Goal: Information Seeking & Learning: Learn about a topic

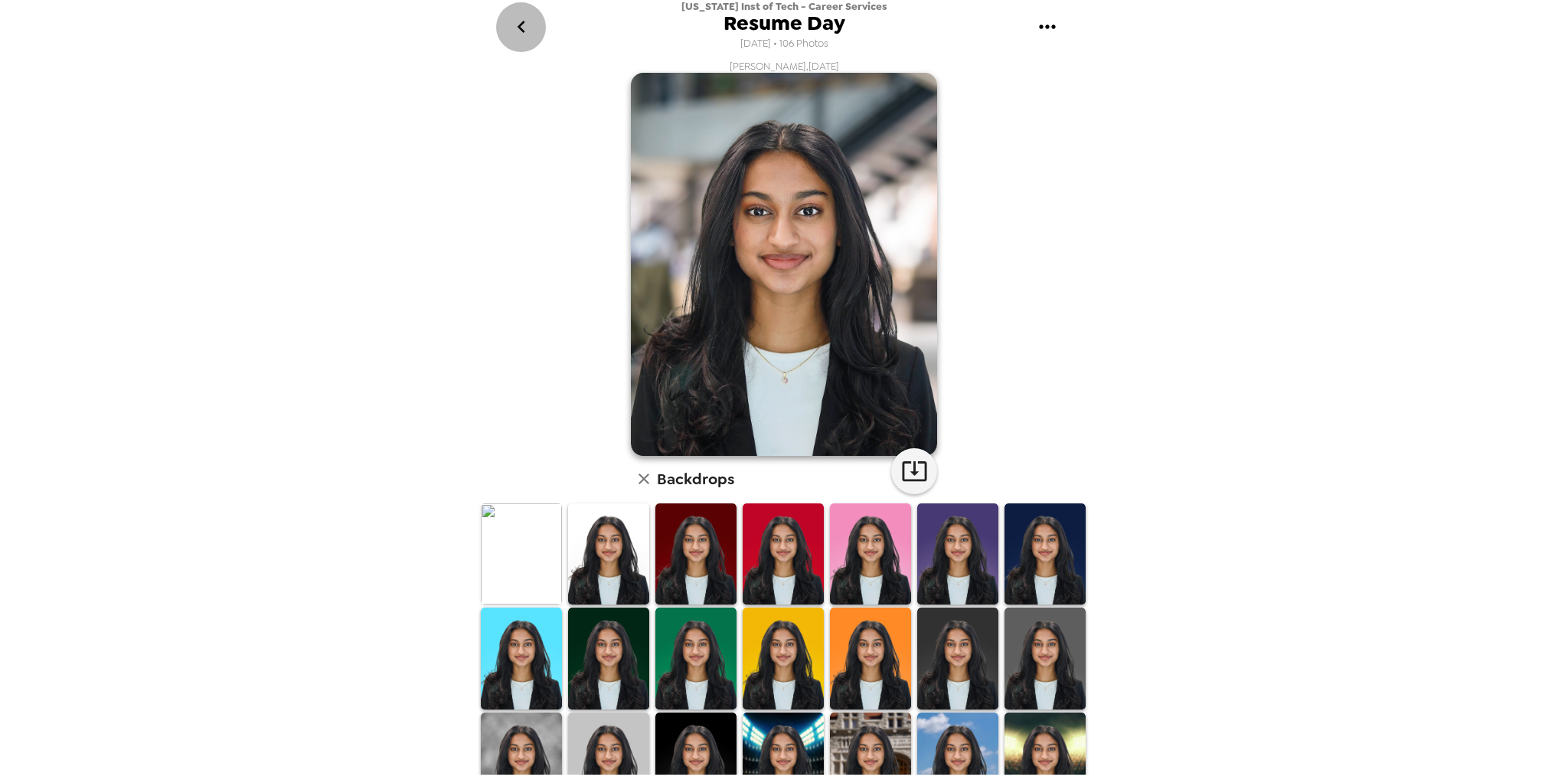
click at [523, 24] on icon "go back" at bounding box center [521, 27] width 25 height 25
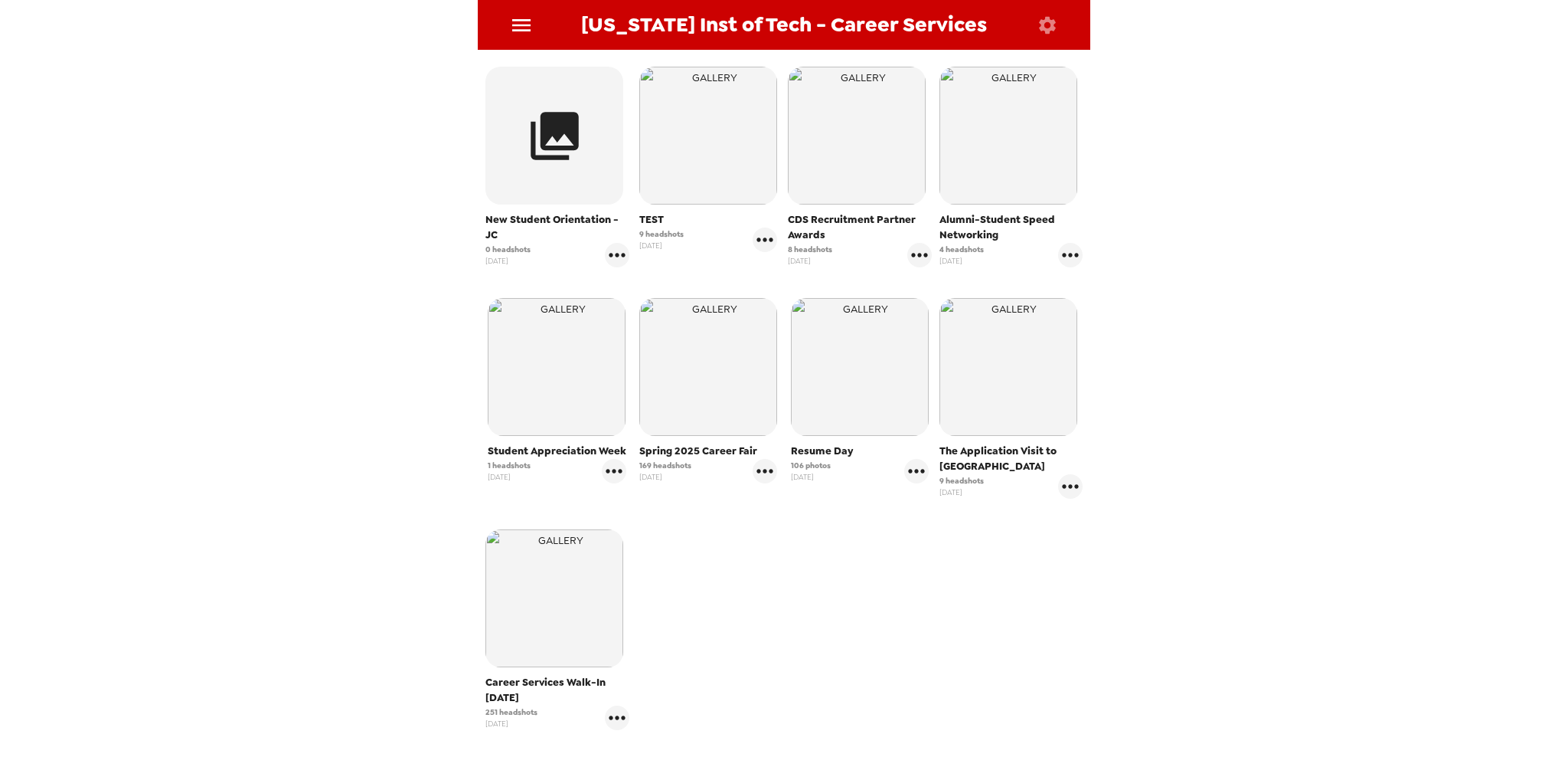
scroll to position [383, 0]
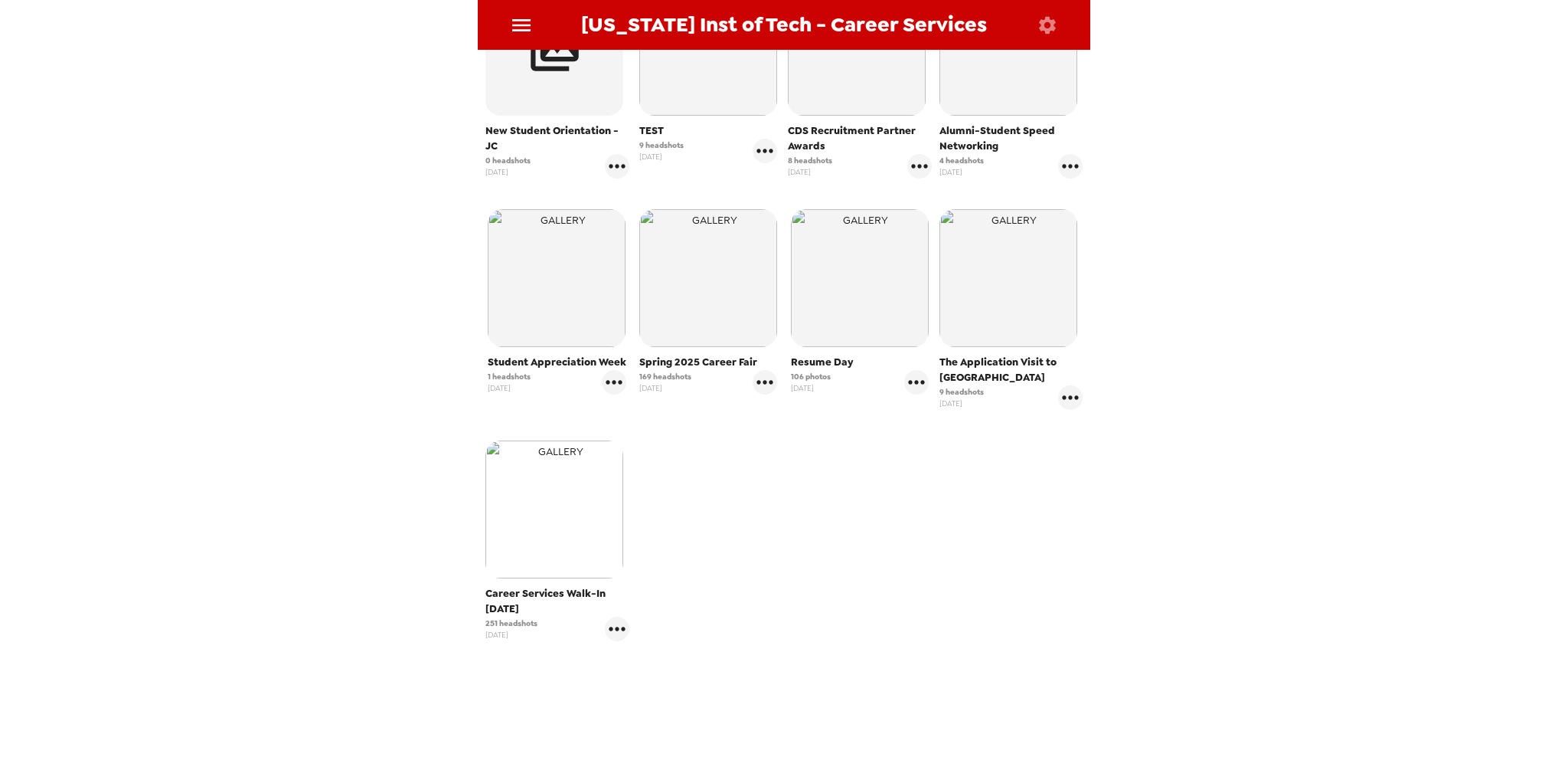
click at [547, 485] on img "button" at bounding box center [554, 509] width 138 height 138
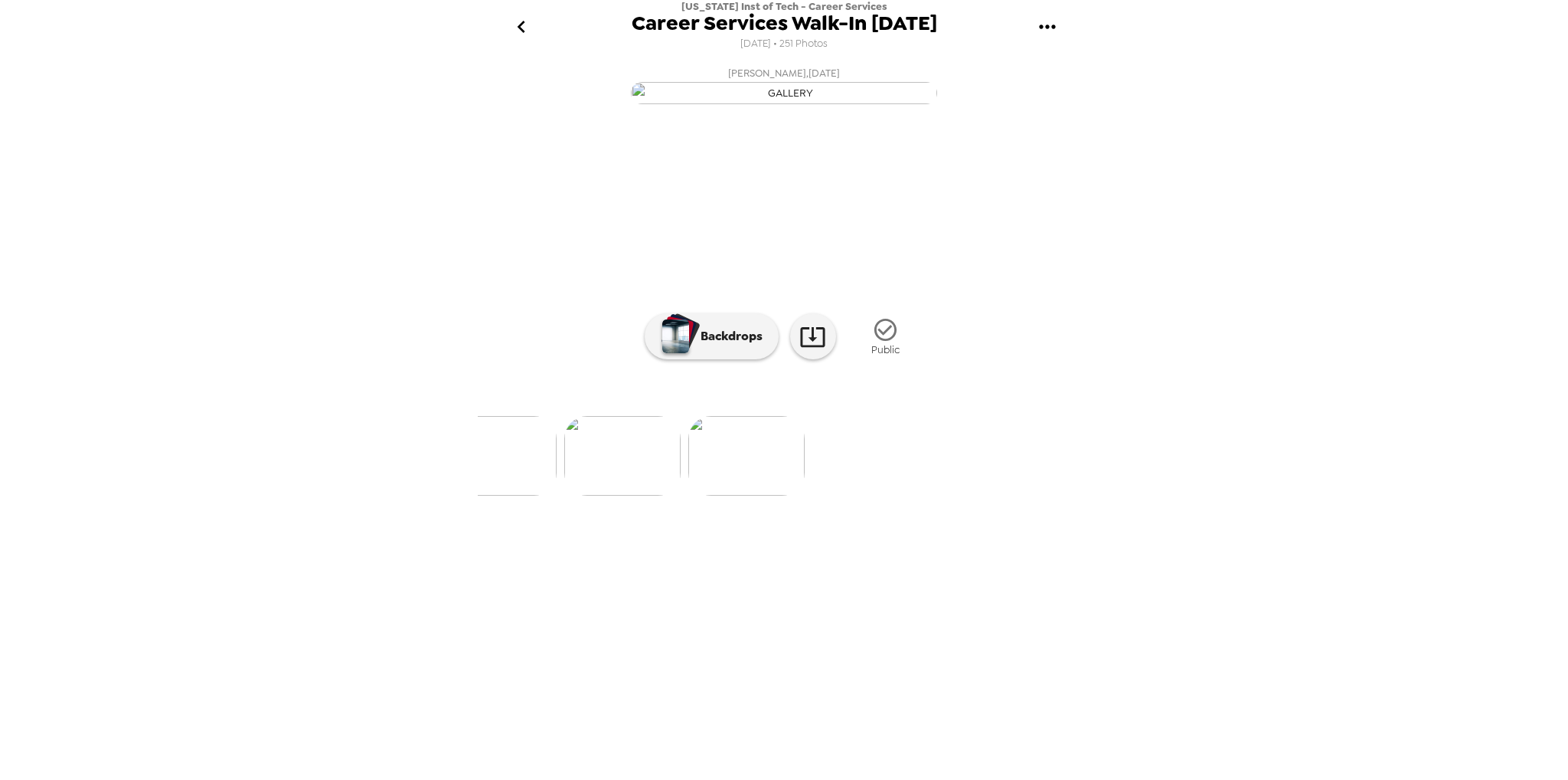
scroll to position [0, 1097]
click at [808, 496] on img at bounding box center [803, 456] width 117 height 80
click at [916, 496] on img at bounding box center [909, 456] width 117 height 80
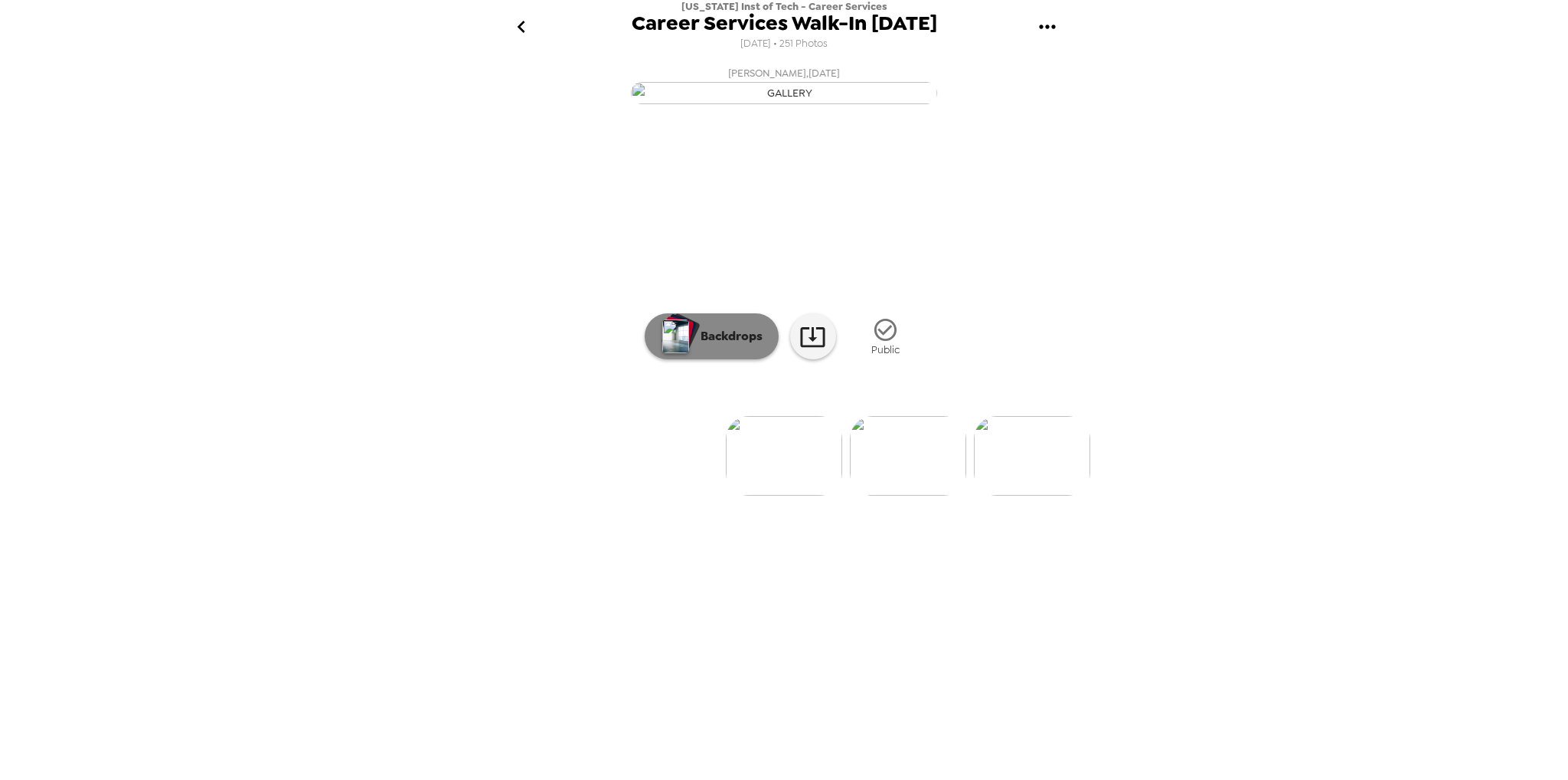
click at [748, 346] on p "Backdrops" at bounding box center [727, 335] width 69 height 18
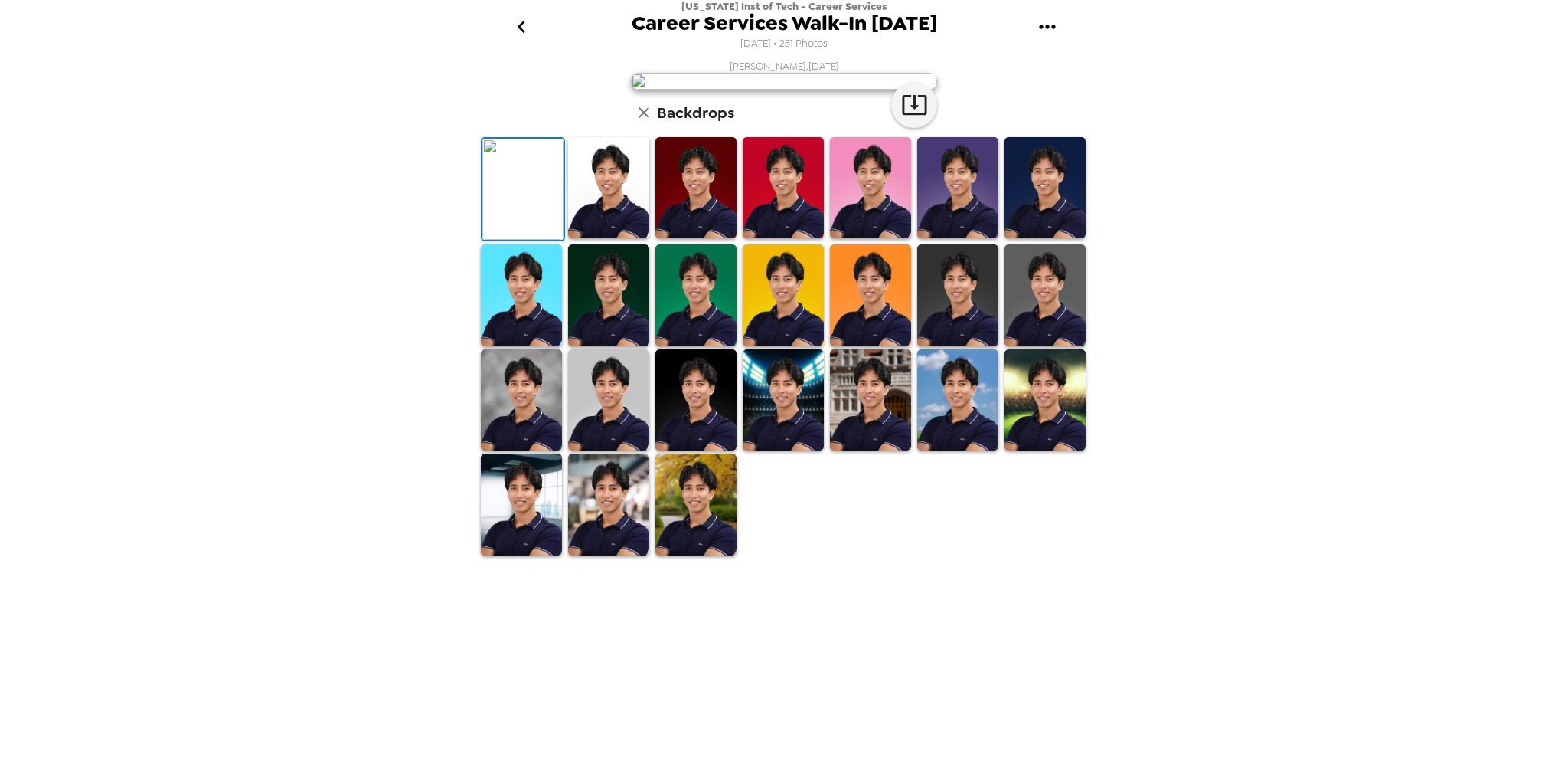
scroll to position [141, 0]
click at [532, 450] on img at bounding box center [520, 400] width 81 height 101
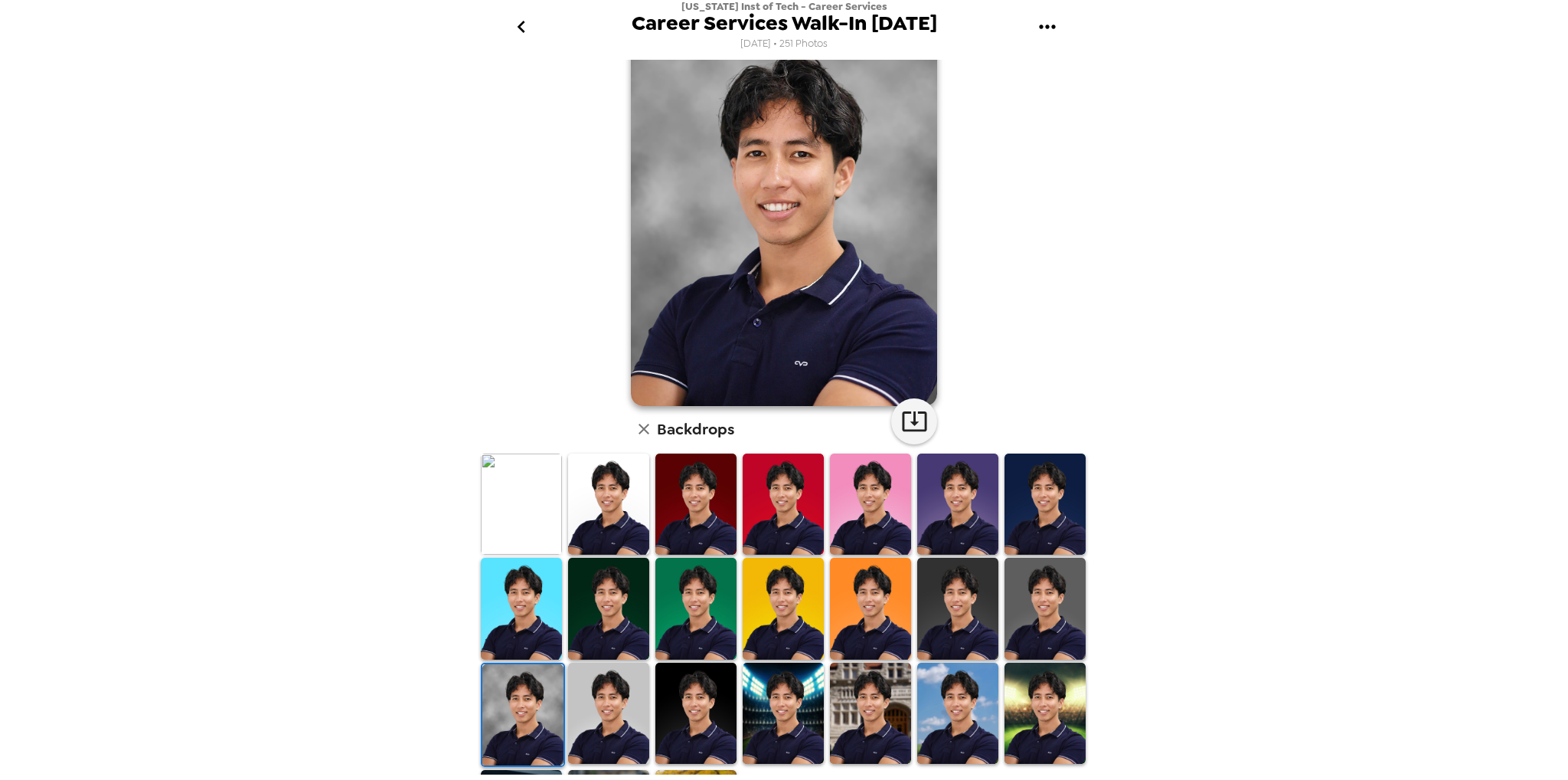
scroll to position [77, 0]
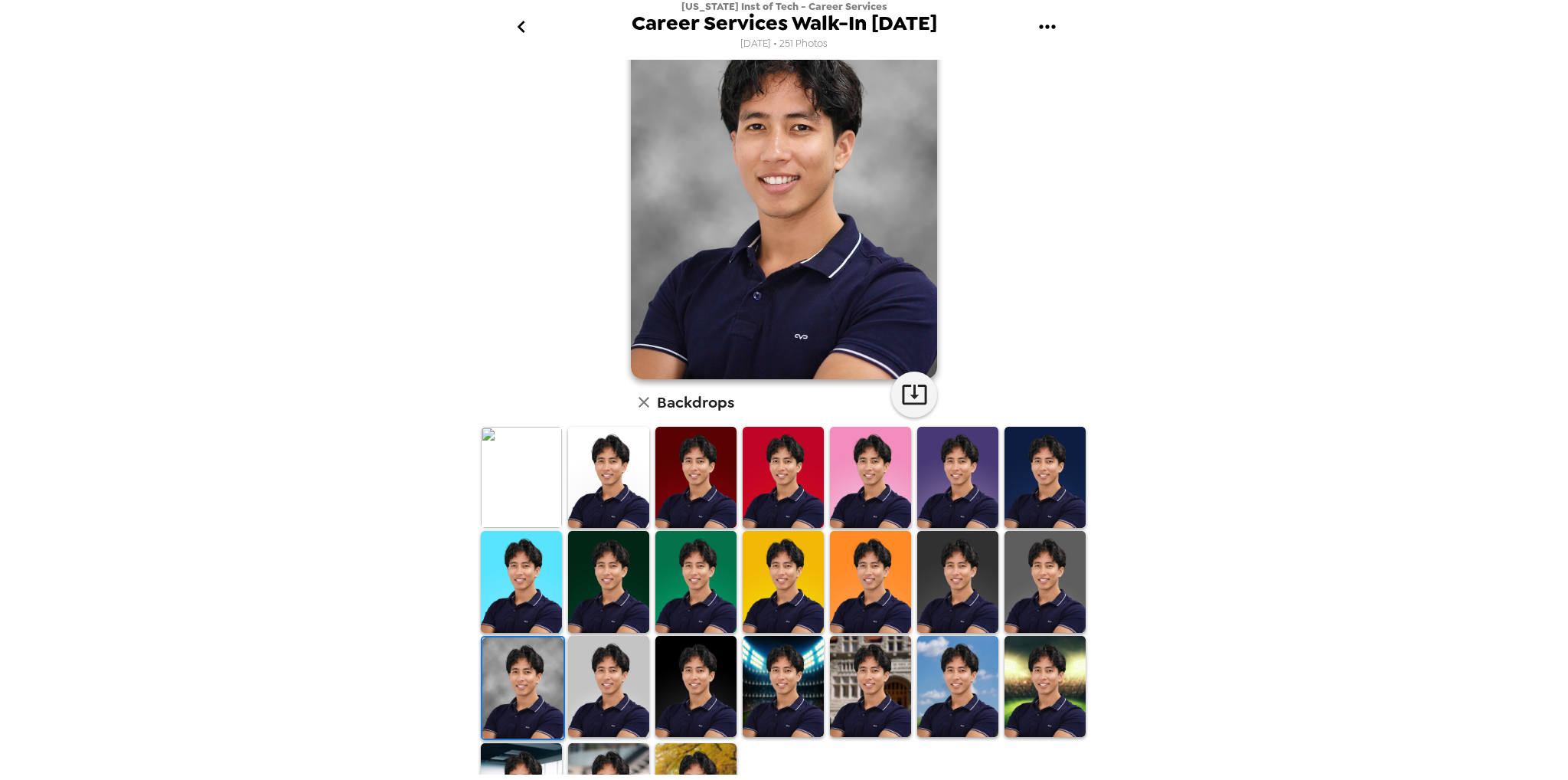
click at [1038, 675] on img at bounding box center [1045, 686] width 81 height 101
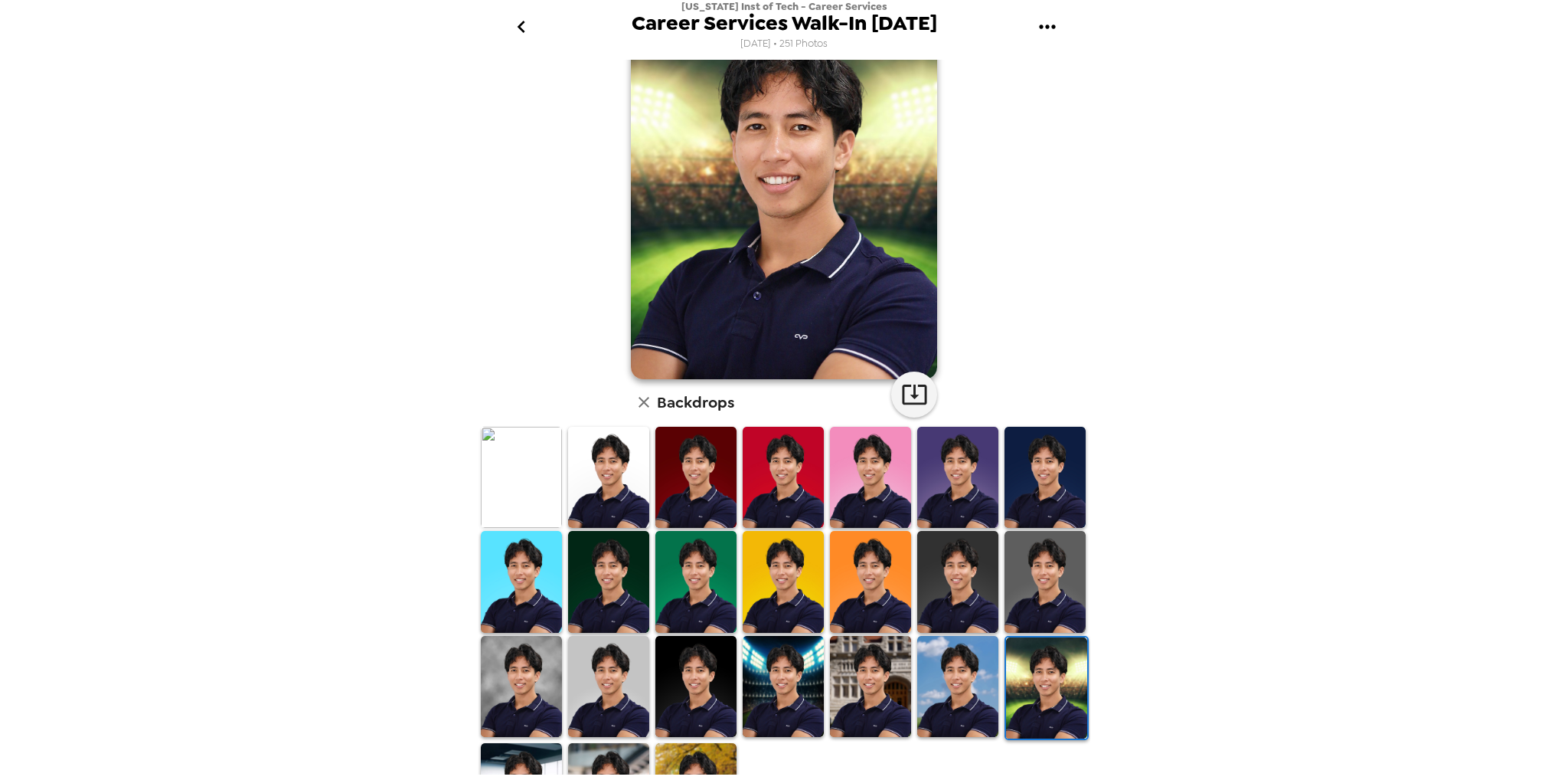
click at [986, 690] on img at bounding box center [957, 686] width 81 height 101
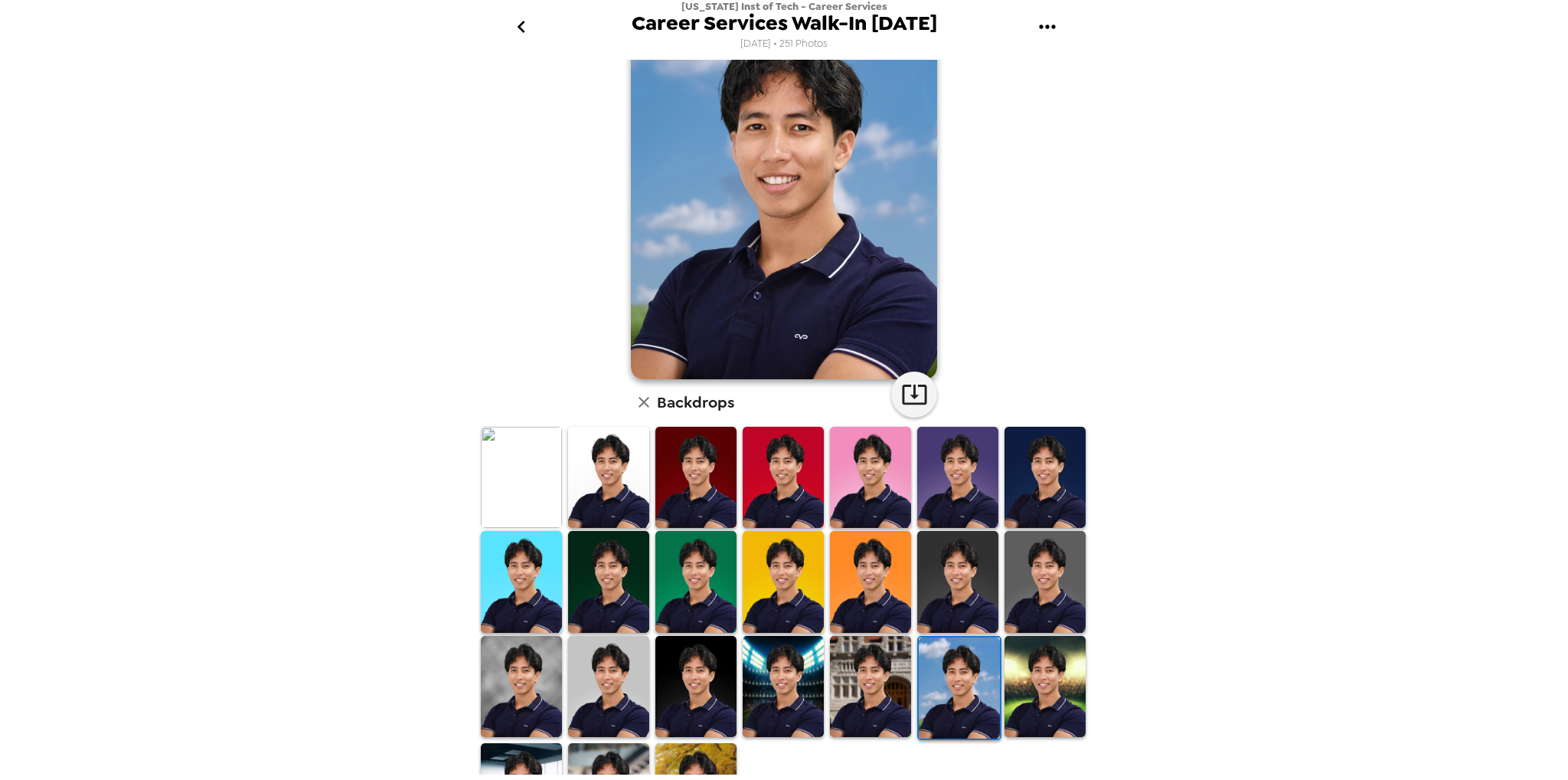
click at [902, 682] on img at bounding box center [870, 686] width 81 height 101
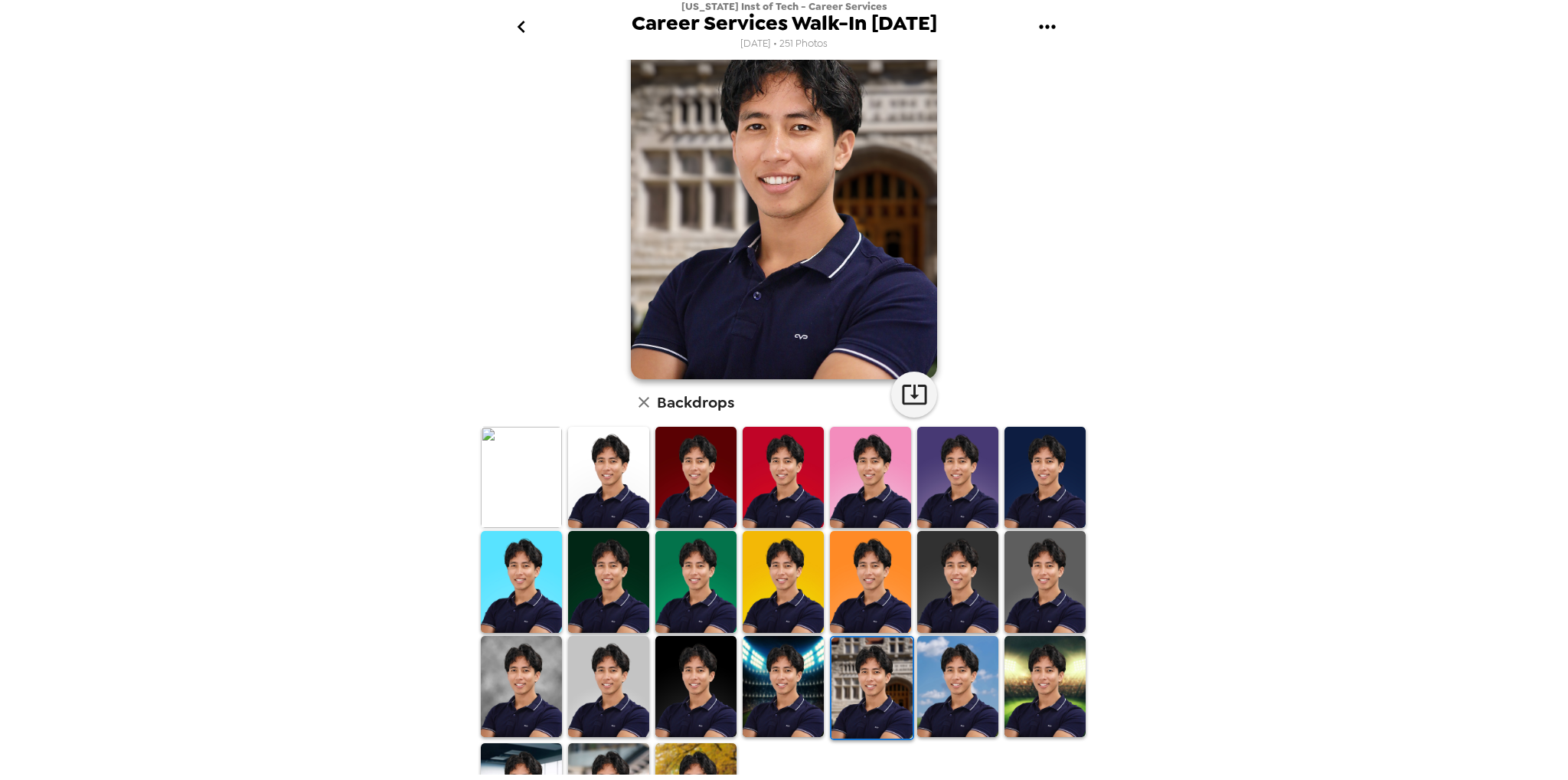
click at [783, 669] on img at bounding box center [783, 686] width 81 height 101
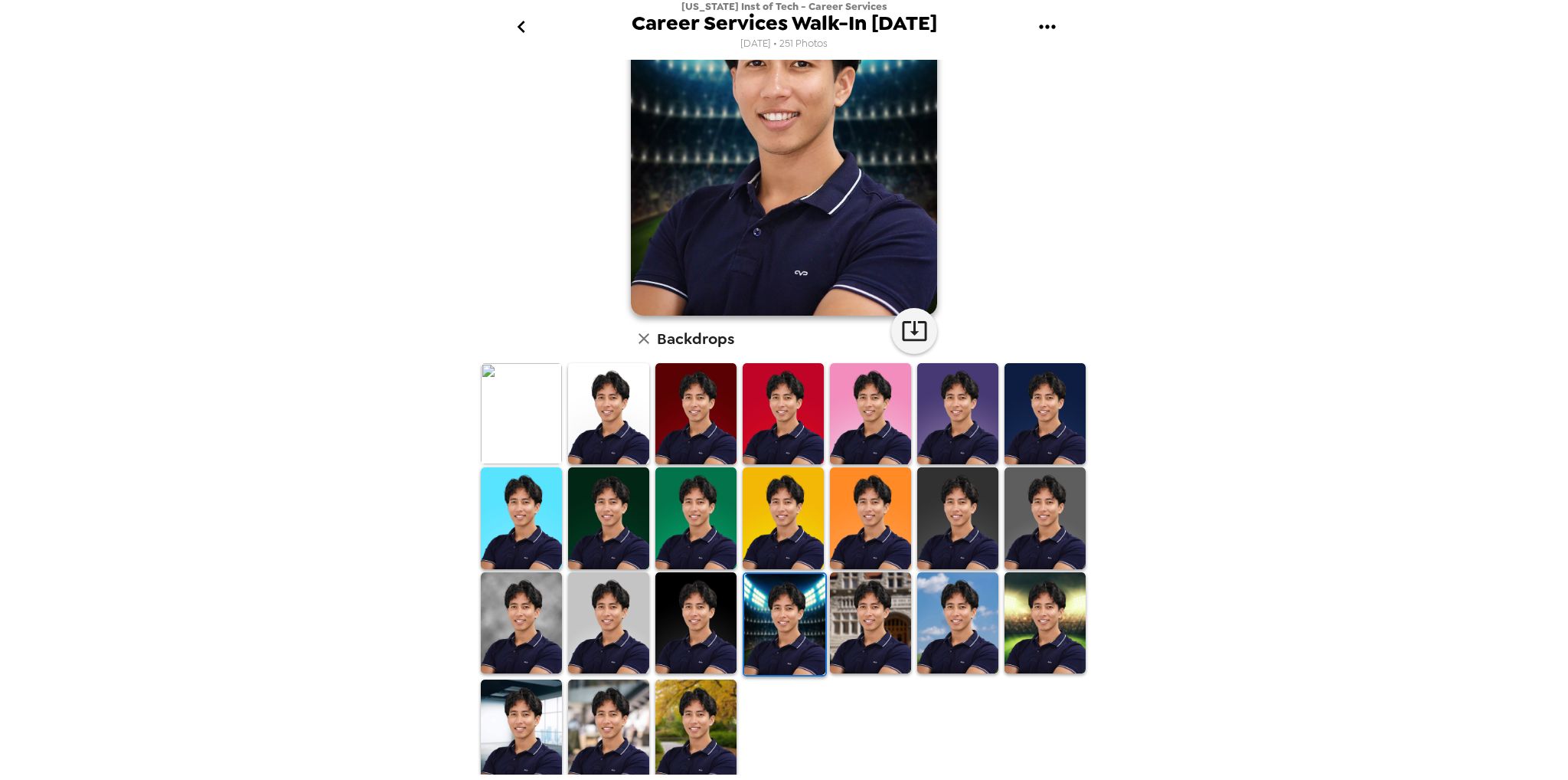
click at [614, 710] on img at bounding box center [608, 730] width 81 height 101
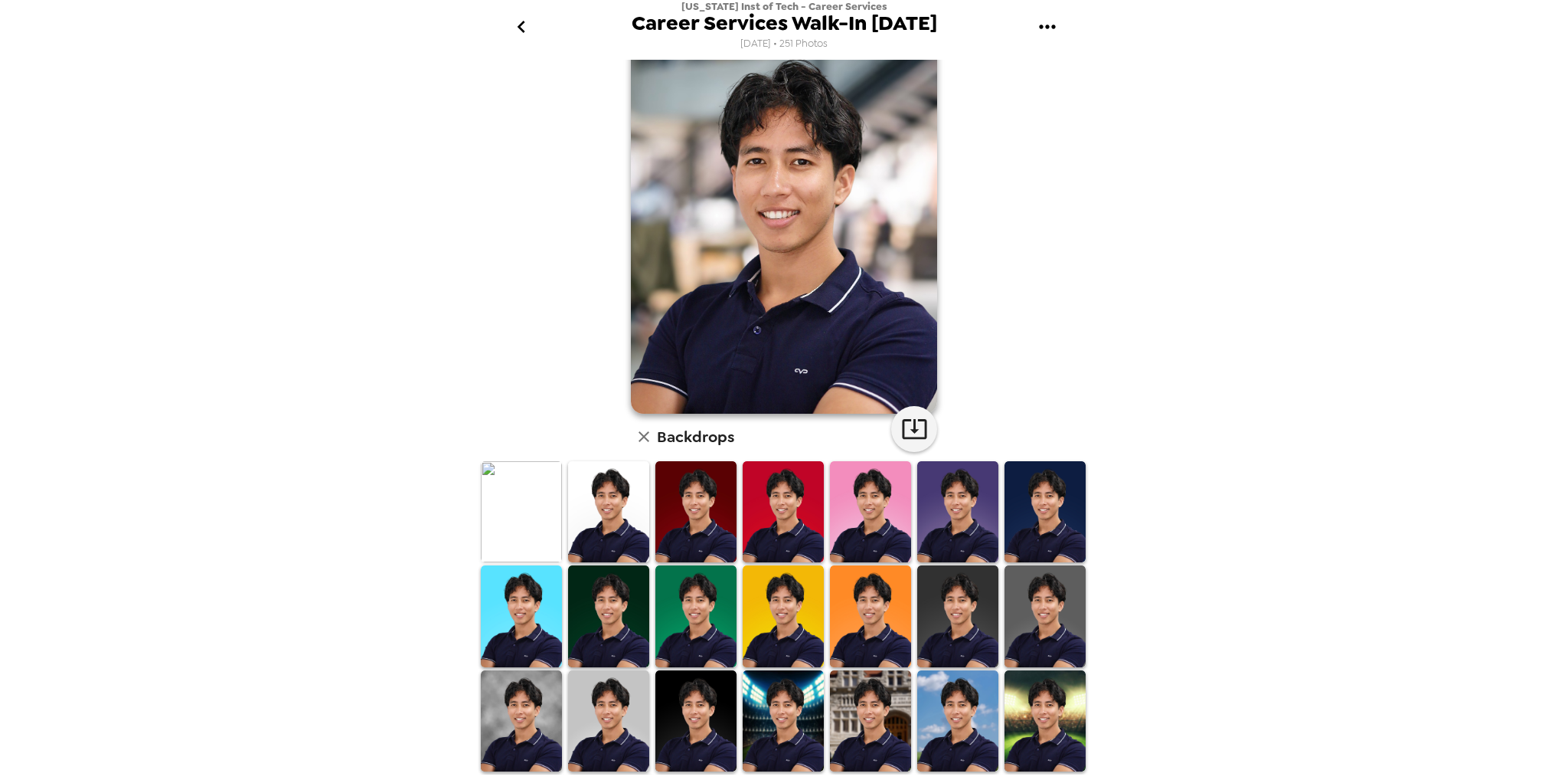
scroll to position [0, 0]
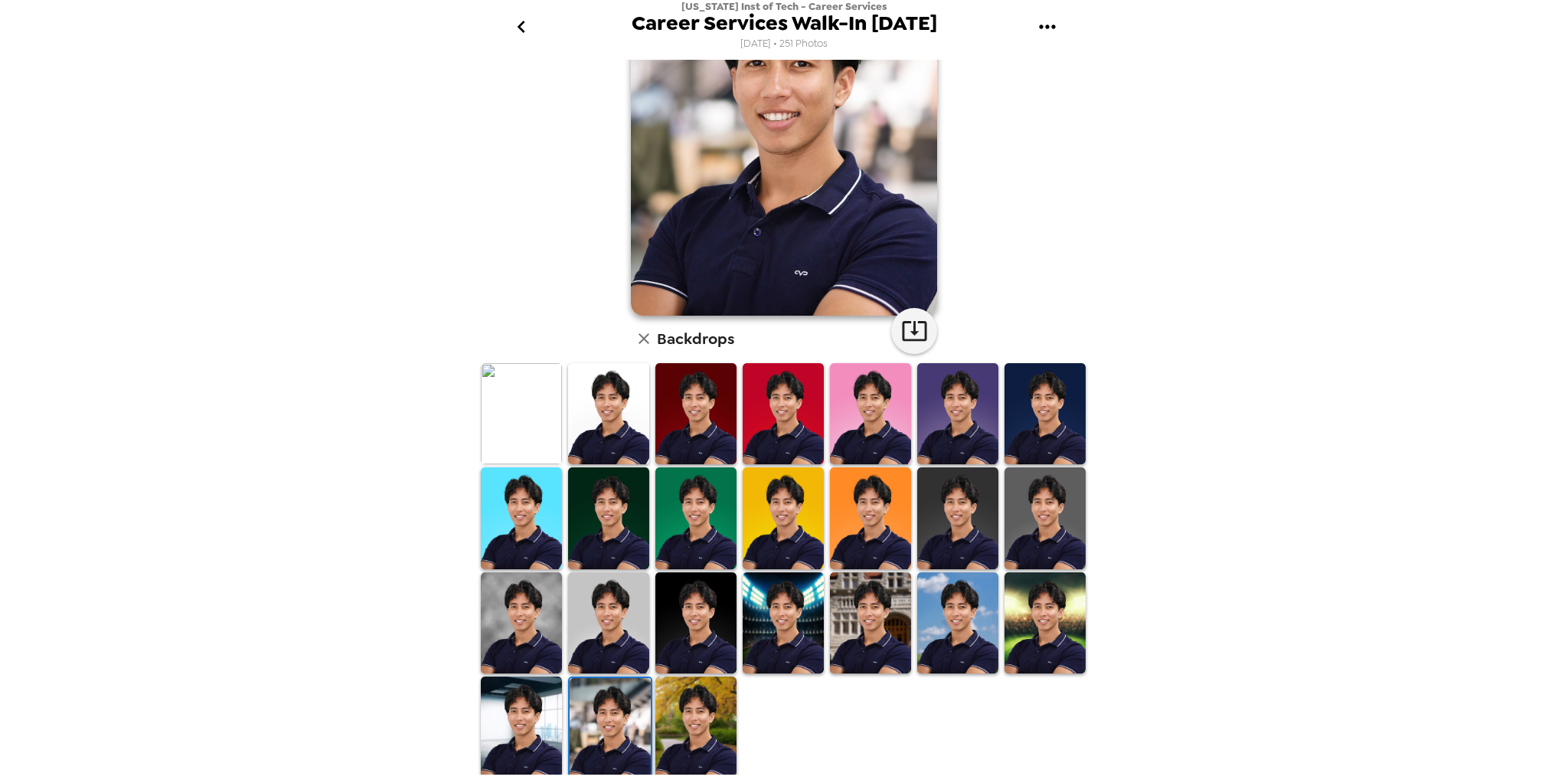
click at [668, 712] on img at bounding box center [695, 727] width 81 height 101
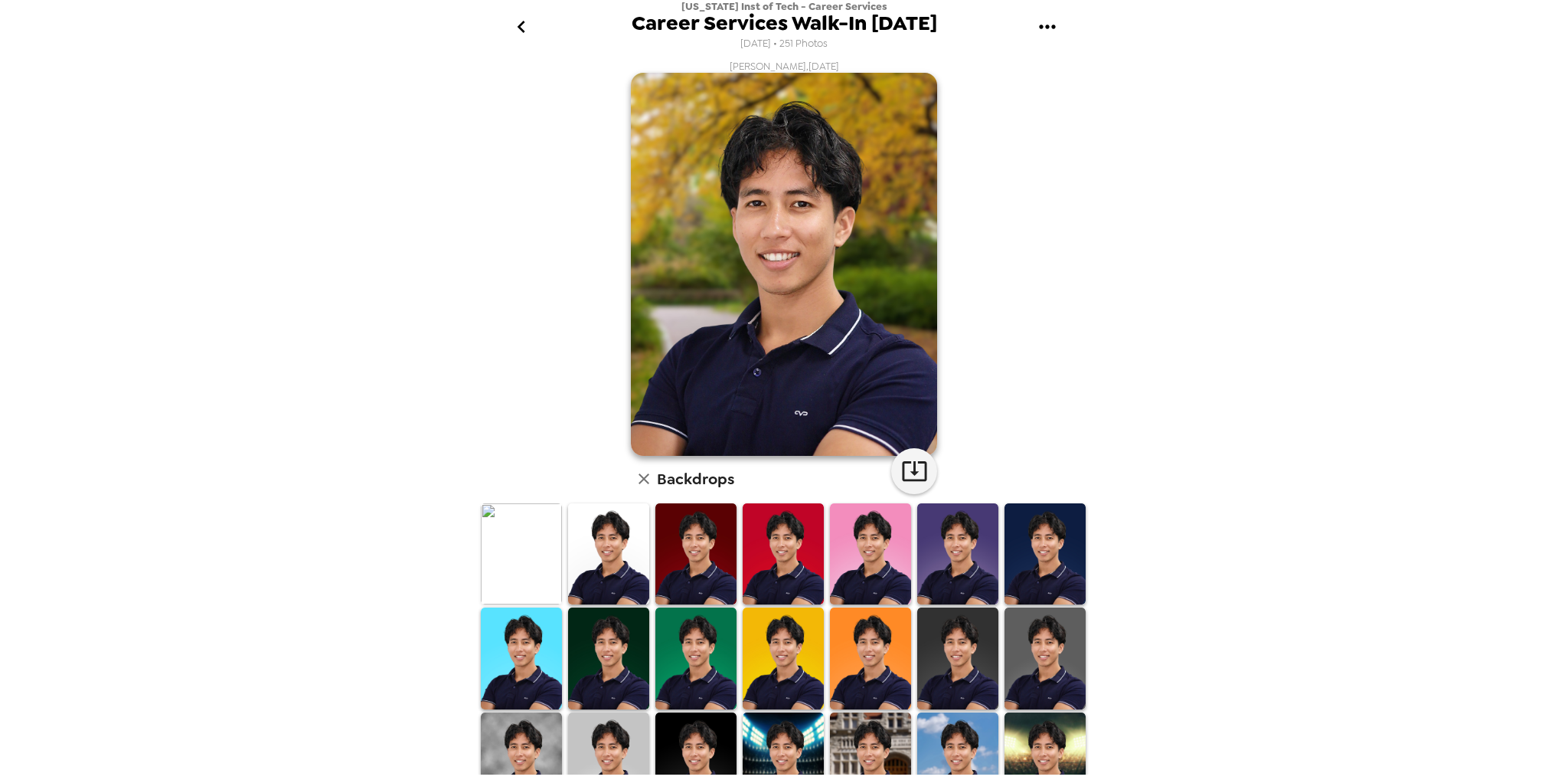
click at [1037, 636] on img at bounding box center [1045, 657] width 81 height 101
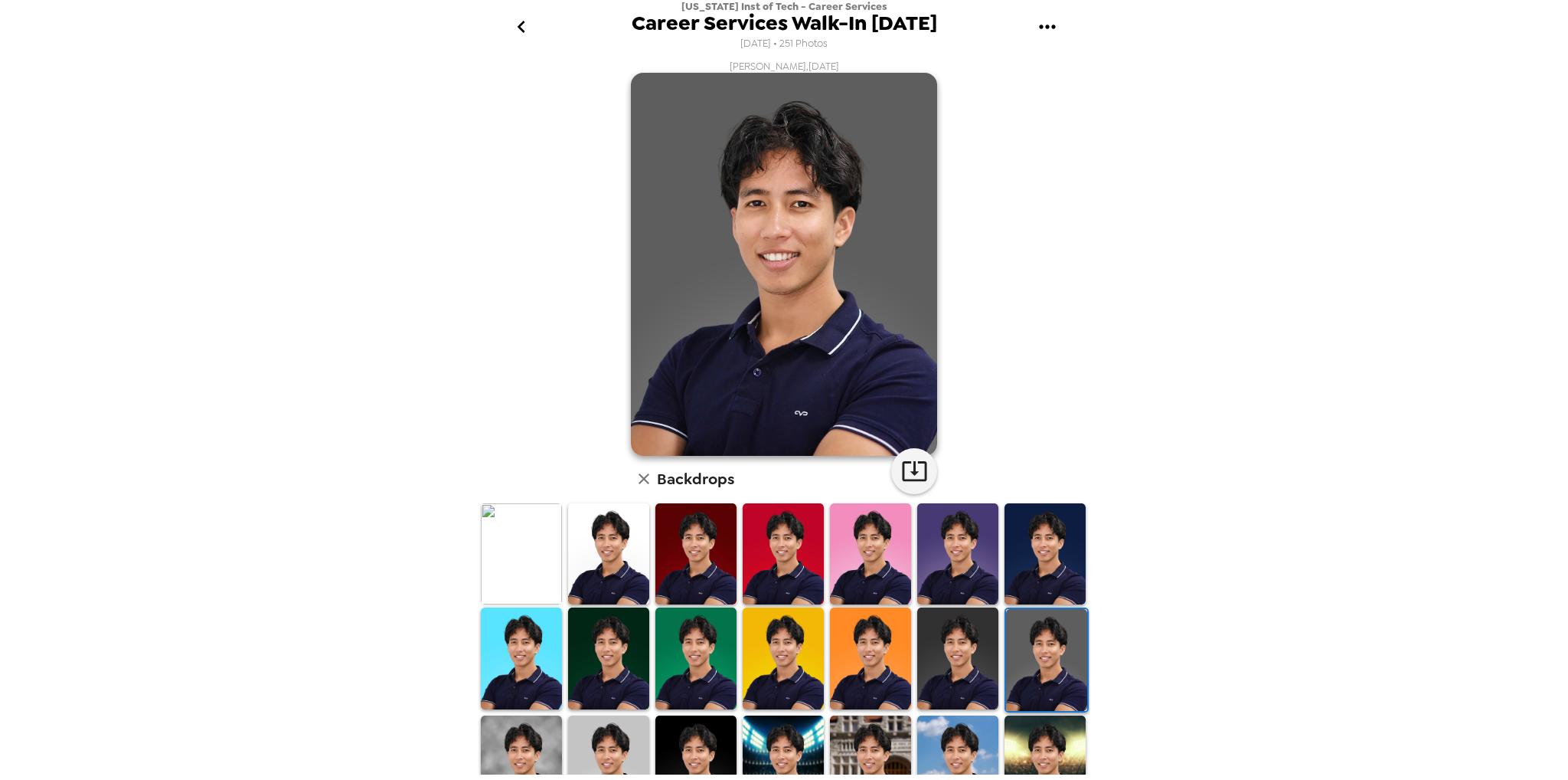
scroll to position [141, 0]
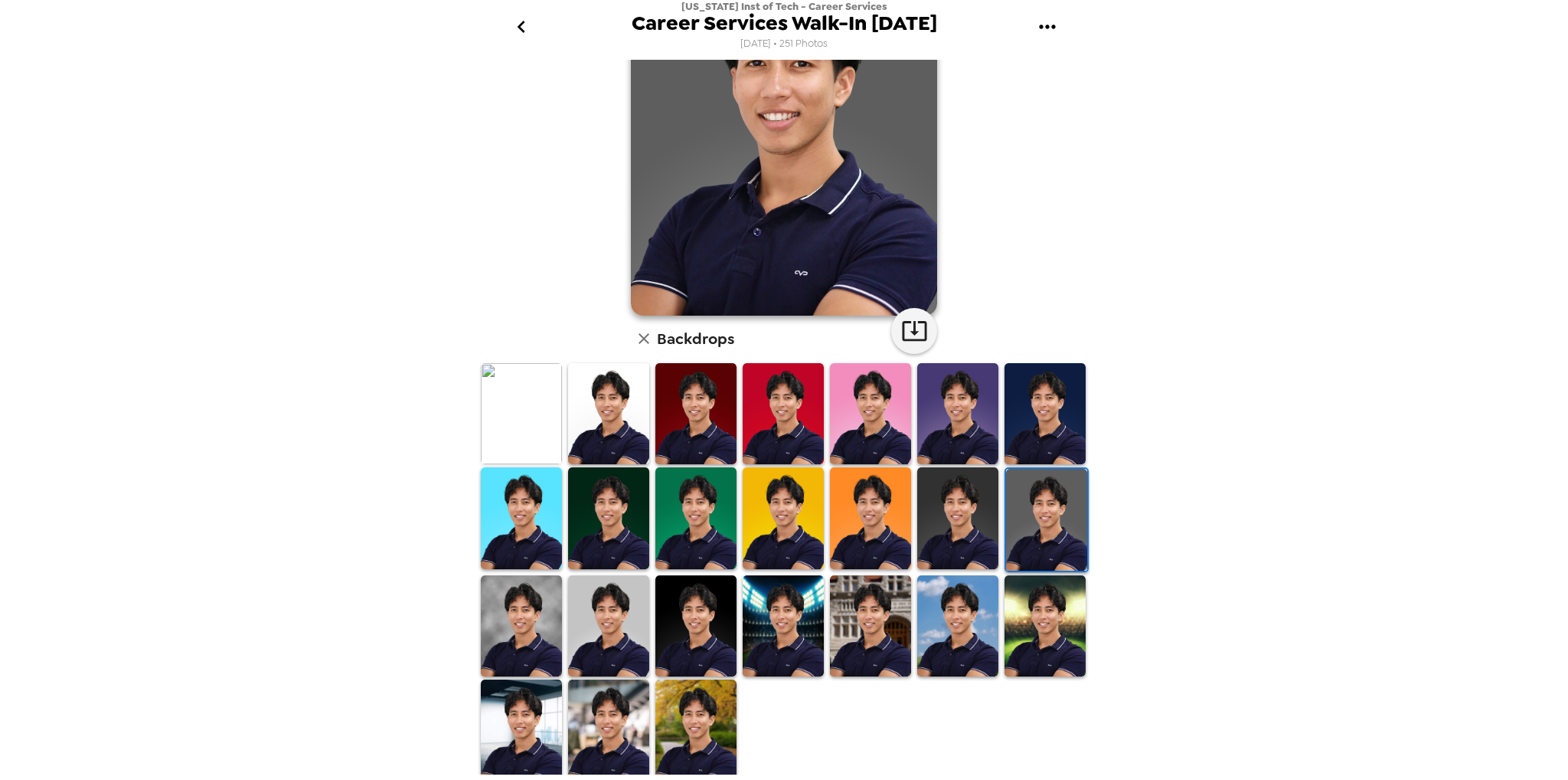
click at [523, 720] on img at bounding box center [520, 730] width 81 height 101
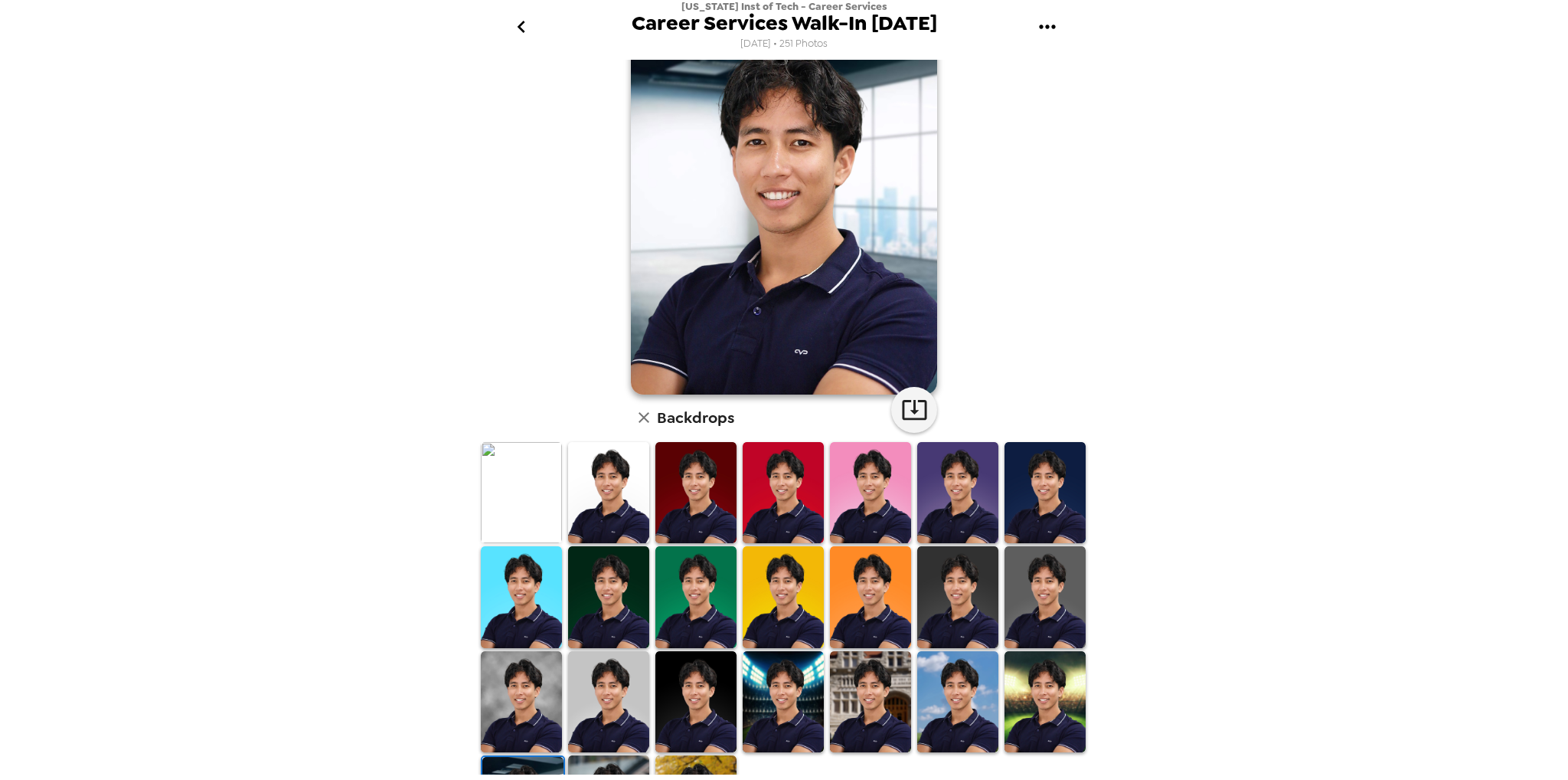
scroll to position [0, 0]
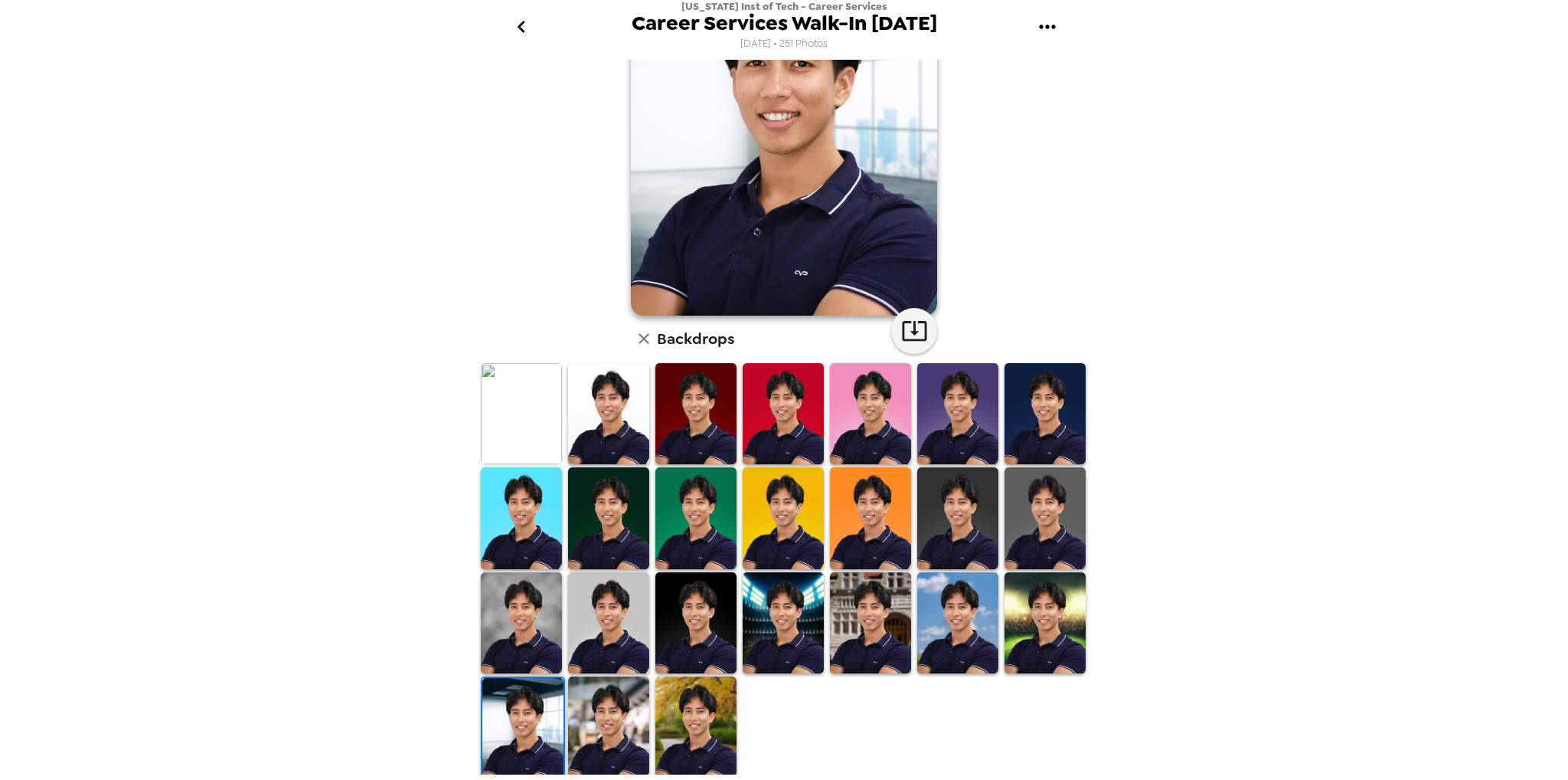
click at [720, 728] on img at bounding box center [695, 727] width 81 height 101
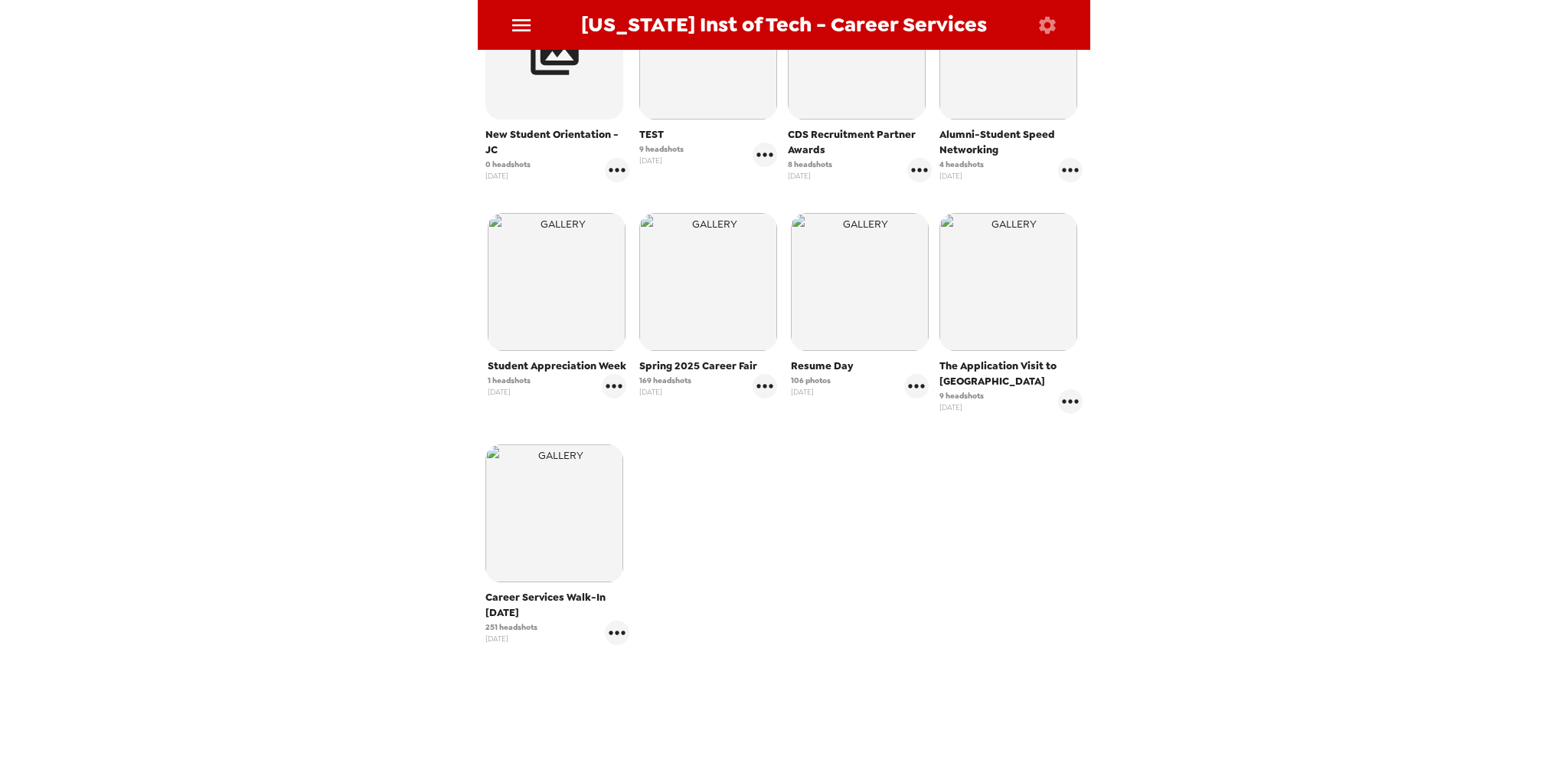
scroll to position [383, 0]
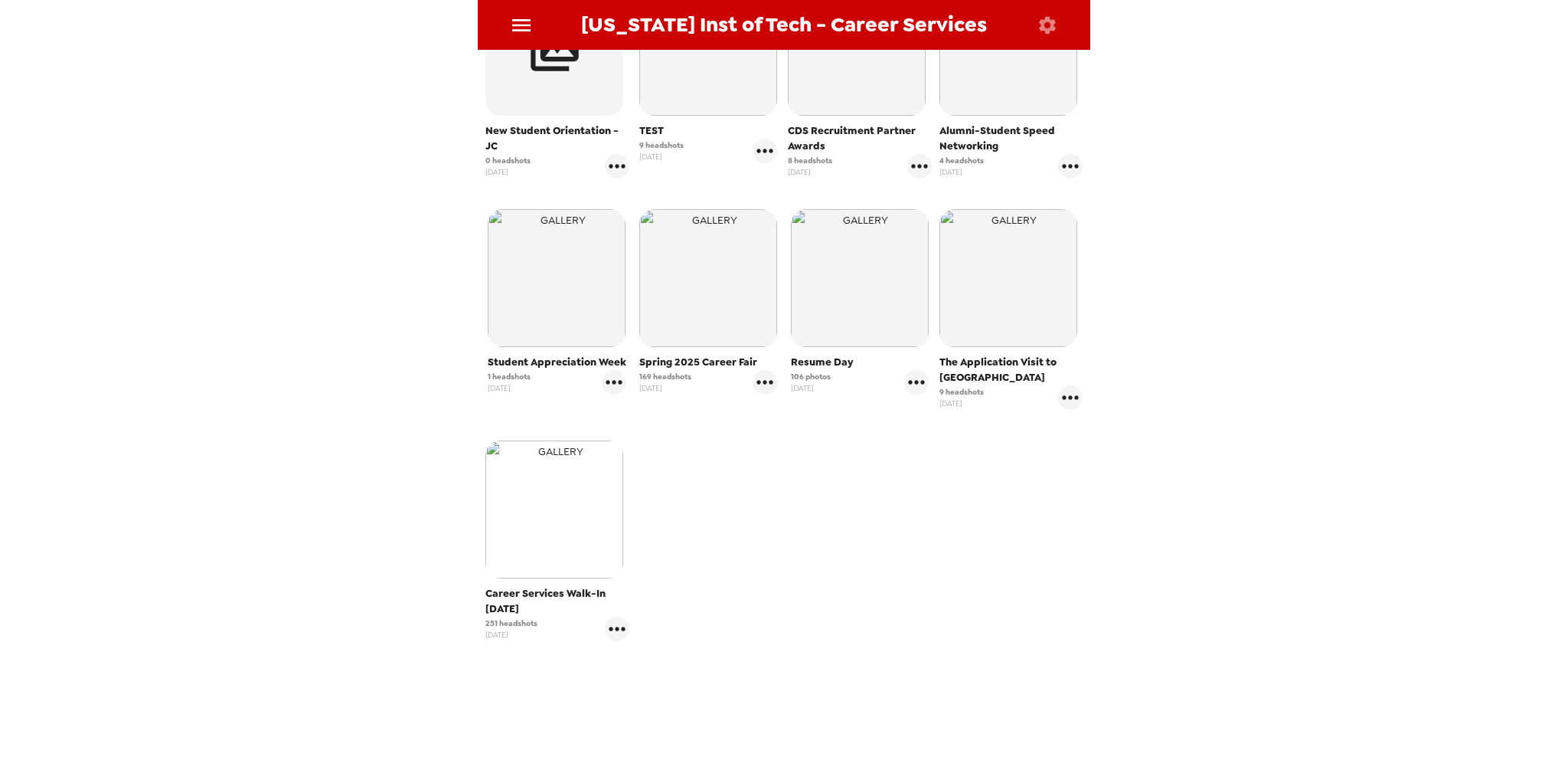
click at [557, 501] on img "button" at bounding box center [554, 509] width 138 height 138
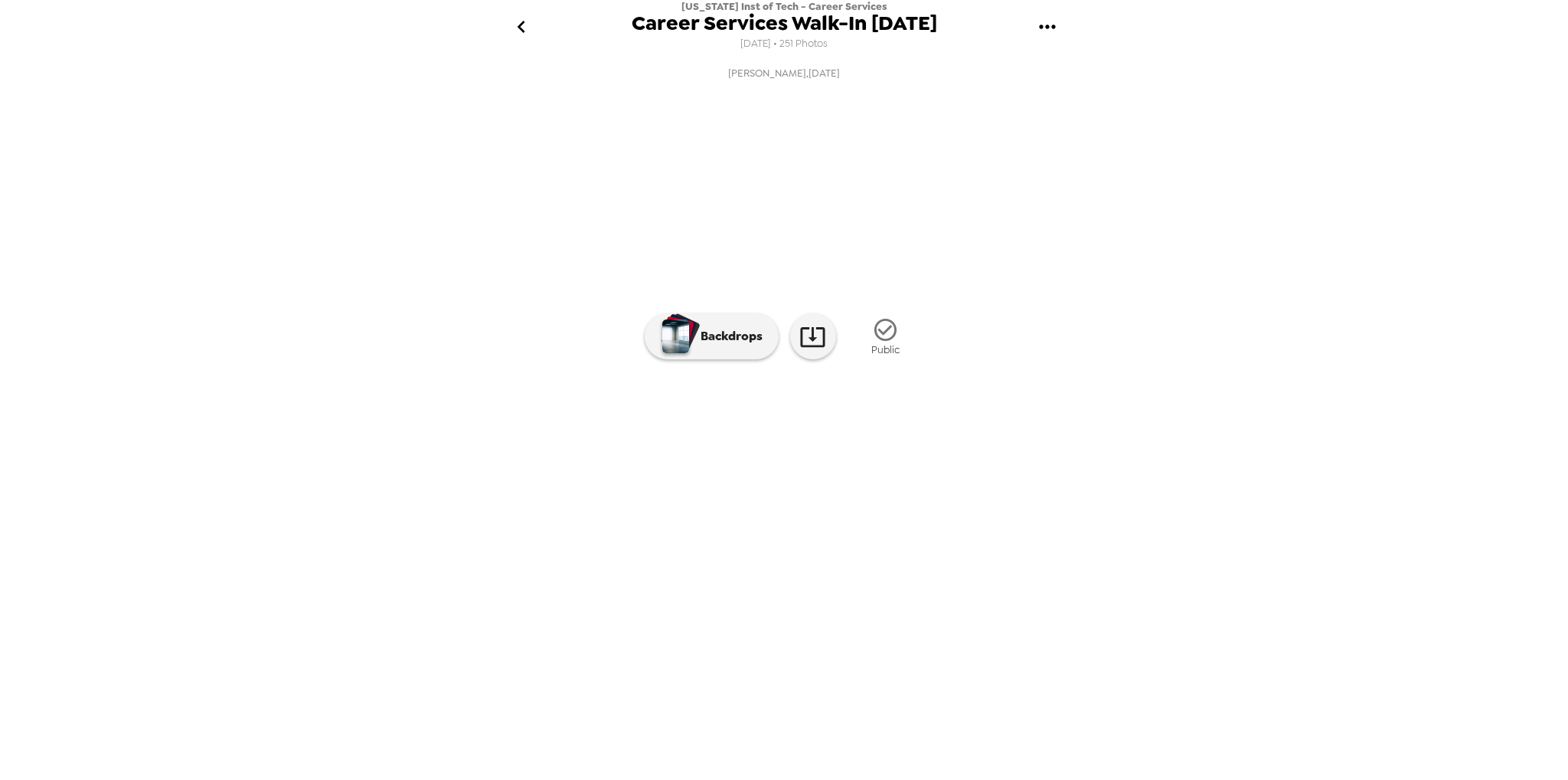
scroll to position [0, 25396]
click at [820, 496] on img at bounding box center [819, 456] width 117 height 80
click at [922, 496] on img at bounding box center [915, 456] width 117 height 80
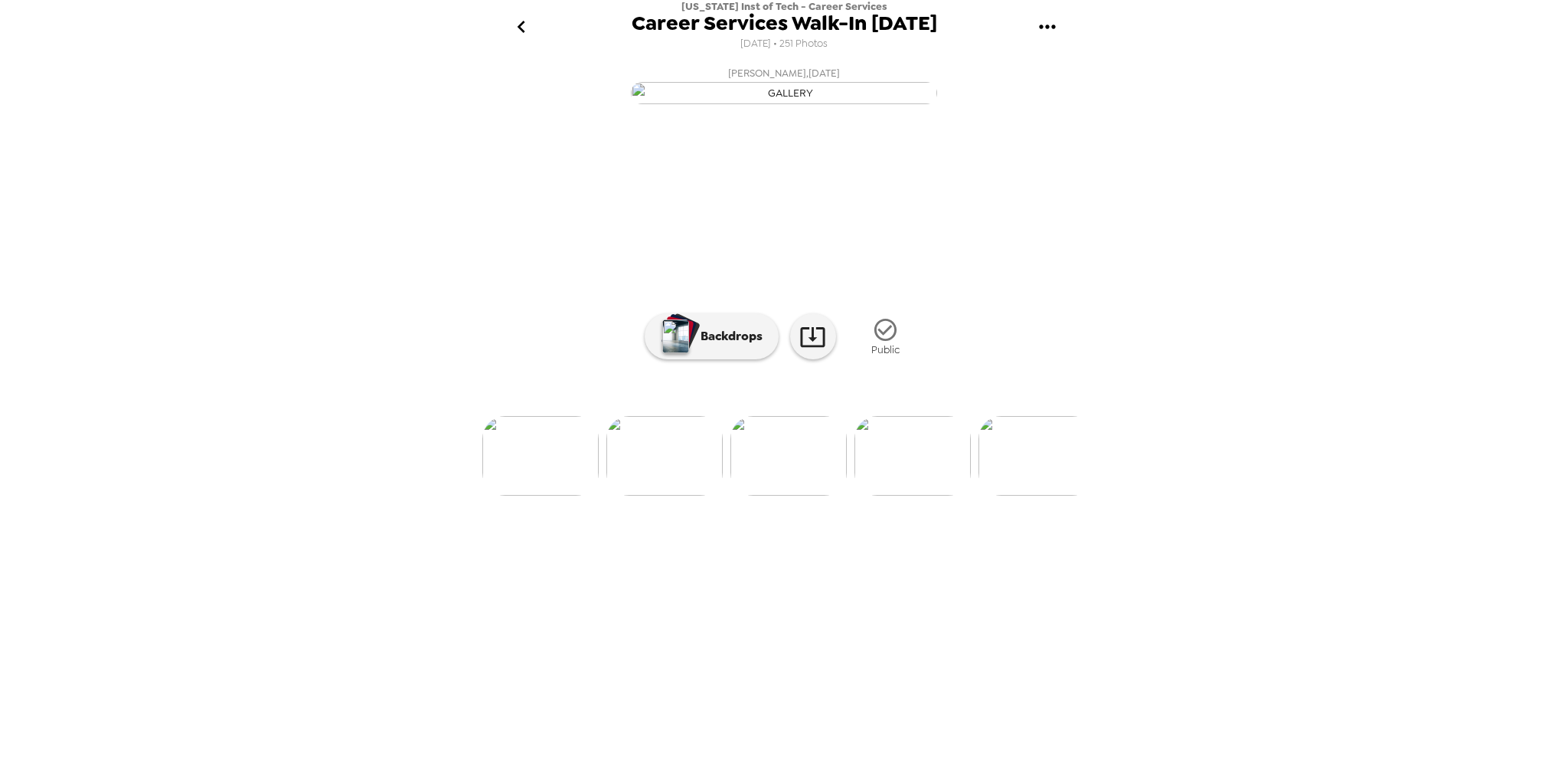
scroll to position [0, 18834]
click at [815, 496] on img at bounding box center [806, 456] width 117 height 80
click at [710, 346] on p "Backdrops" at bounding box center [727, 335] width 69 height 18
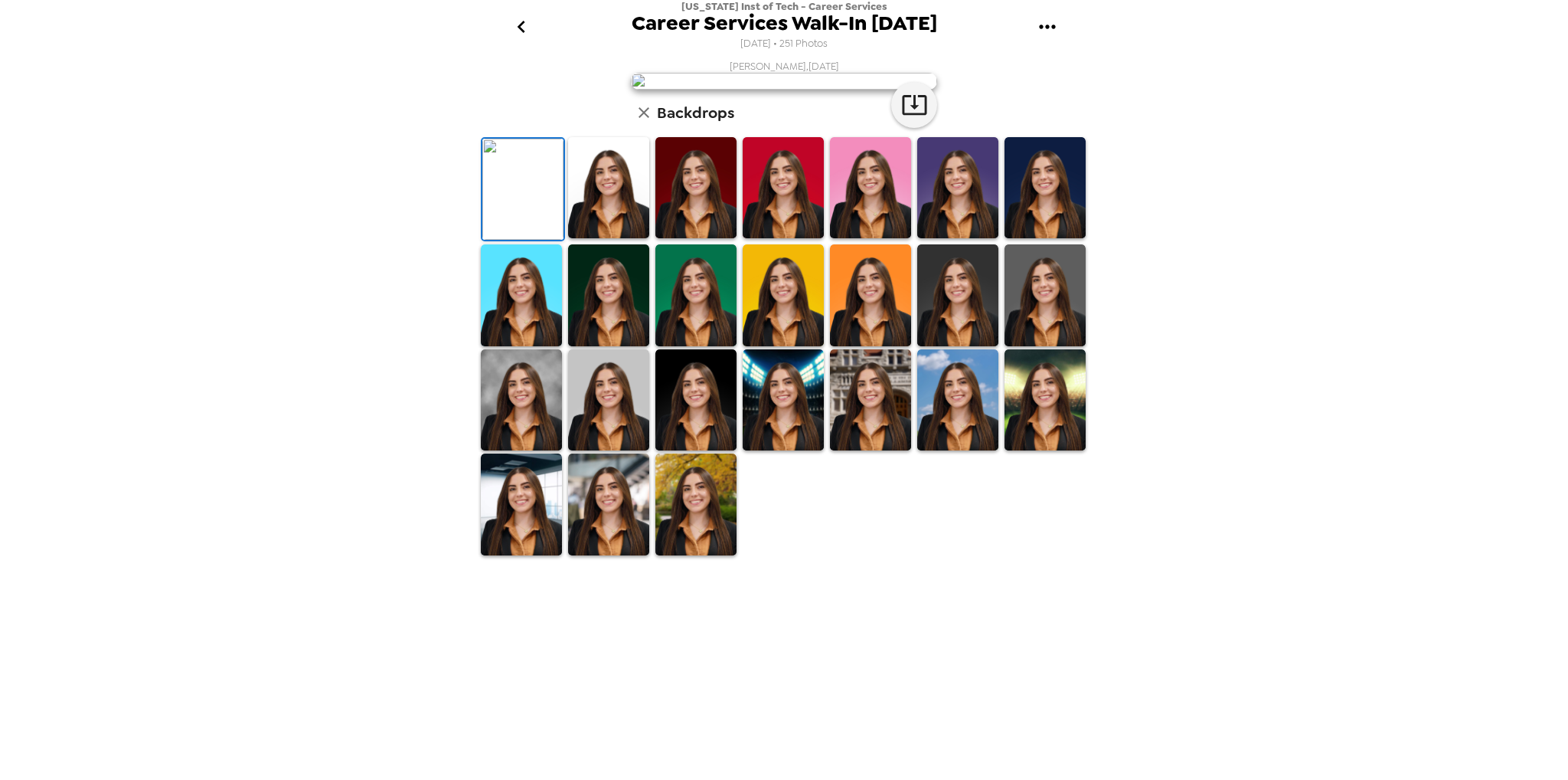
click at [947, 238] on img at bounding box center [957, 187] width 81 height 101
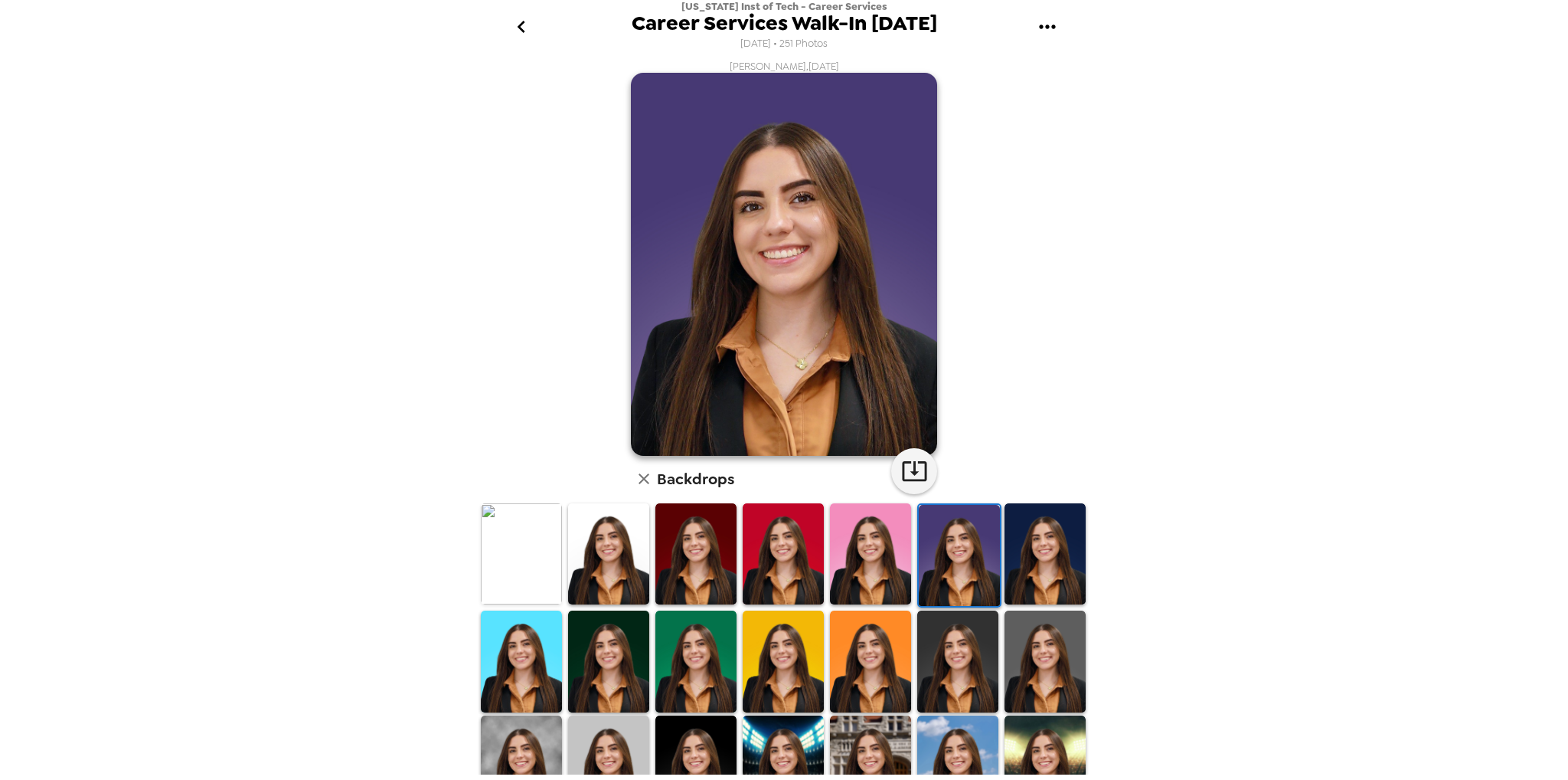
click at [857, 555] on img at bounding box center [870, 554] width 81 height 101
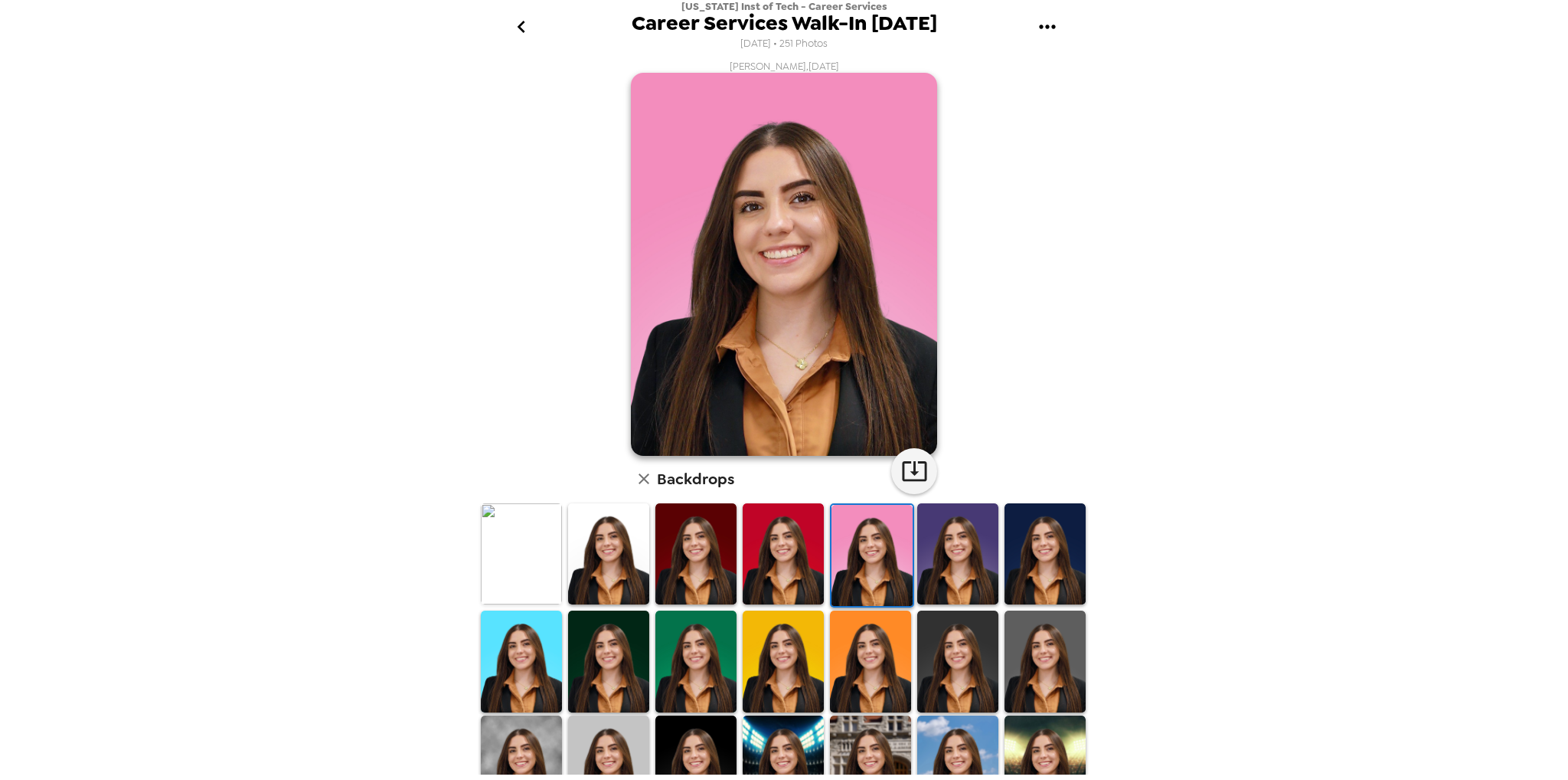
click at [636, 650] on img at bounding box center [608, 661] width 81 height 101
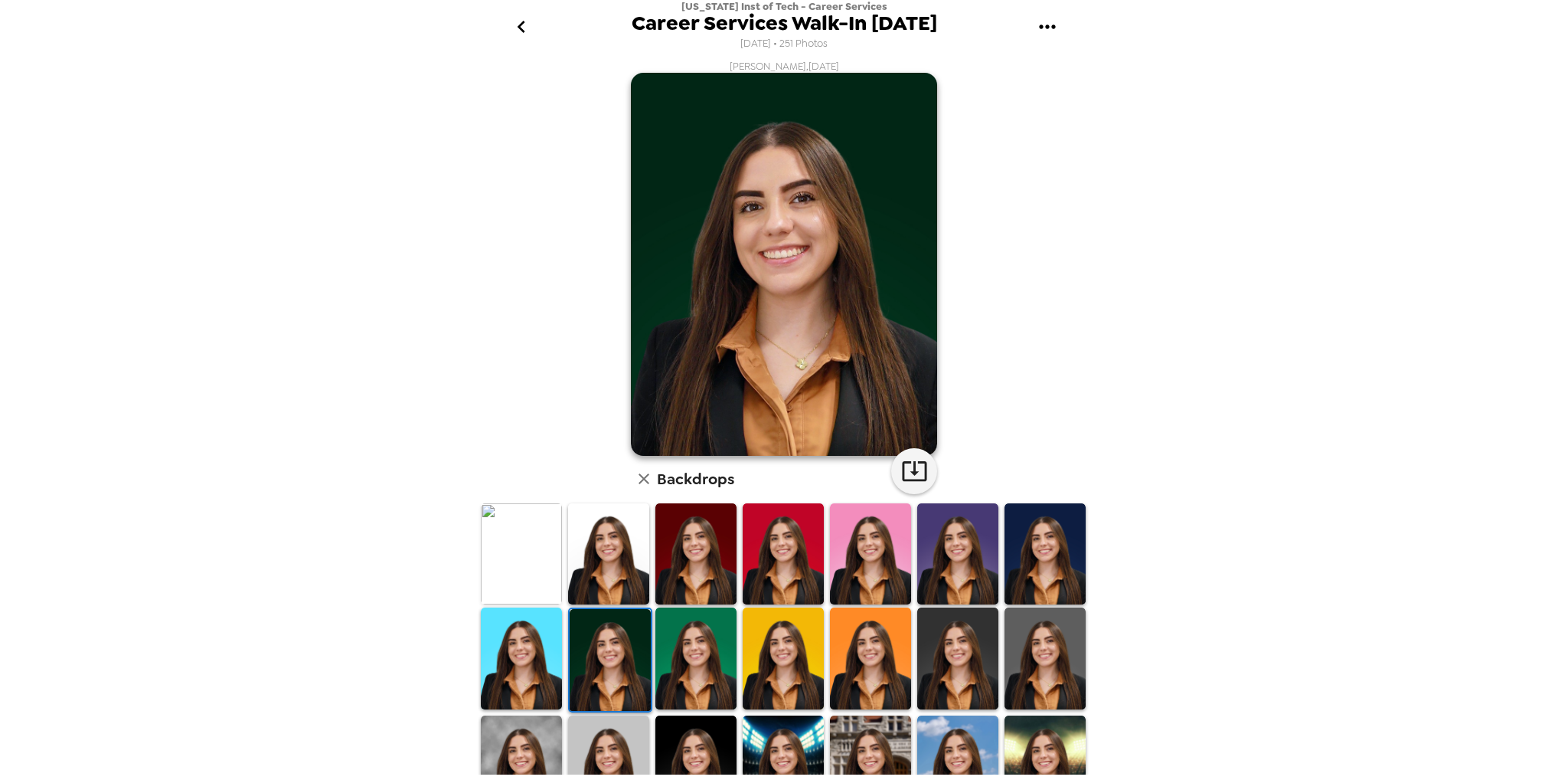
click at [535, 653] on img at bounding box center [520, 657] width 81 height 101
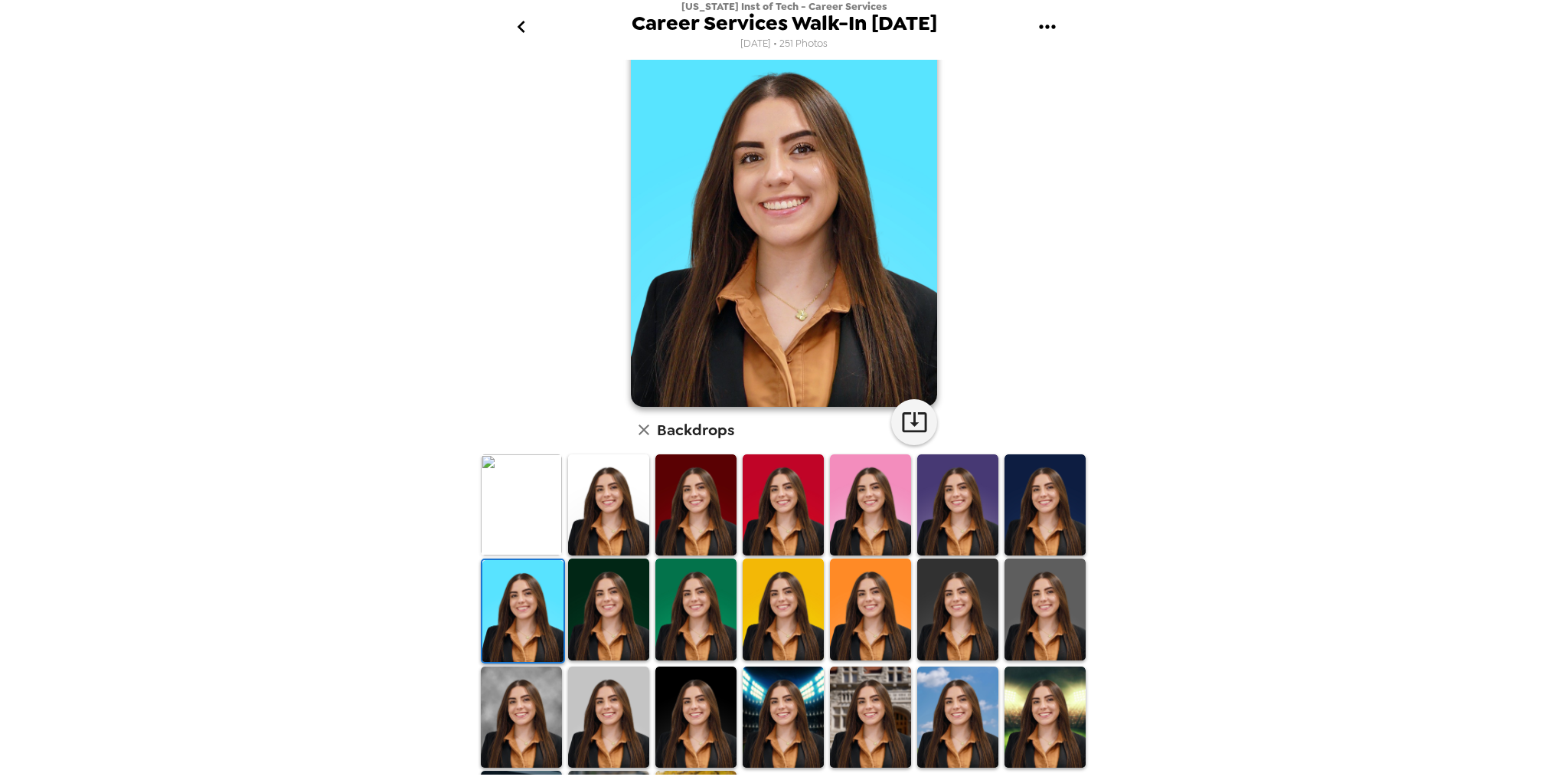
scroll to position [77, 0]
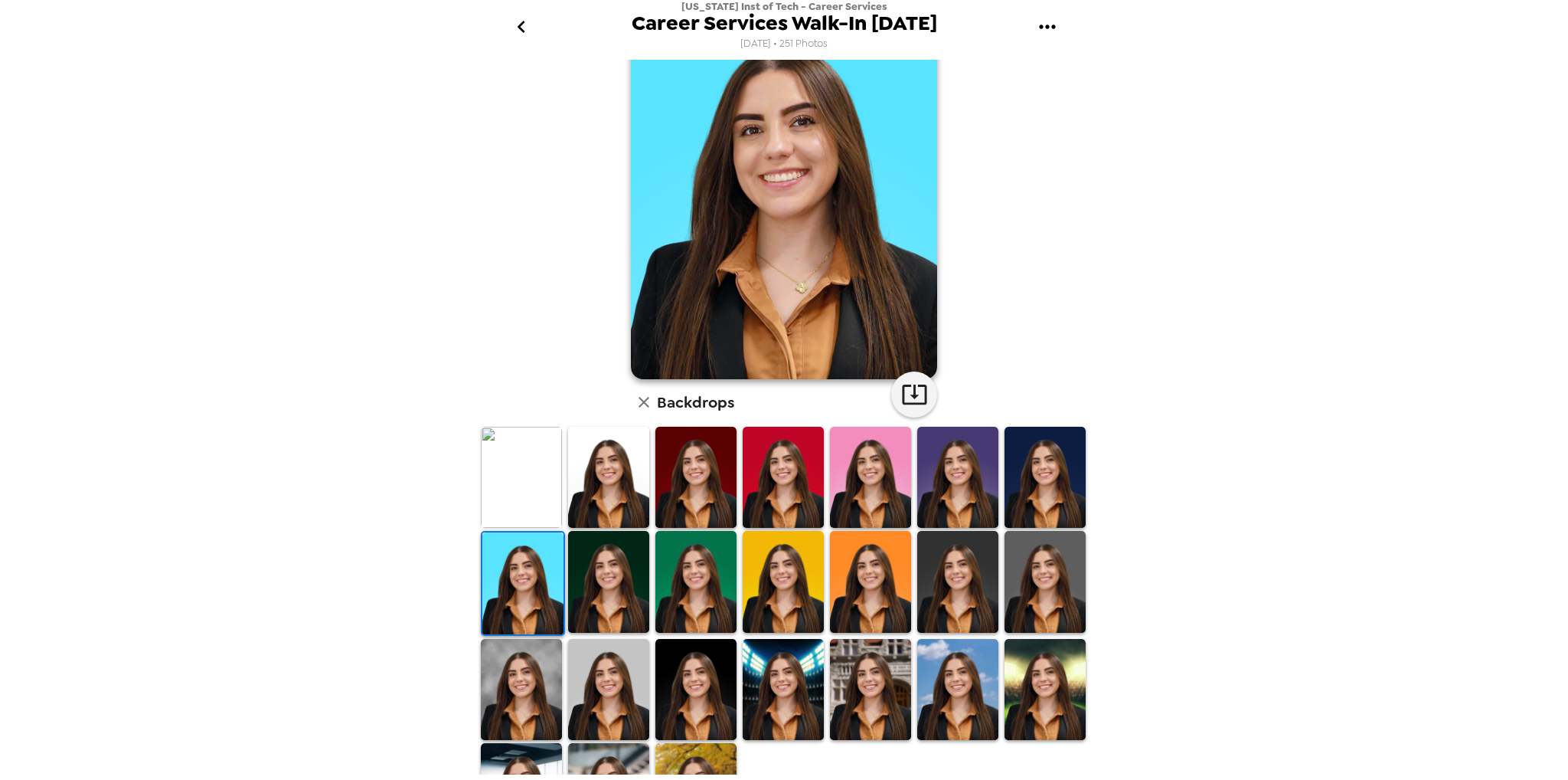
click at [522, 687] on img at bounding box center [520, 689] width 81 height 101
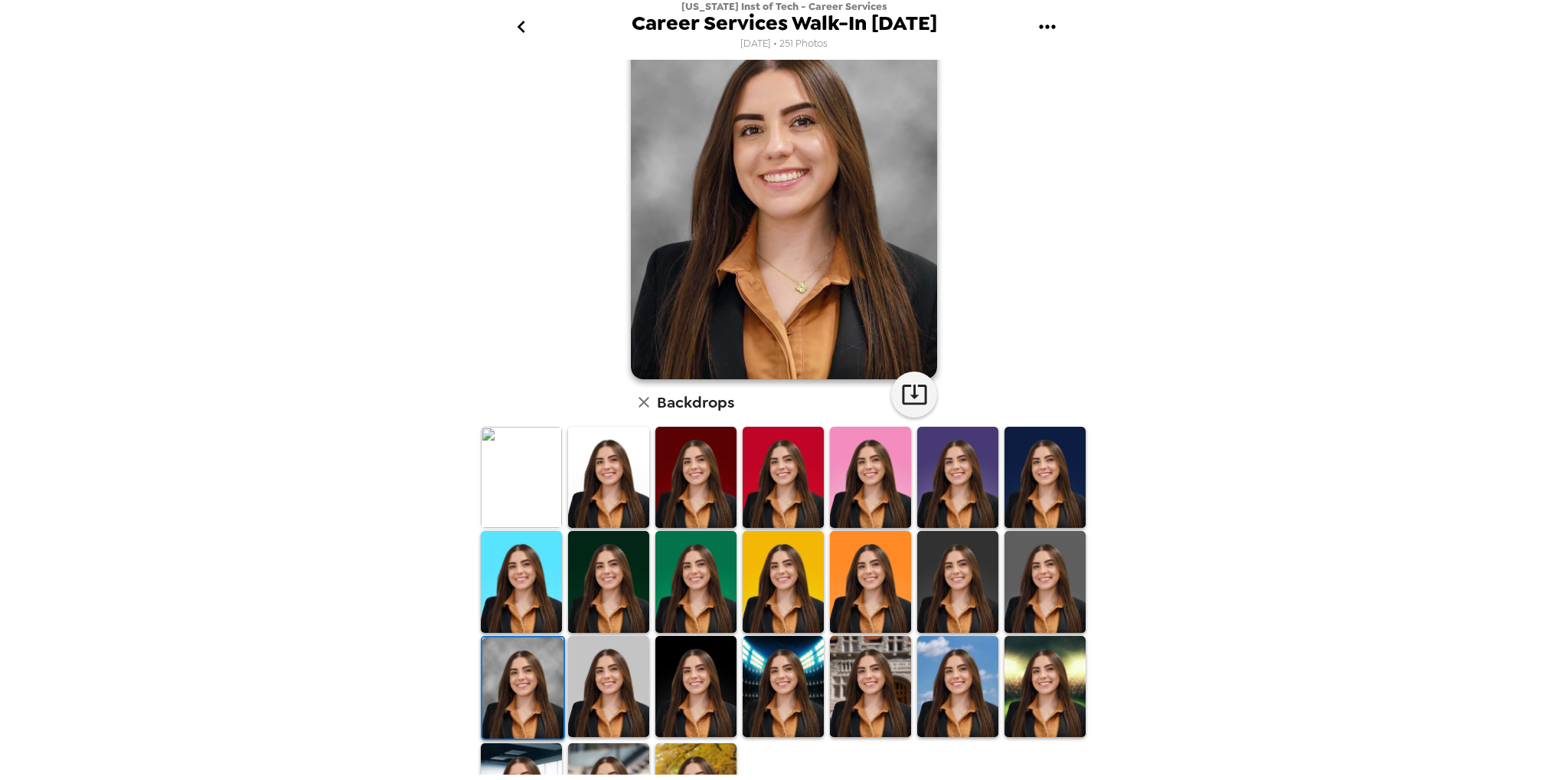
click at [616, 699] on img at bounding box center [608, 686] width 81 height 101
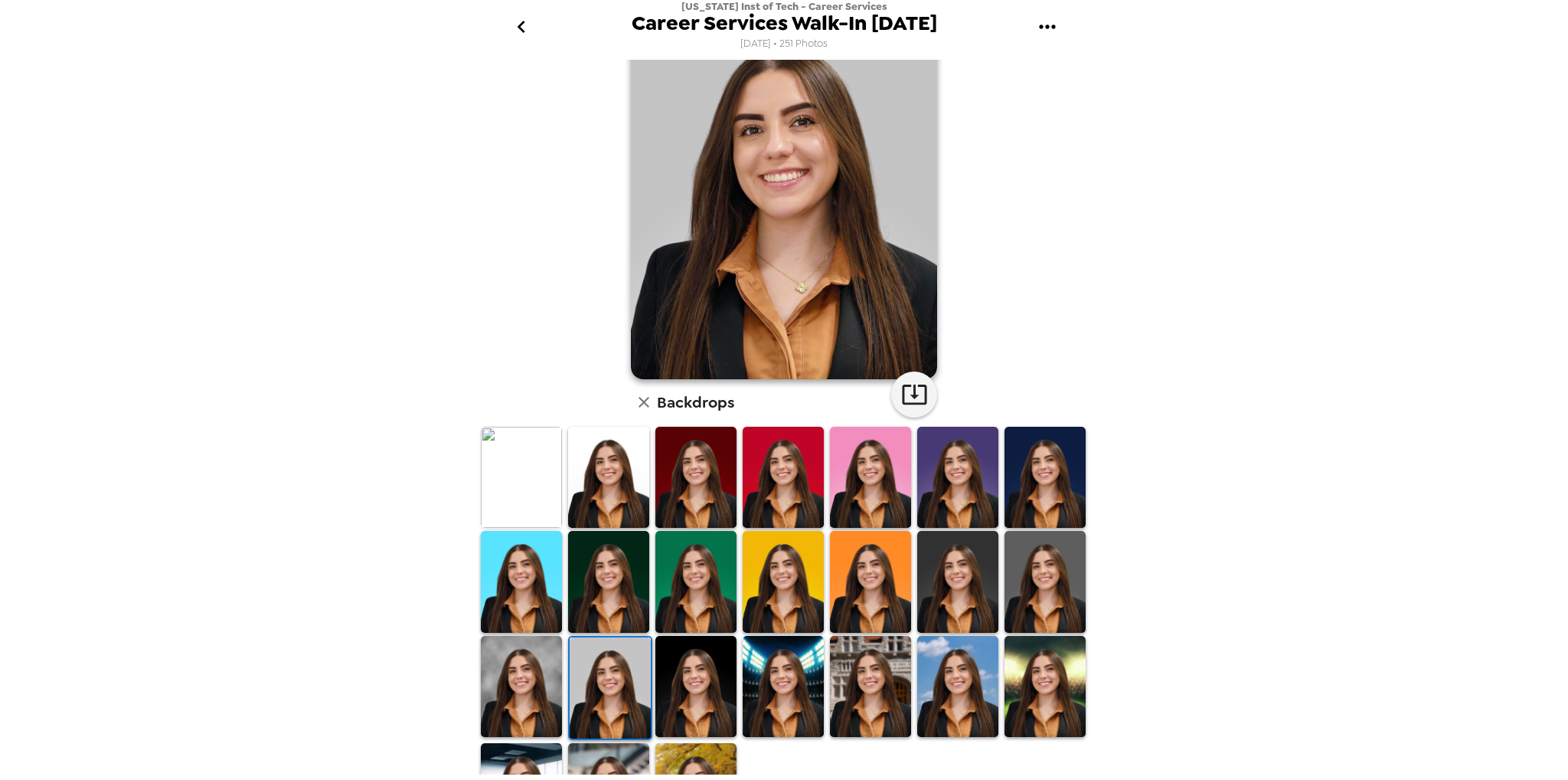
click at [692, 765] on img at bounding box center [695, 793] width 81 height 101
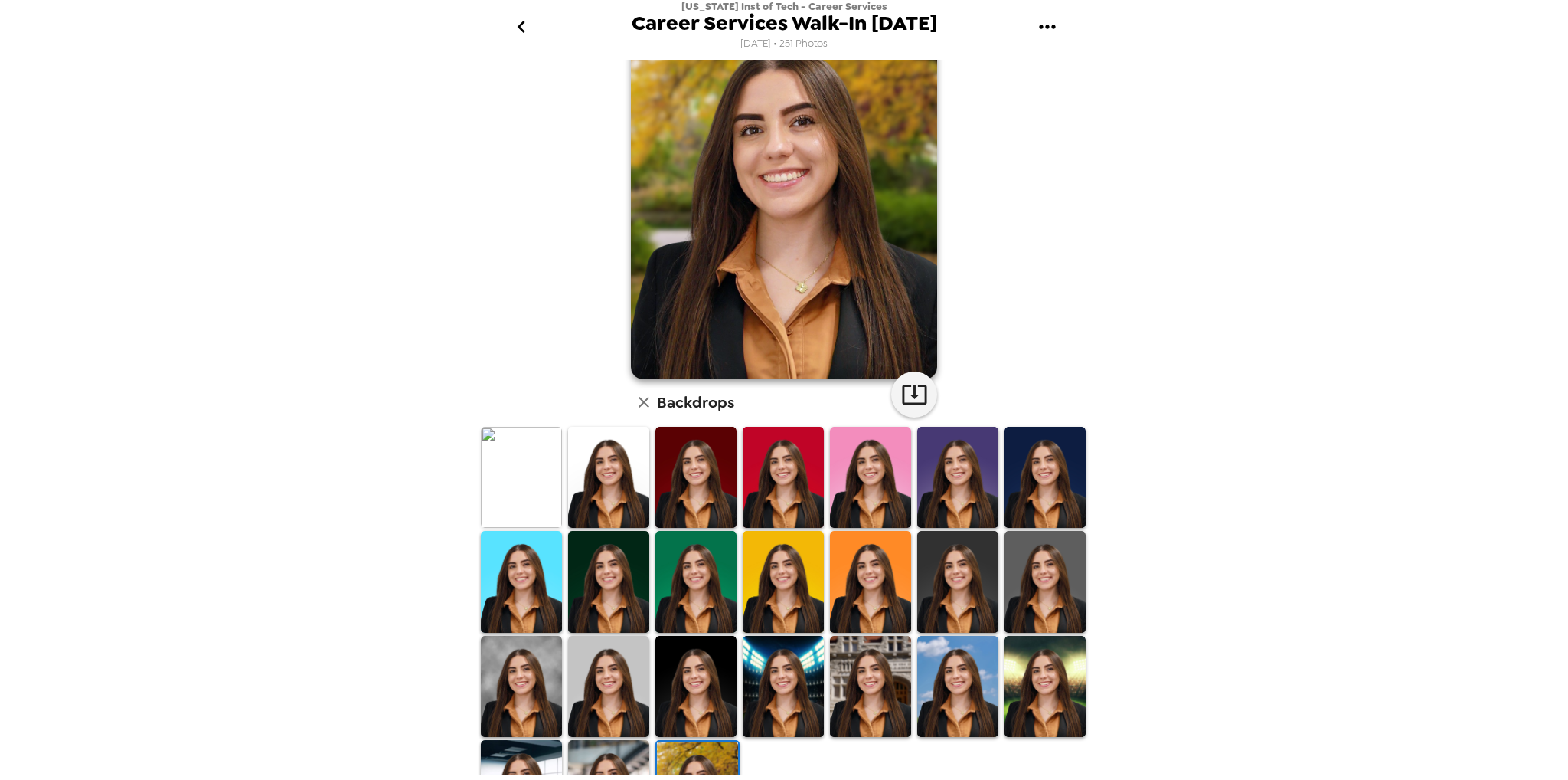
click at [615, 761] on img at bounding box center [608, 790] width 81 height 101
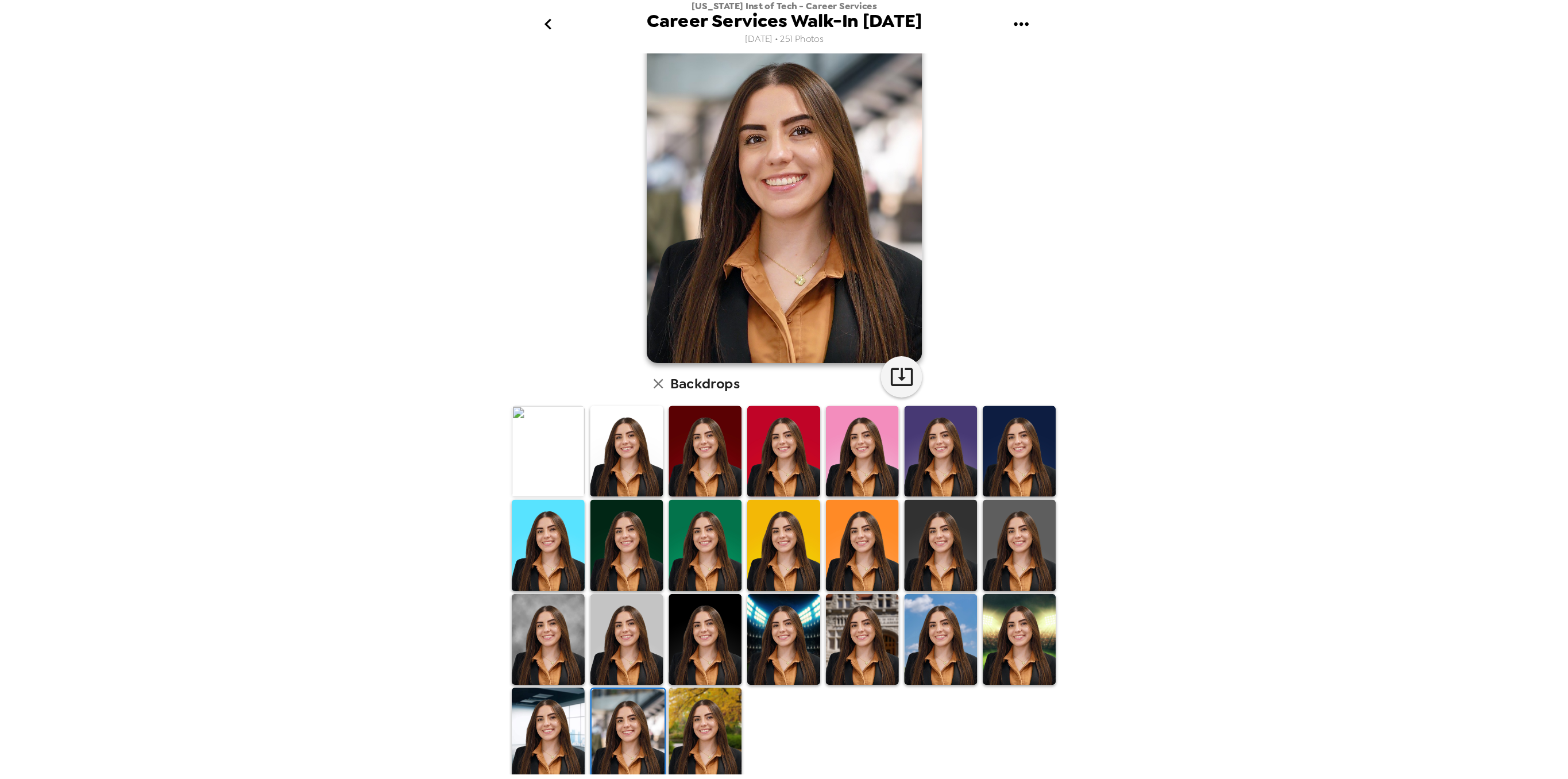
scroll to position [0, 0]
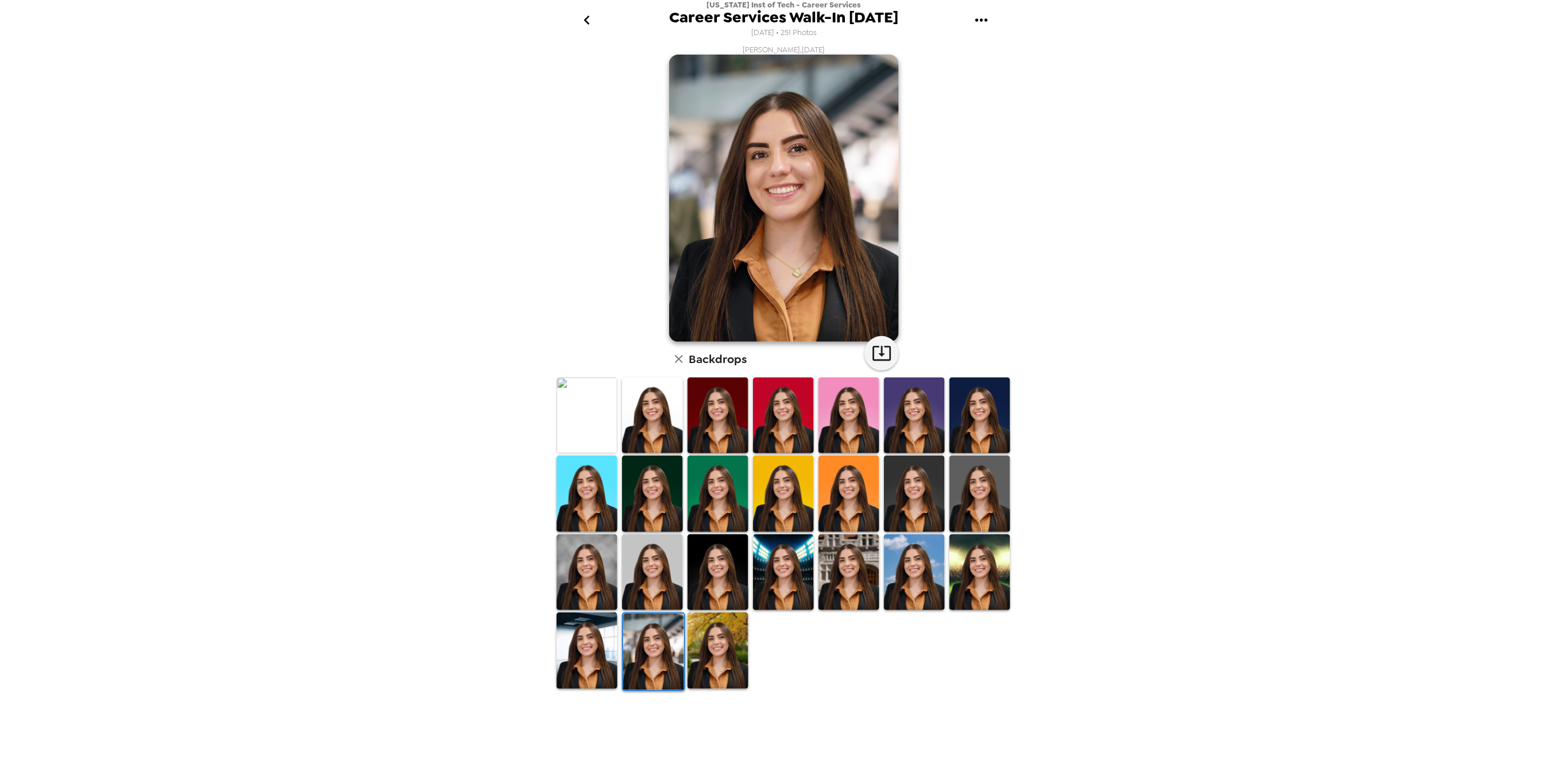
click at [685, 584] on div at bounding box center [718, 651] width 66 height 81
click at [663, 584] on img at bounding box center [653, 651] width 61 height 76
click at [584, 584] on img at bounding box center [586, 650] width 61 height 76
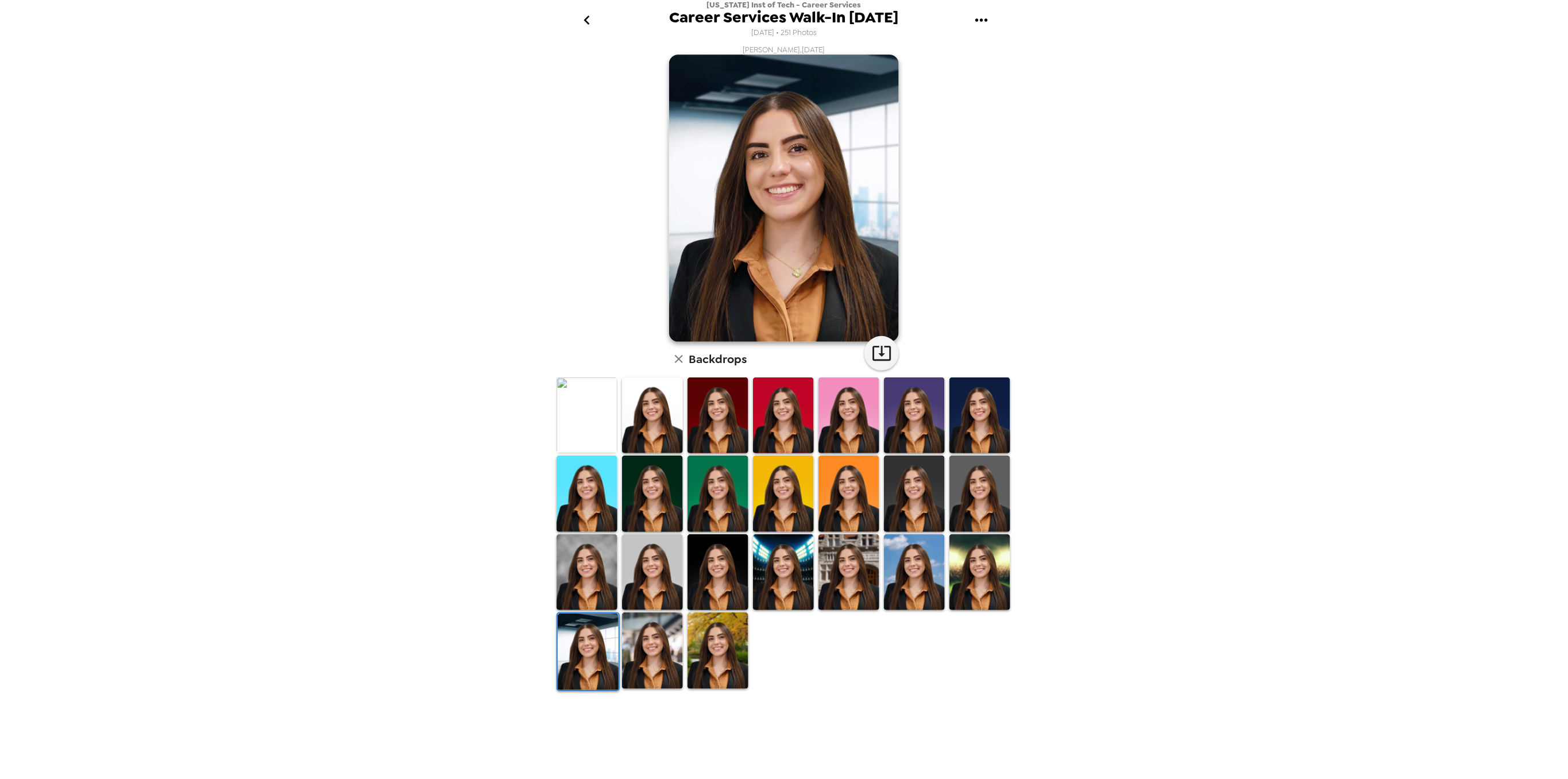
click at [968, 563] on img at bounding box center [980, 572] width 61 height 76
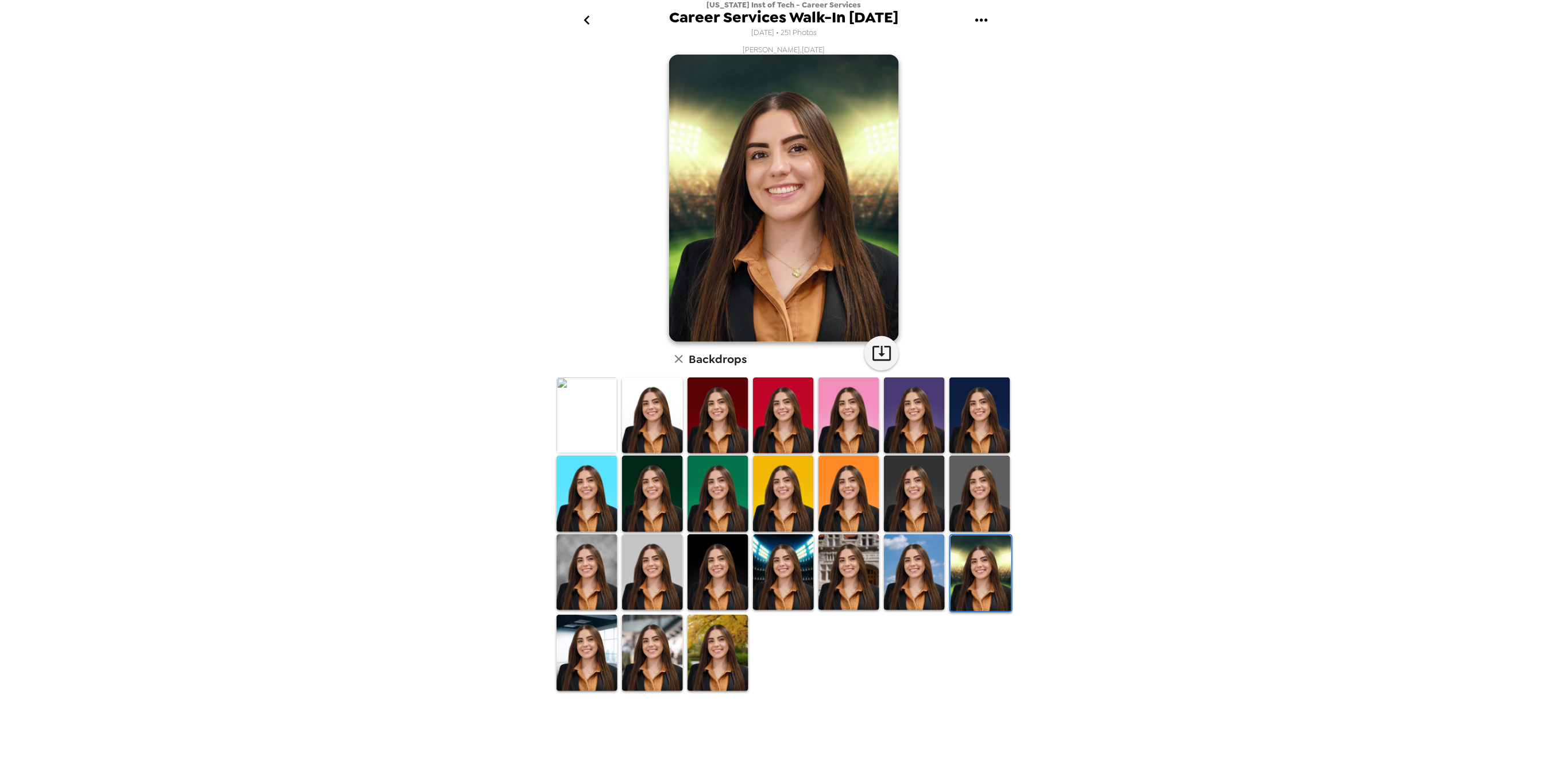
click at [920, 550] on img at bounding box center [914, 572] width 61 height 76
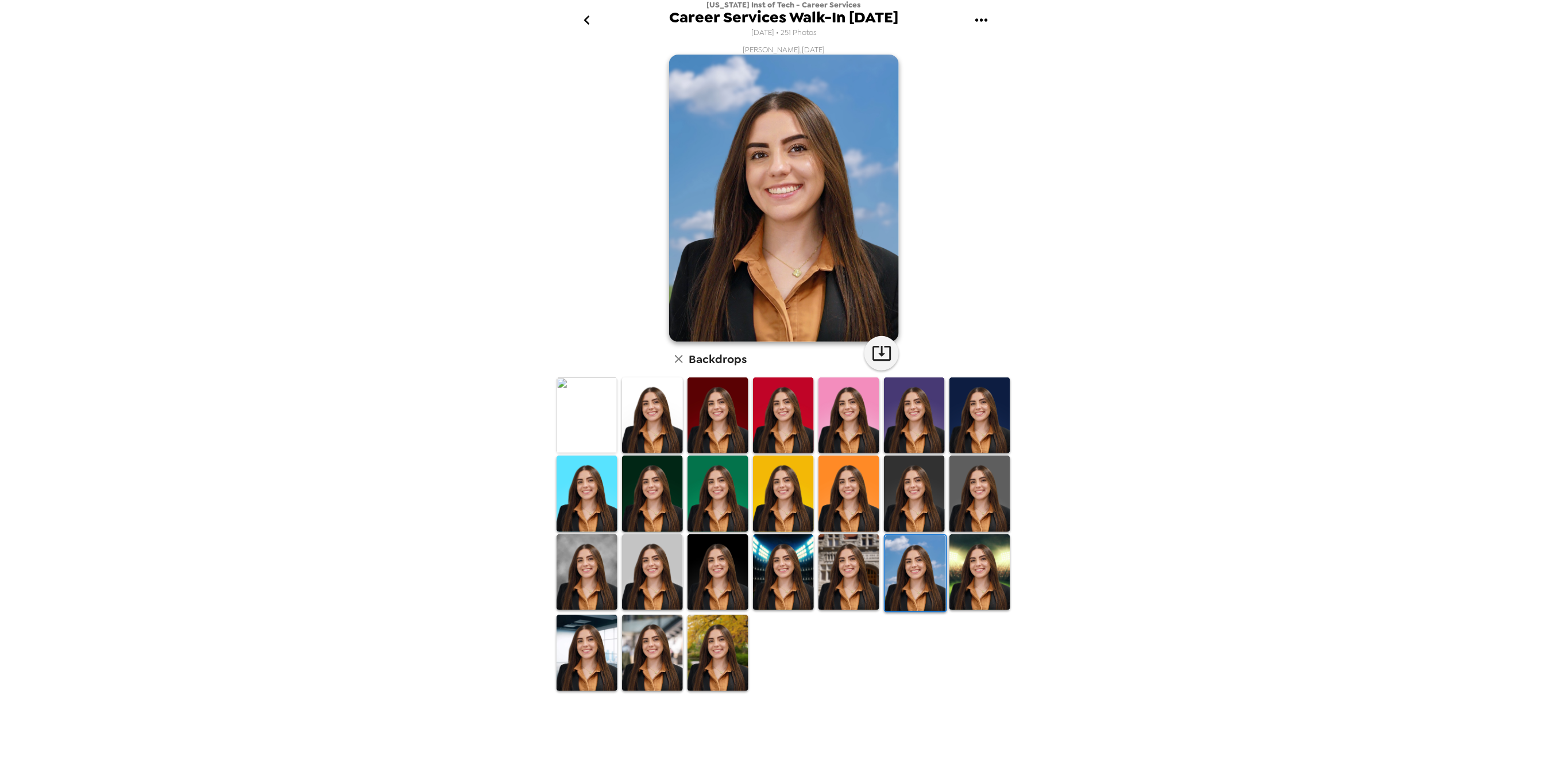
click at [853, 566] on img at bounding box center [848, 572] width 61 height 76
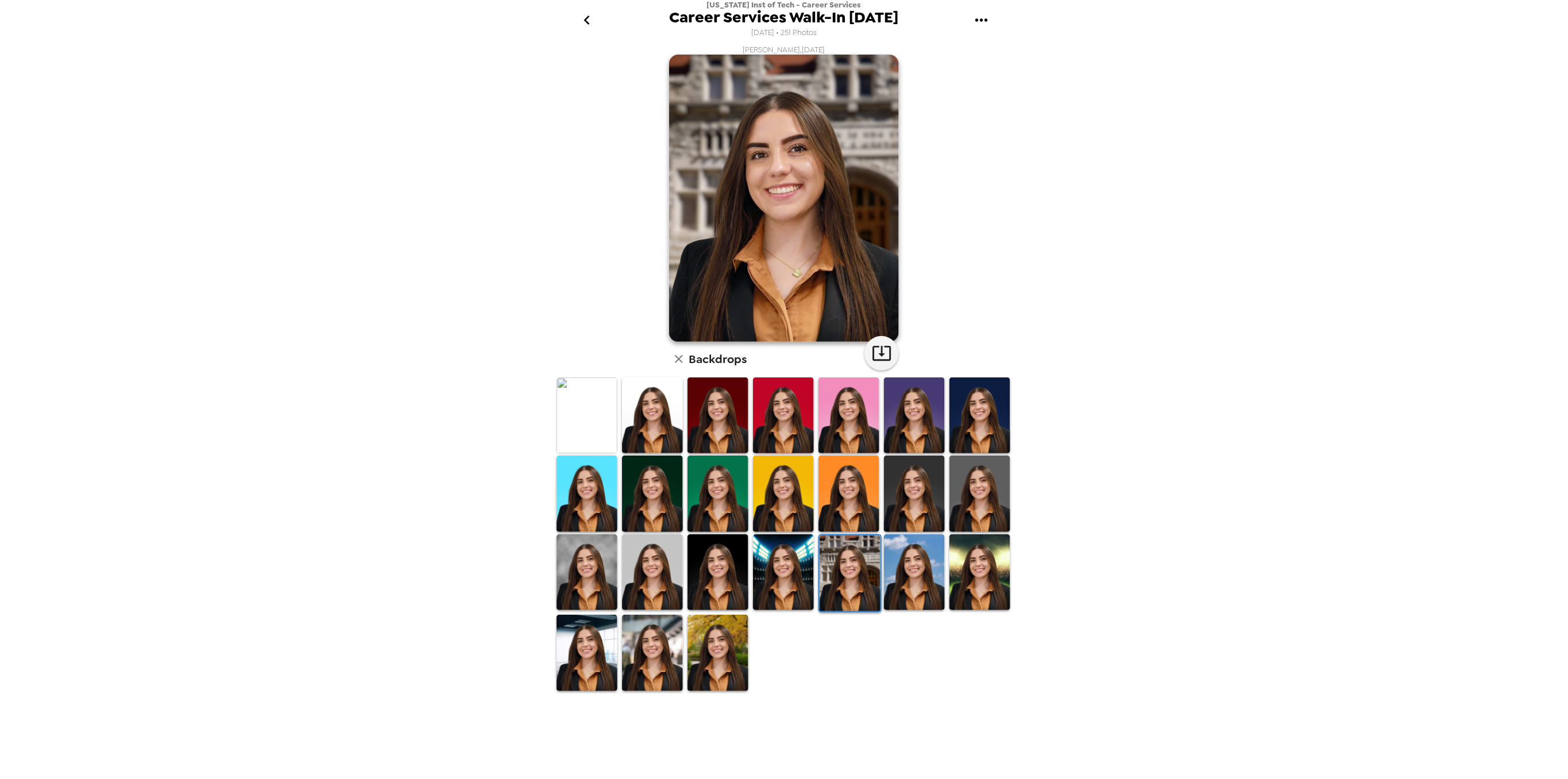
click at [722, 582] on img at bounding box center [717, 572] width 61 height 76
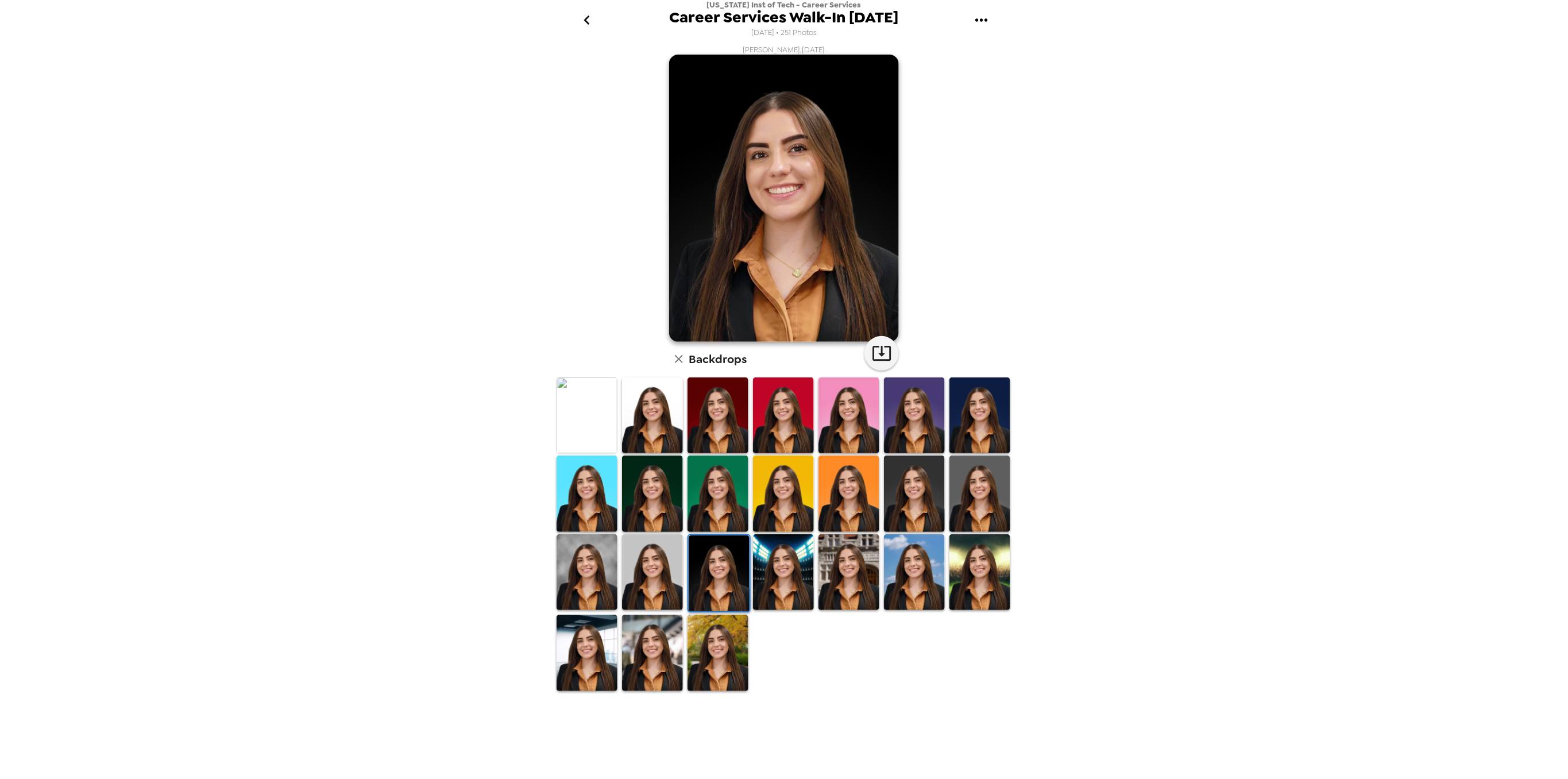
click at [608, 562] on img at bounding box center [586, 572] width 61 height 76
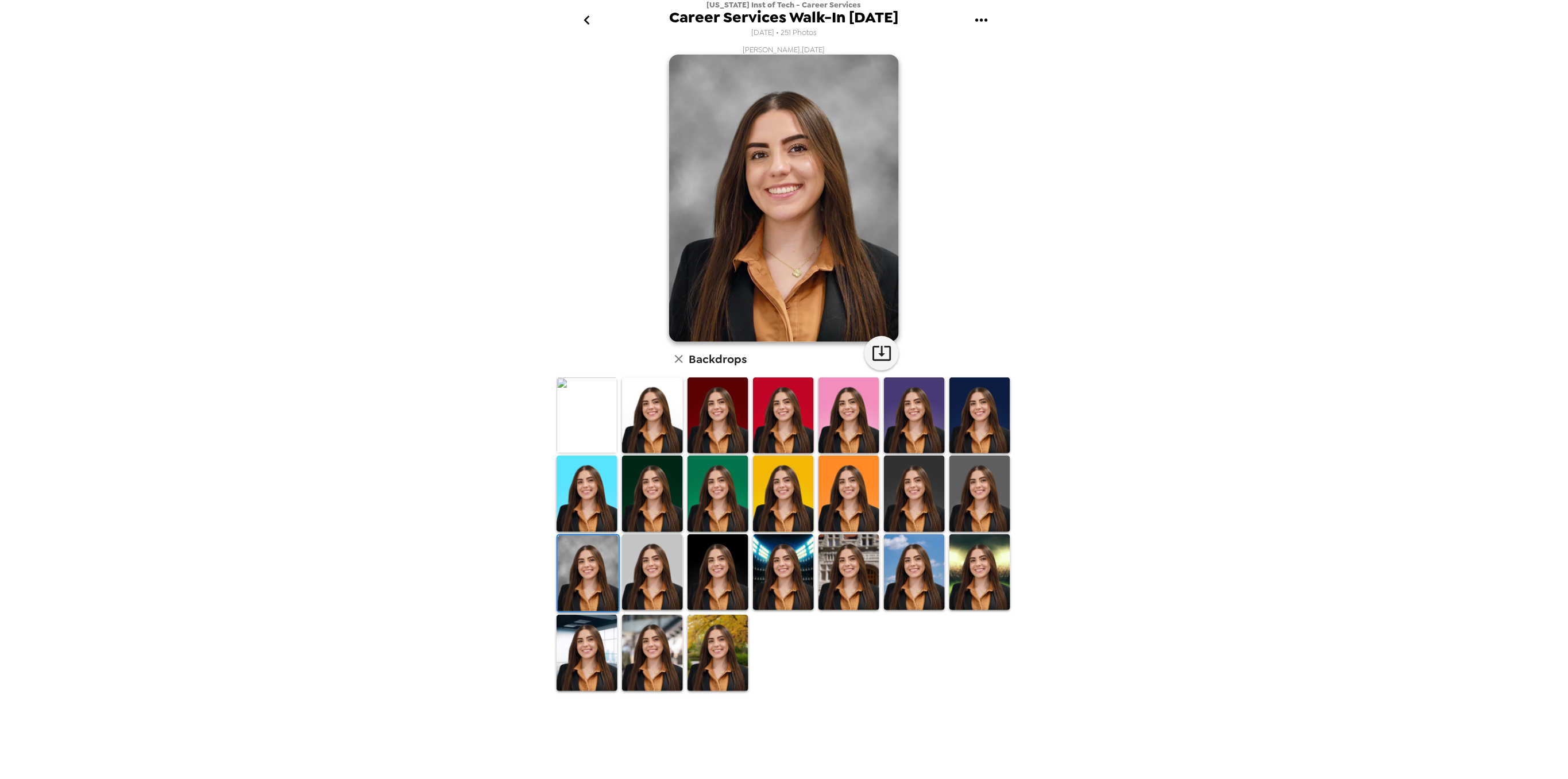
click at [628, 562] on img at bounding box center [652, 572] width 61 height 76
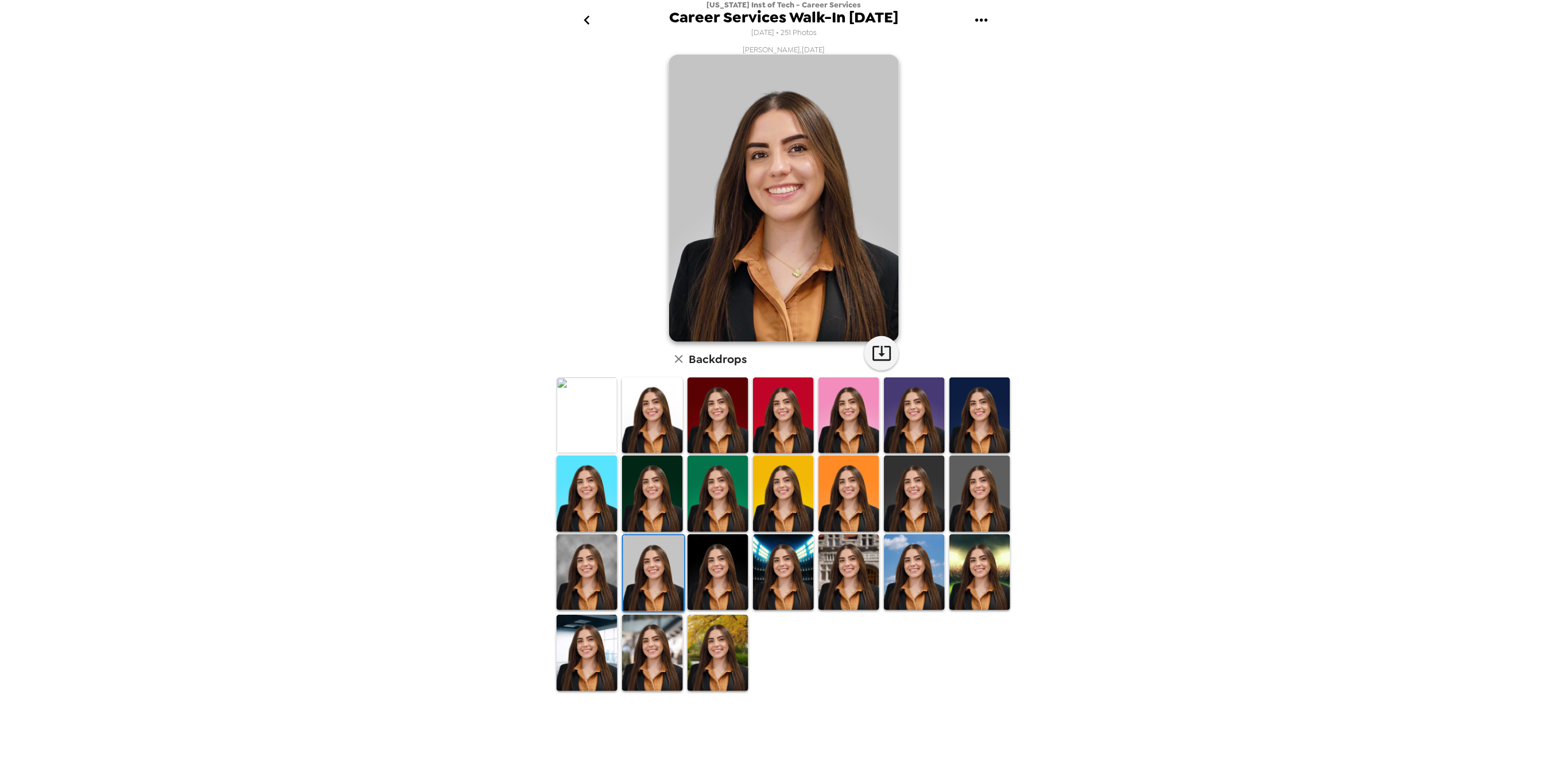
click at [639, 416] on img at bounding box center [652, 416] width 61 height 76
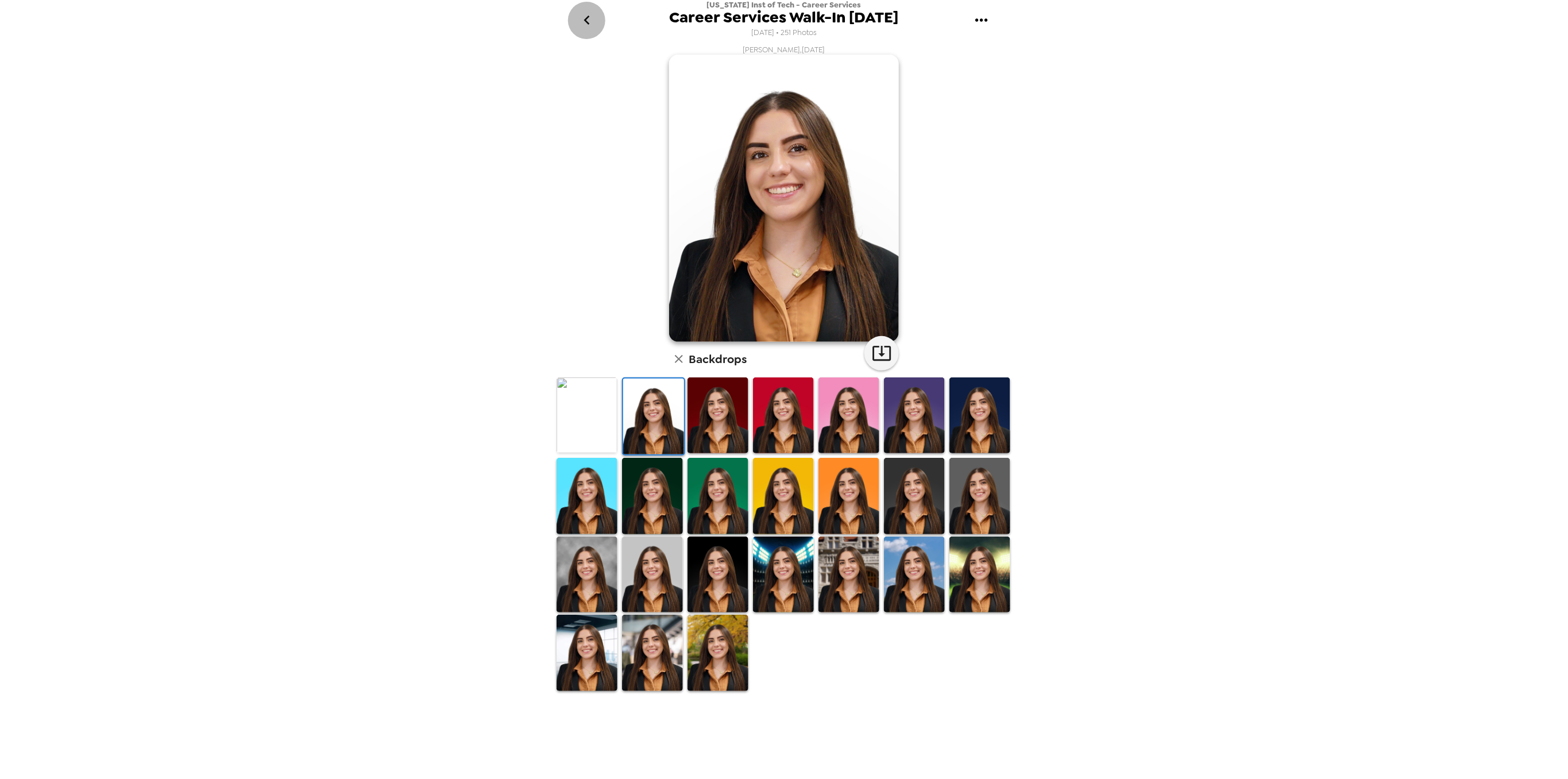
click at [588, 19] on icon "go back" at bounding box center [587, 20] width 19 height 19
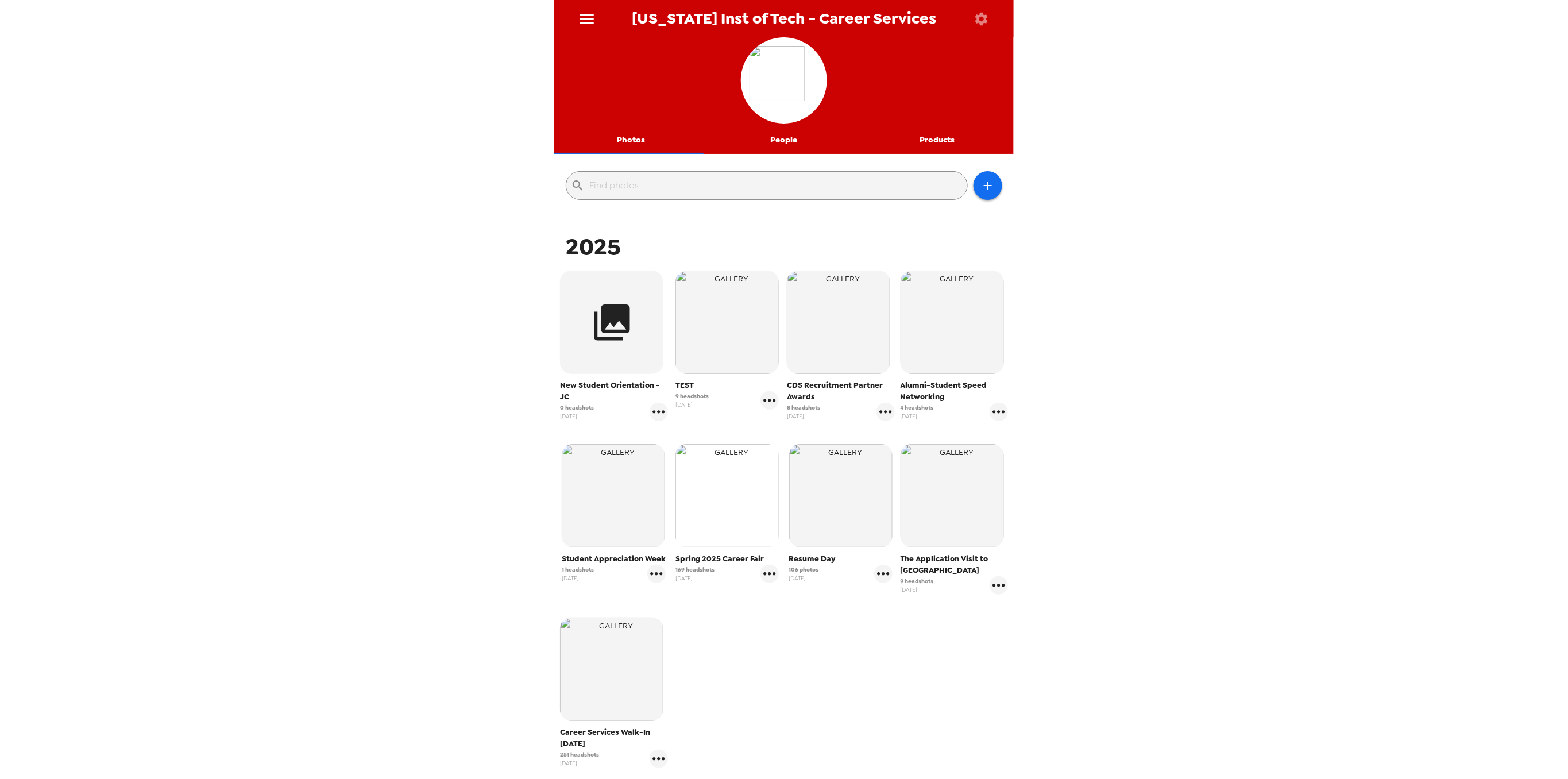
click at [728, 507] on img "button" at bounding box center [727, 495] width 103 height 103
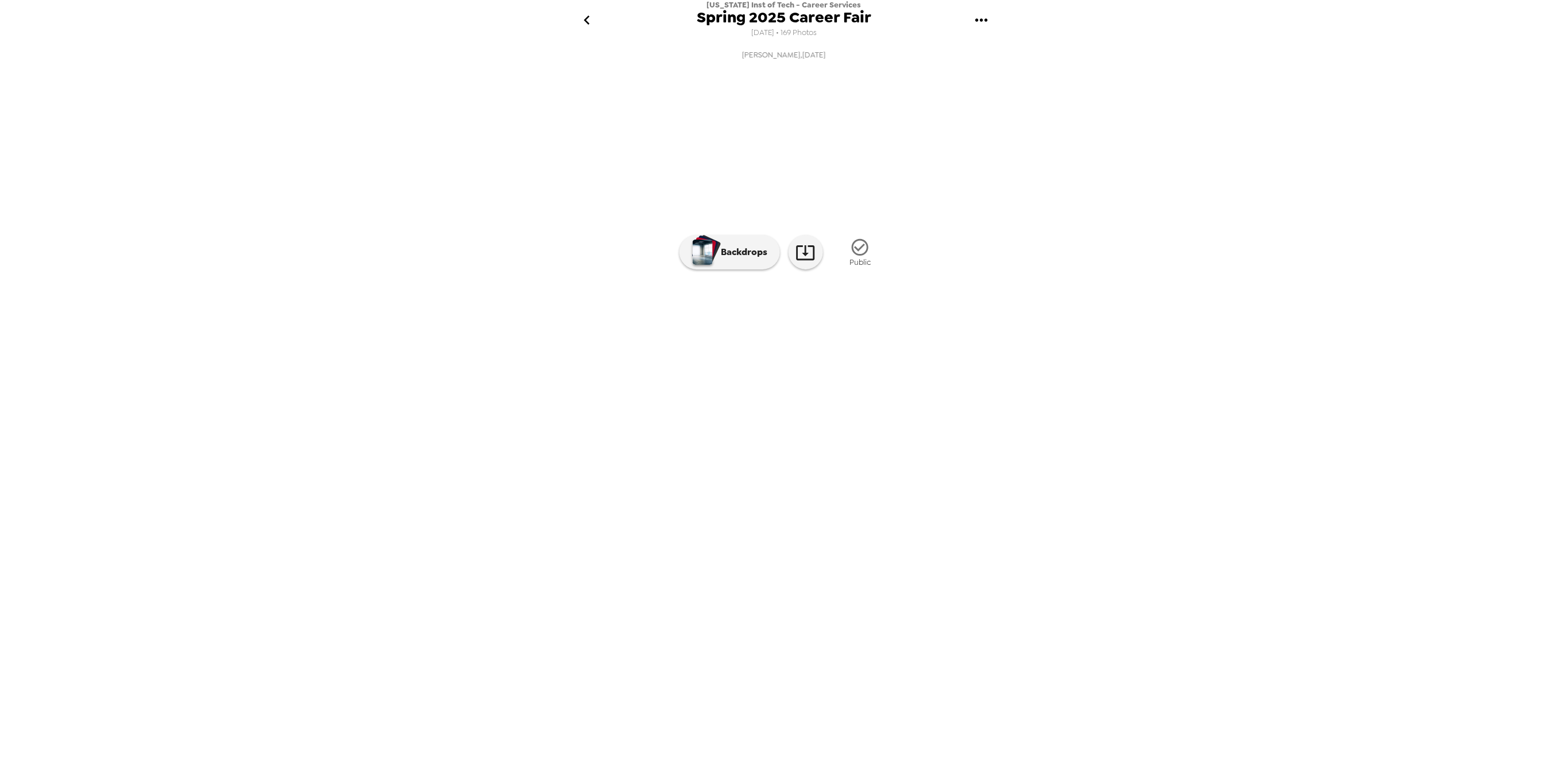
scroll to position [0, 14602]
click at [729, 259] on p "Backdrops" at bounding box center [742, 252] width 52 height 14
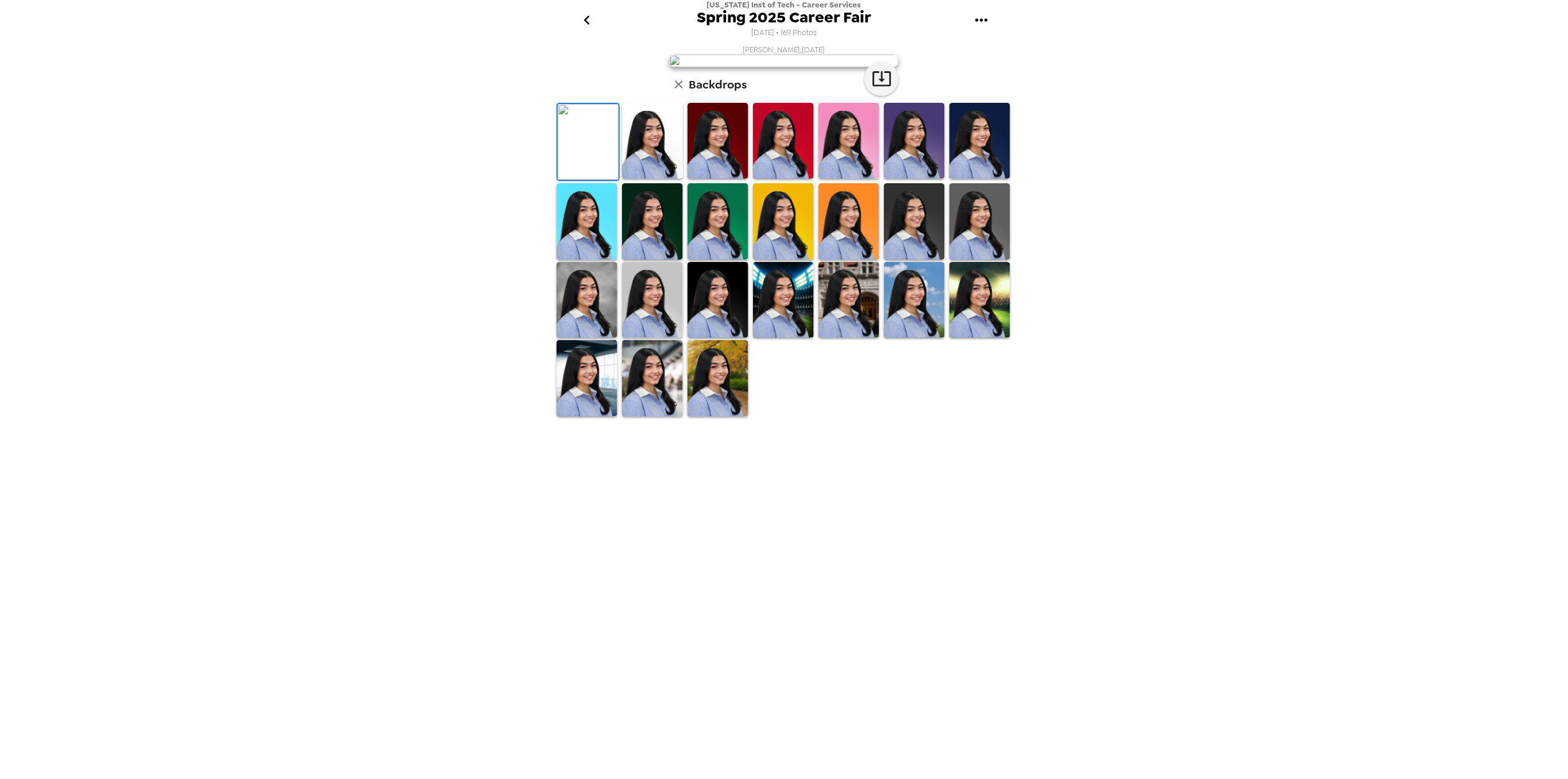
drag, startPoint x: 853, startPoint y: 504, endPoint x: 915, endPoint y: 535, distance: 69.3
click at [856, 259] on img at bounding box center [848, 221] width 61 height 76
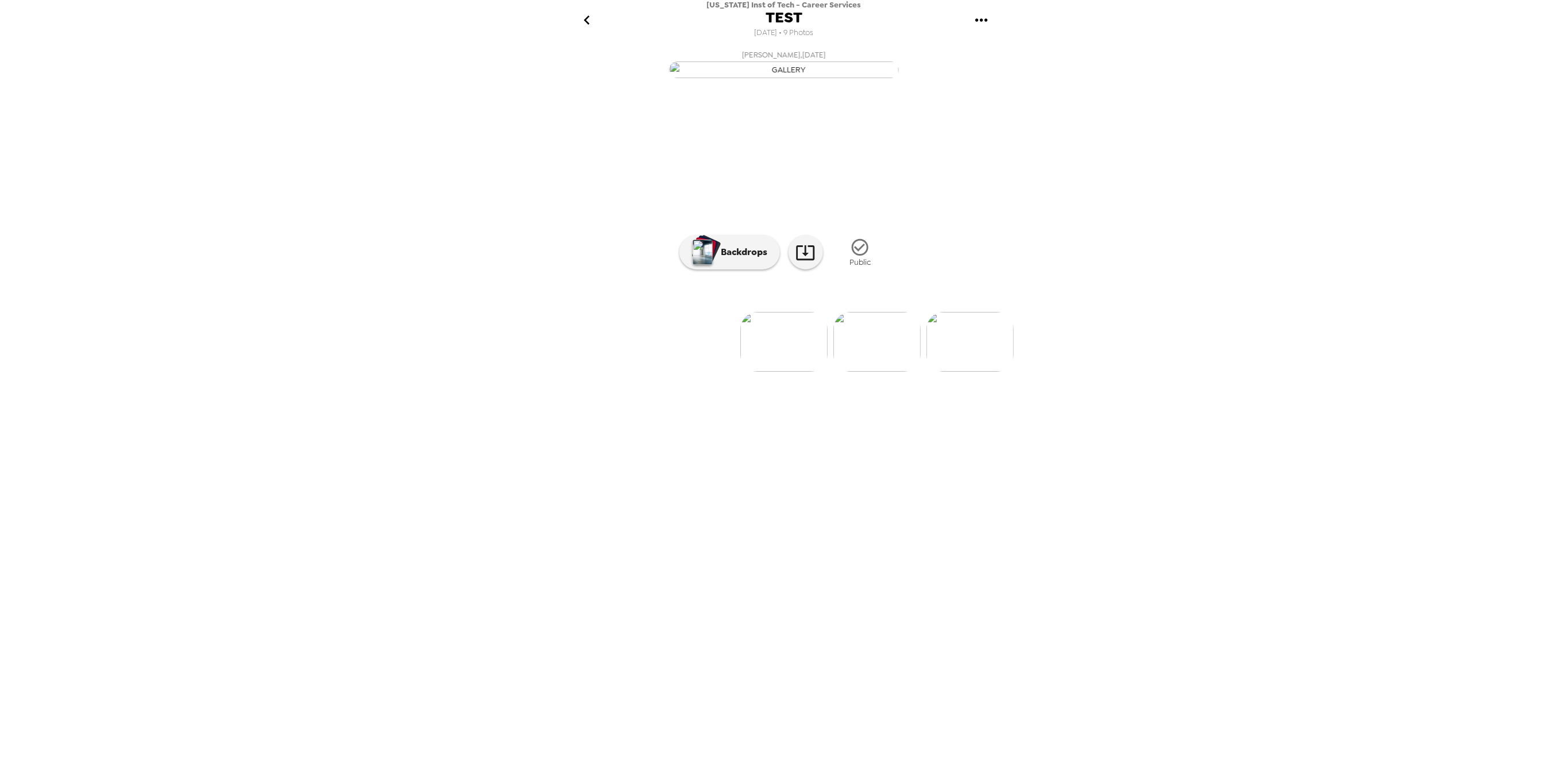
click at [786, 78] on img "button" at bounding box center [784, 69] width 230 height 16
click at [790, 372] on img at bounding box center [784, 342] width 88 height 60
click at [776, 372] on div at bounding box center [784, 323] width 460 height 98
click at [740, 259] on p "Backdrops" at bounding box center [742, 252] width 52 height 14
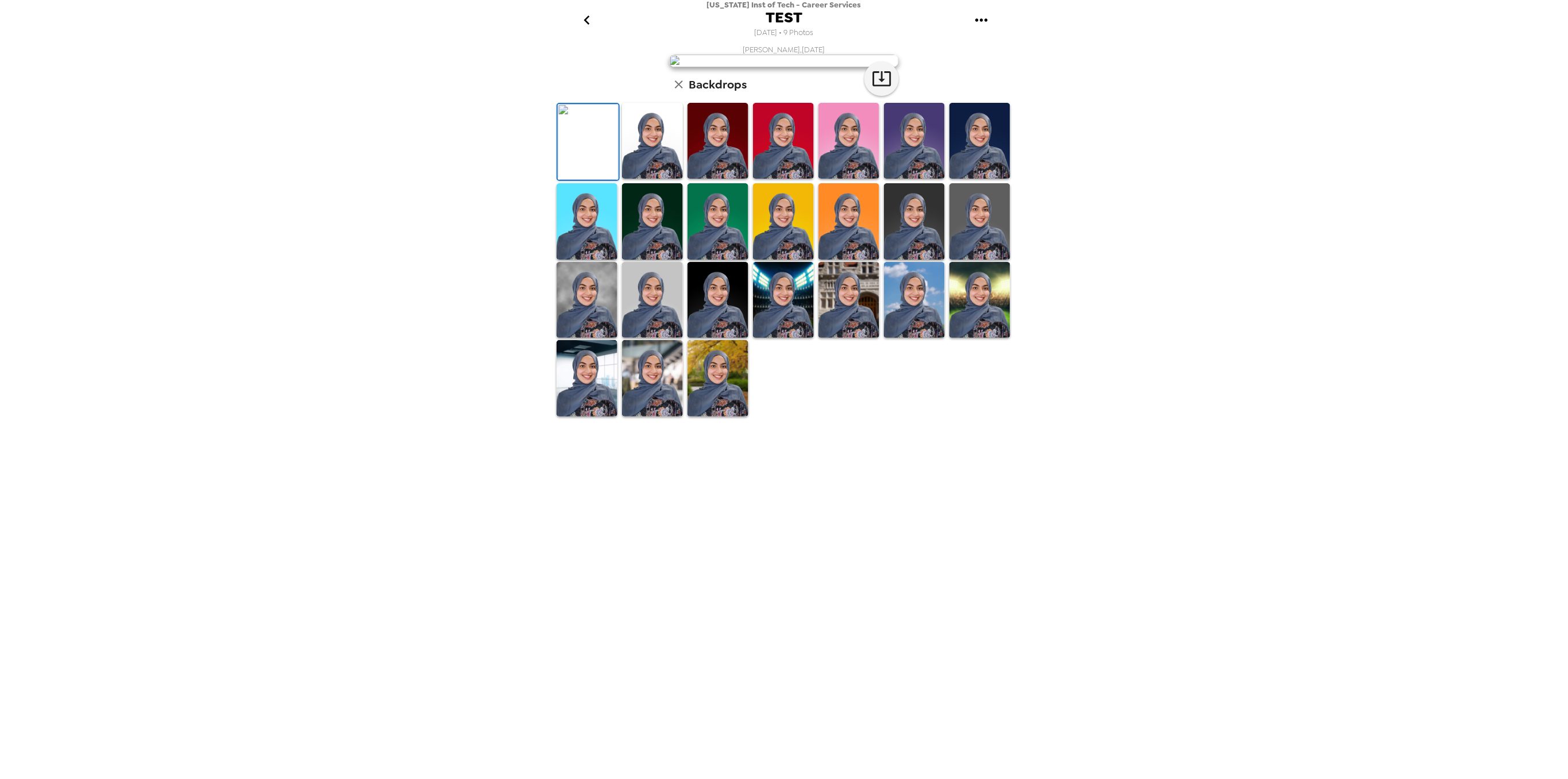
click at [660, 179] on img at bounding box center [652, 140] width 61 height 76
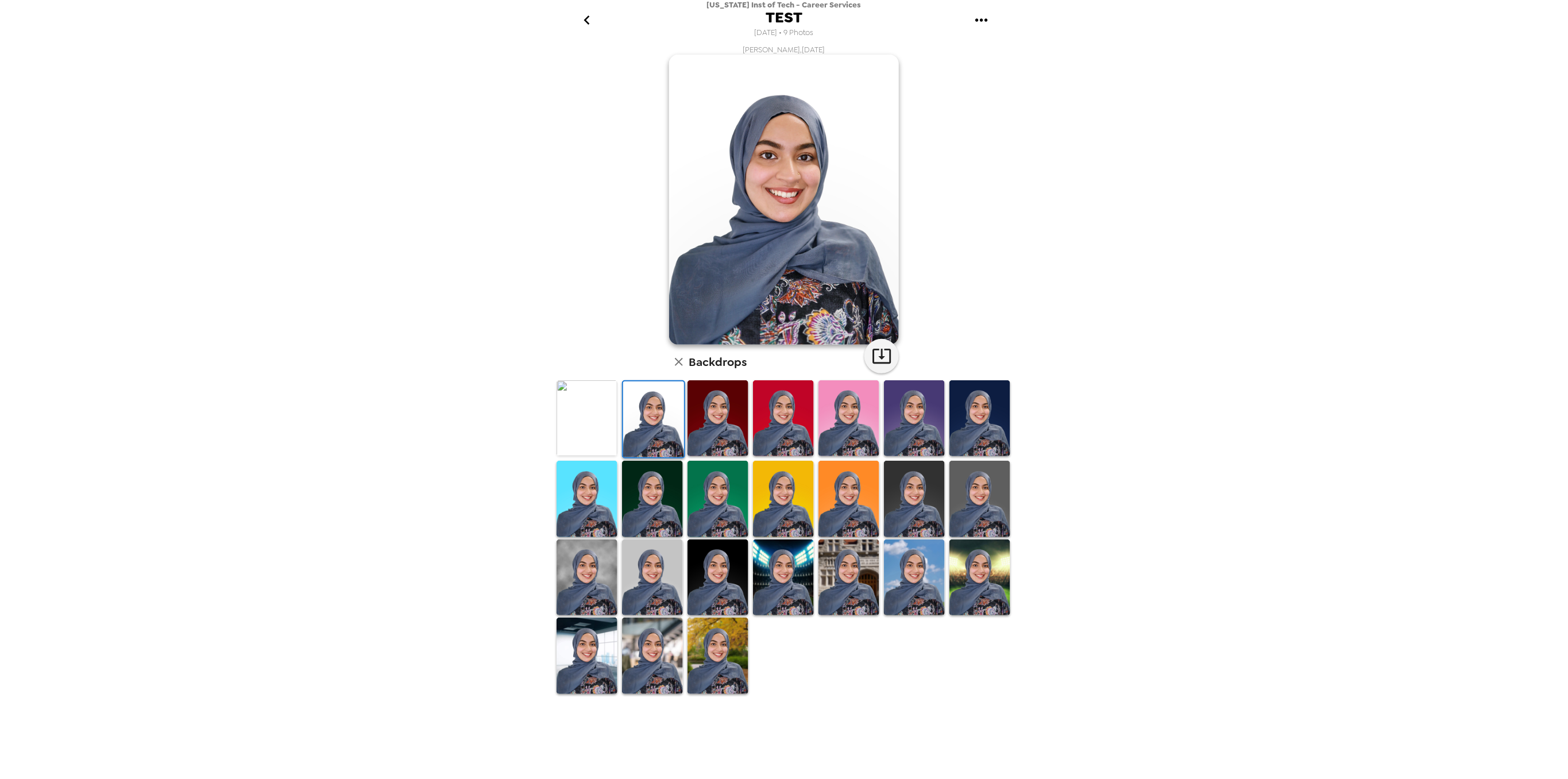
click at [582, 573] on img at bounding box center [586, 577] width 61 height 76
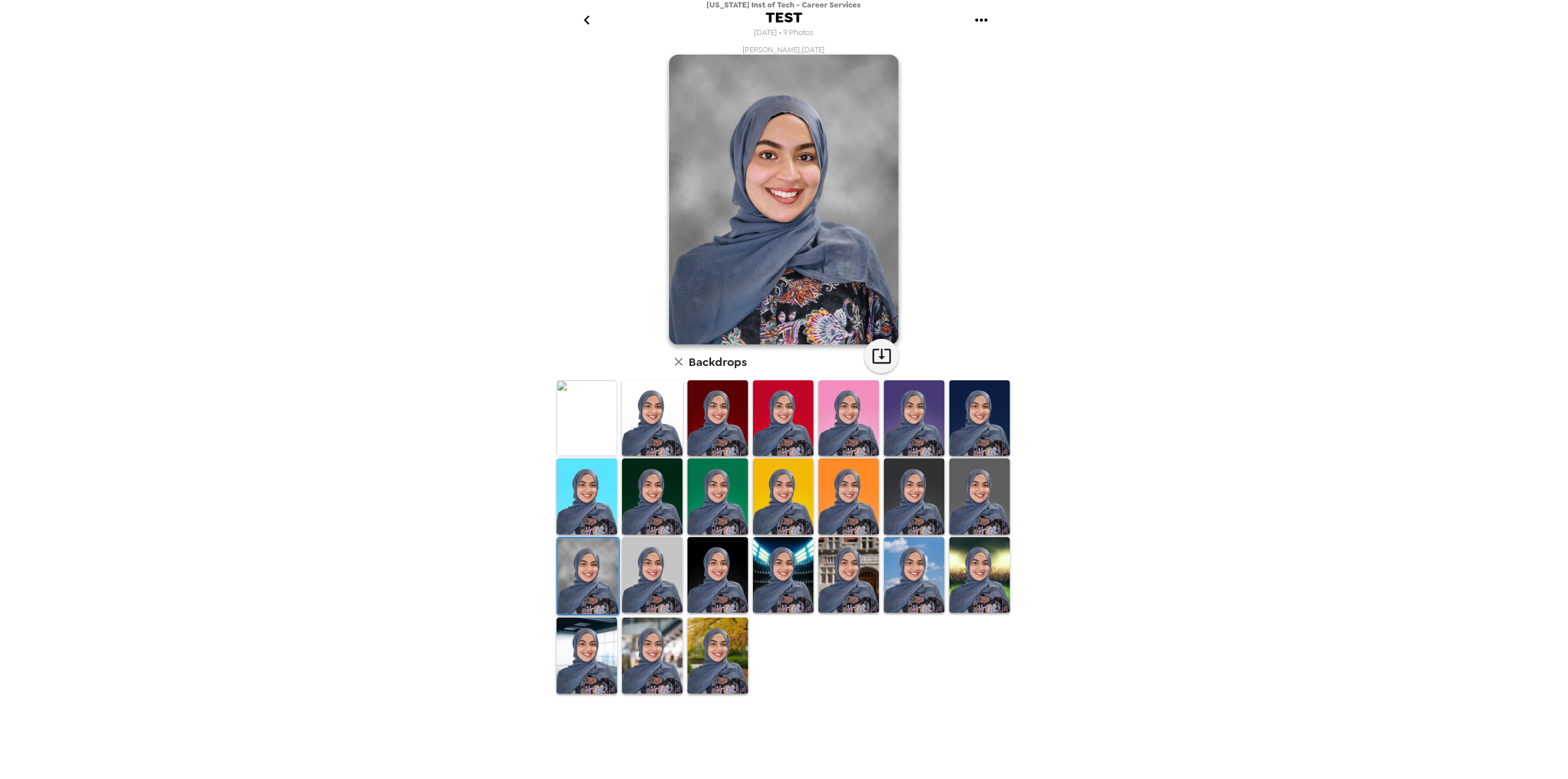
drag, startPoint x: 638, startPoint y: 573, endPoint x: 690, endPoint y: 665, distance: 105.7
click at [638, 574] on img at bounding box center [652, 575] width 61 height 76
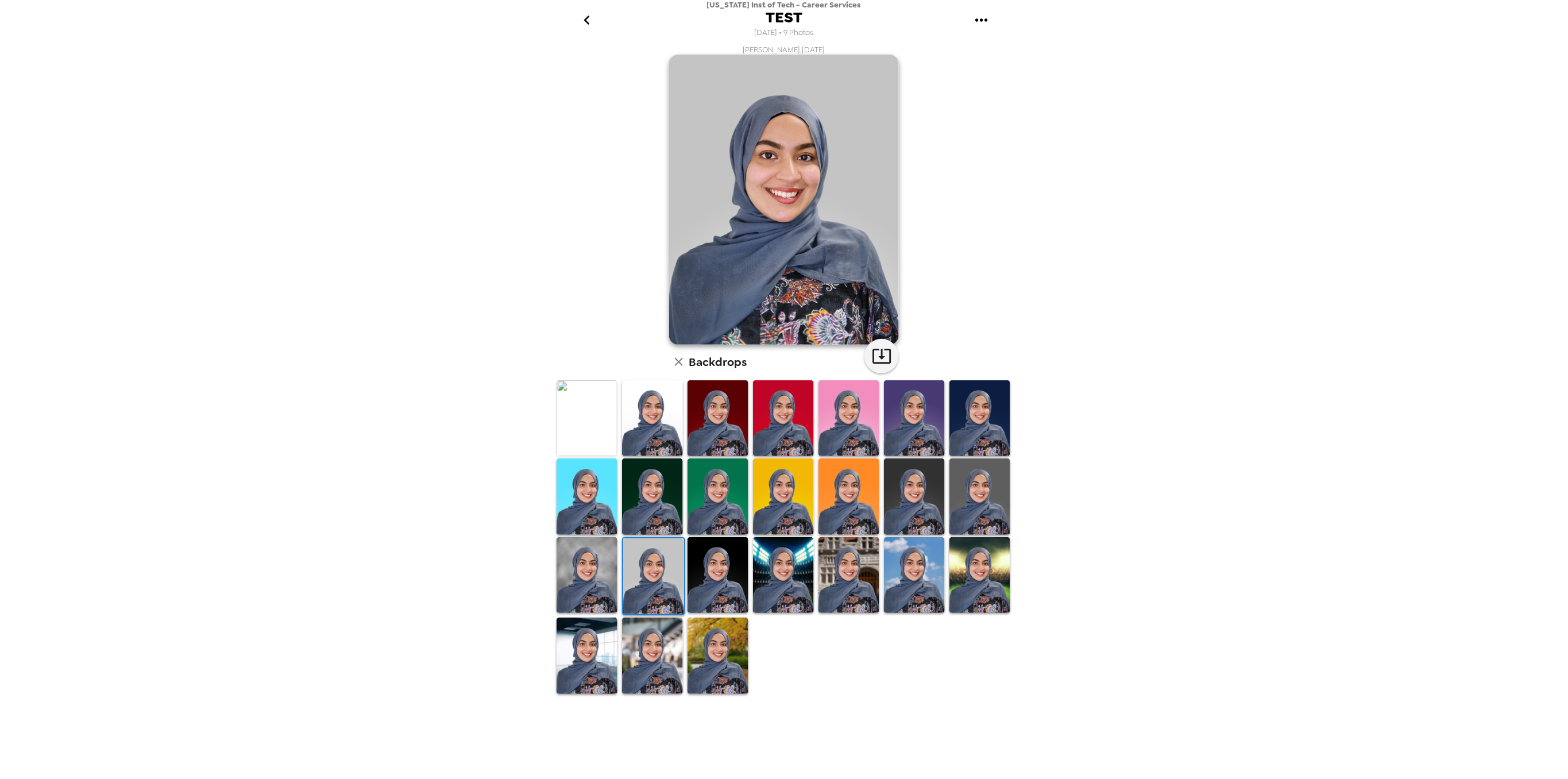
click at [668, 651] on img at bounding box center [652, 656] width 61 height 76
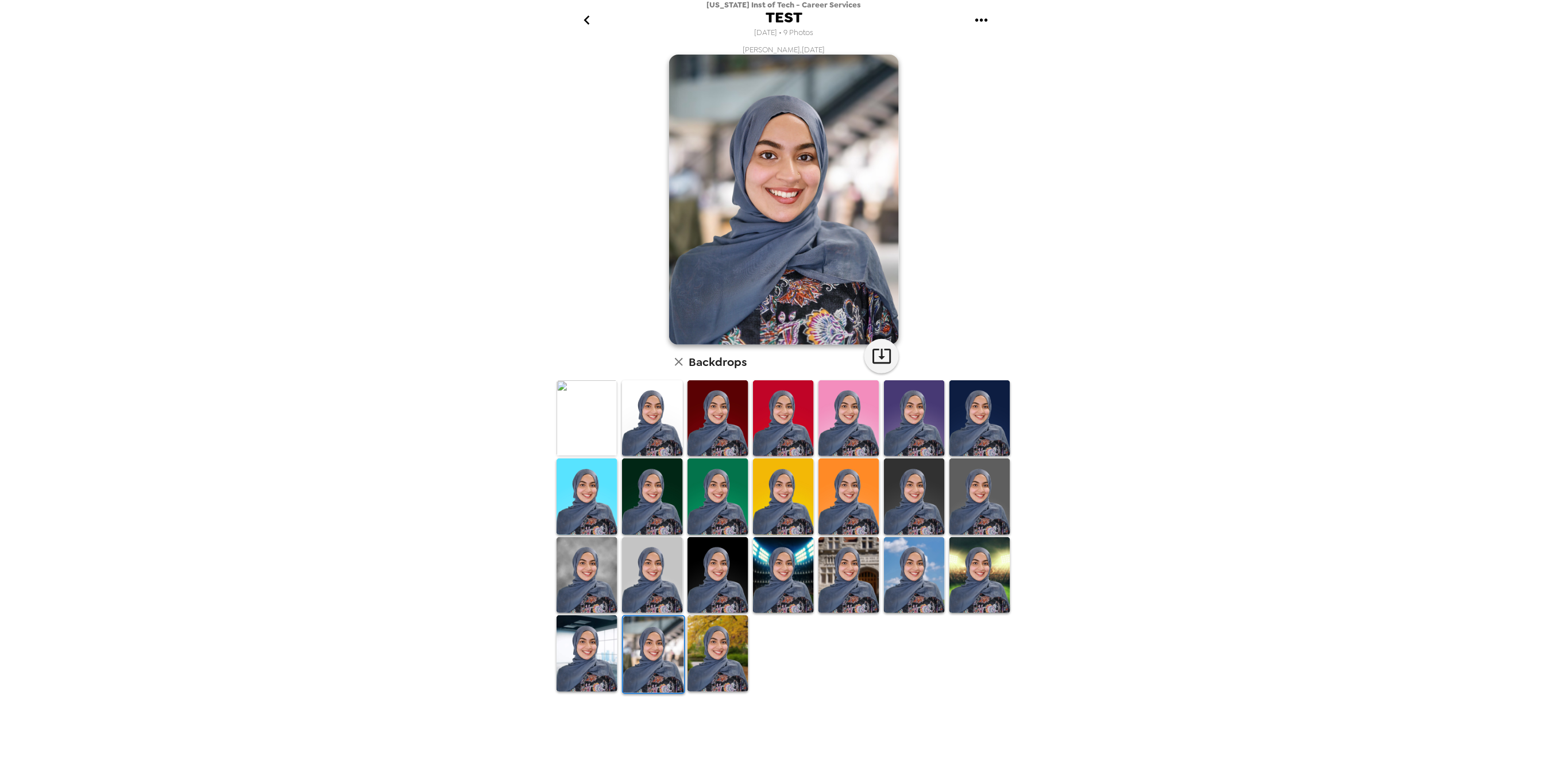
click at [715, 663] on img at bounding box center [717, 654] width 61 height 76
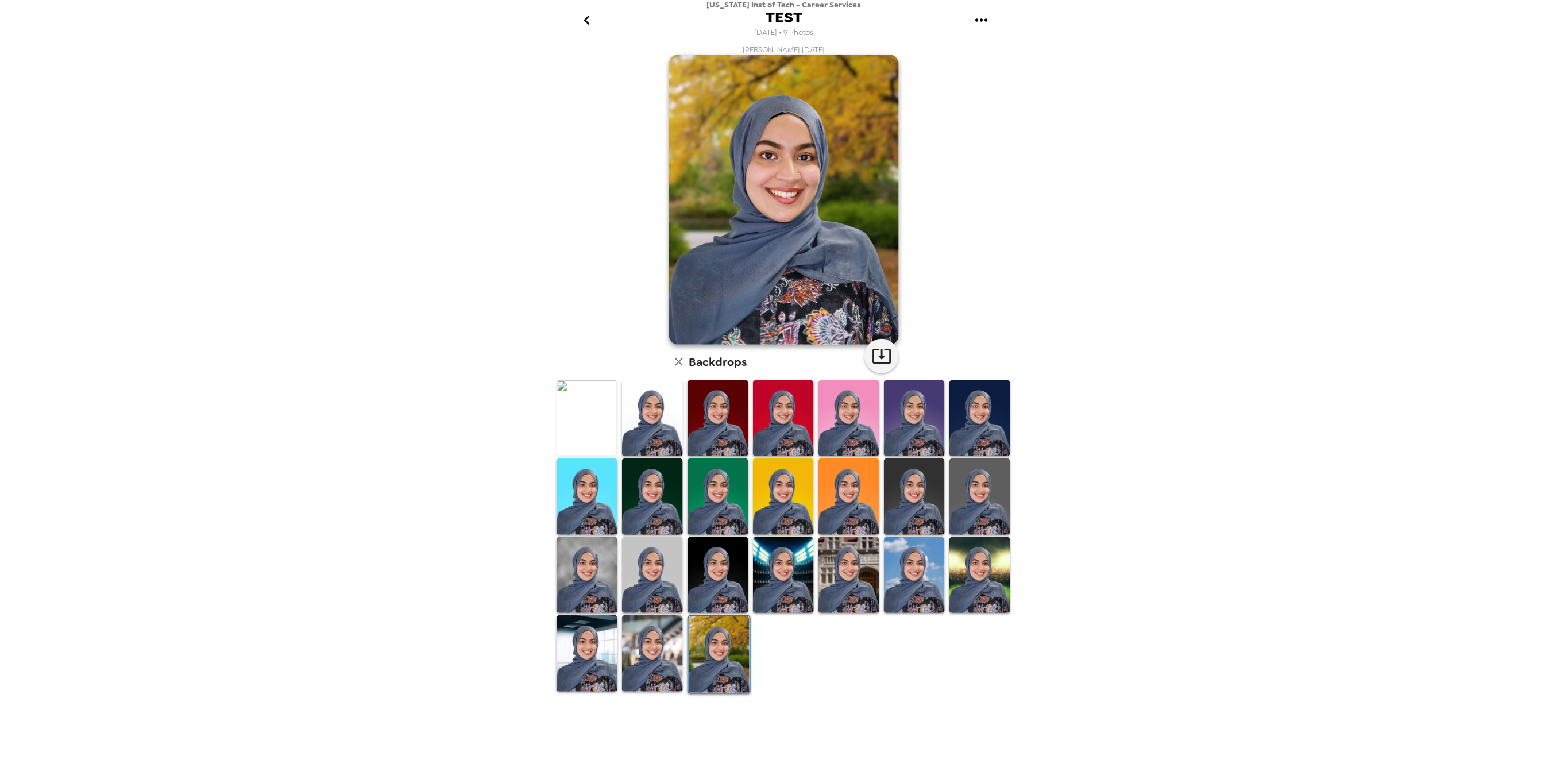
click at [588, 649] on img at bounding box center [586, 654] width 61 height 76
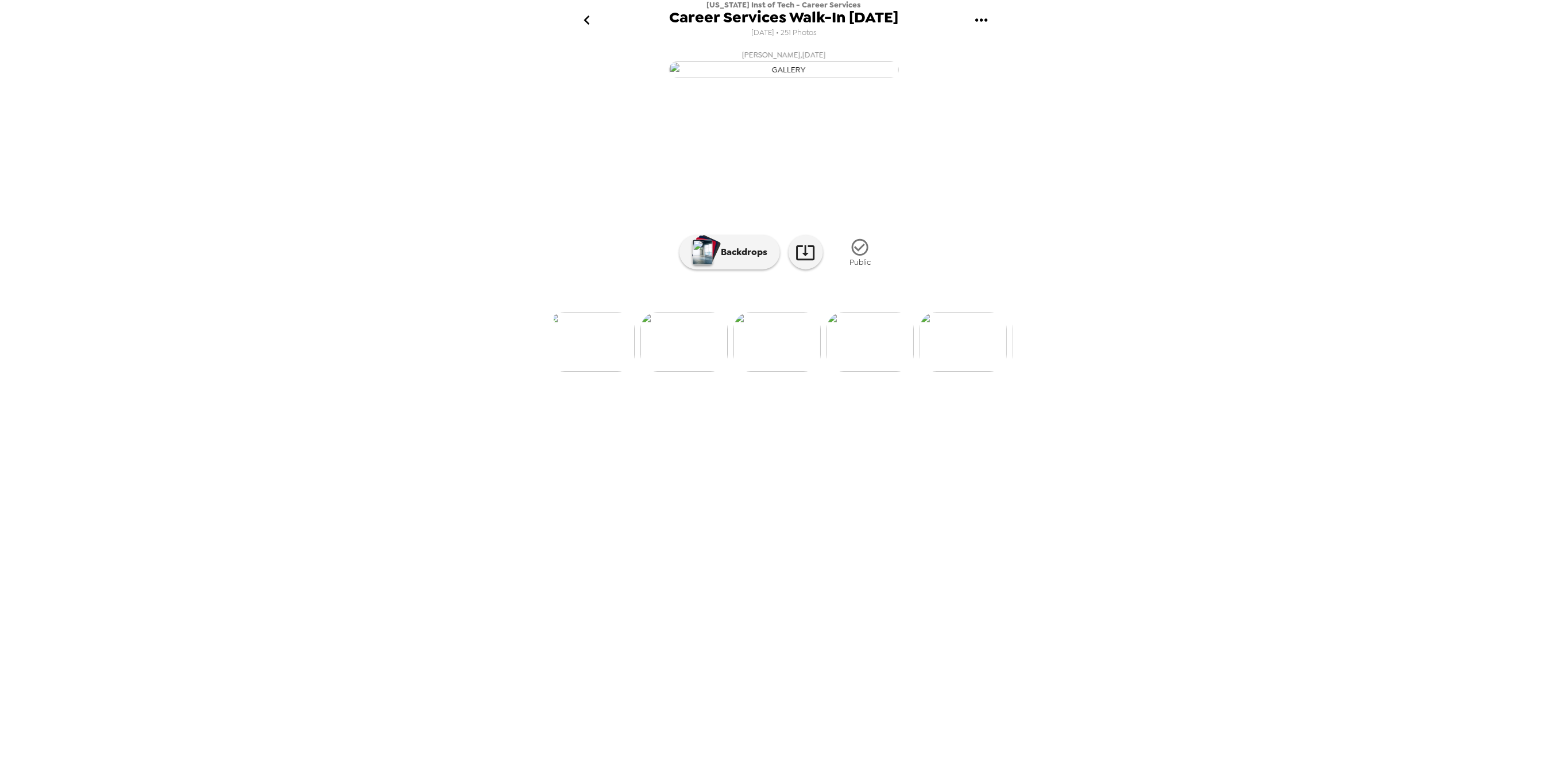
scroll to position [0, 13930]
click at [750, 259] on p "Backdrops" at bounding box center [742, 252] width 52 height 14
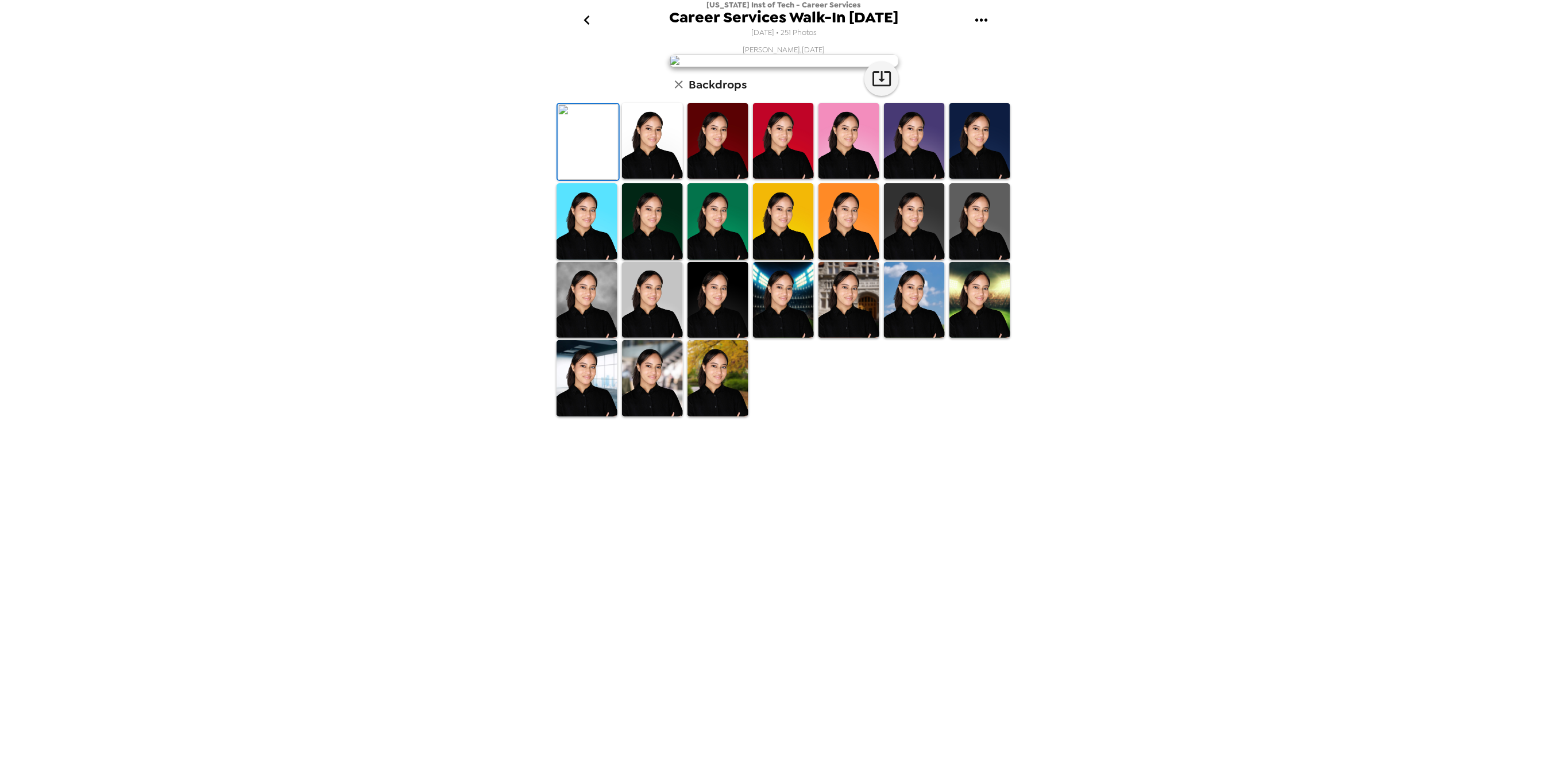
click at [587, 338] on img at bounding box center [586, 300] width 61 height 76
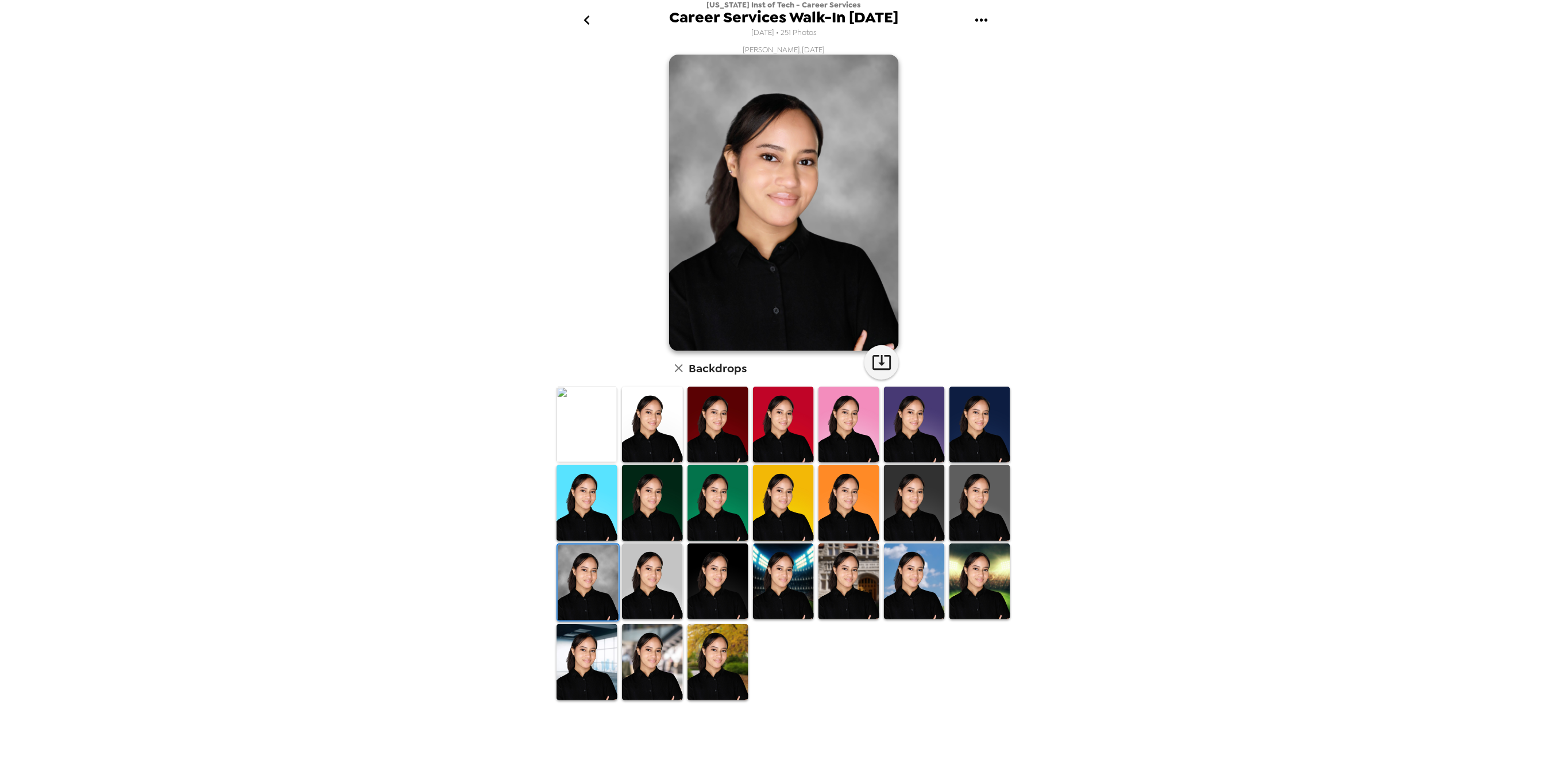
click at [592, 651] on img at bounding box center [586, 662] width 61 height 76
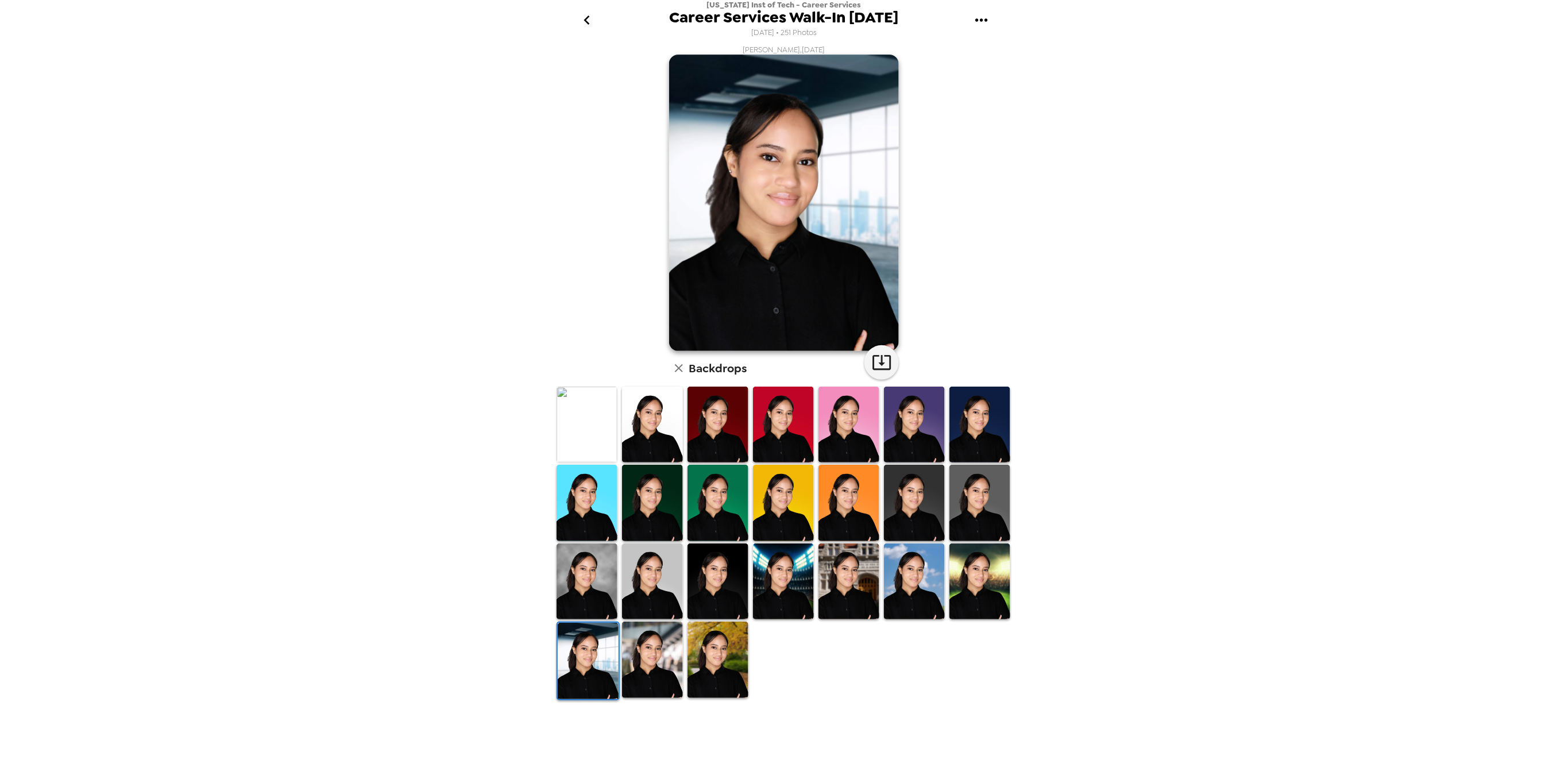
click at [637, 654] on img at bounding box center [652, 659] width 61 height 76
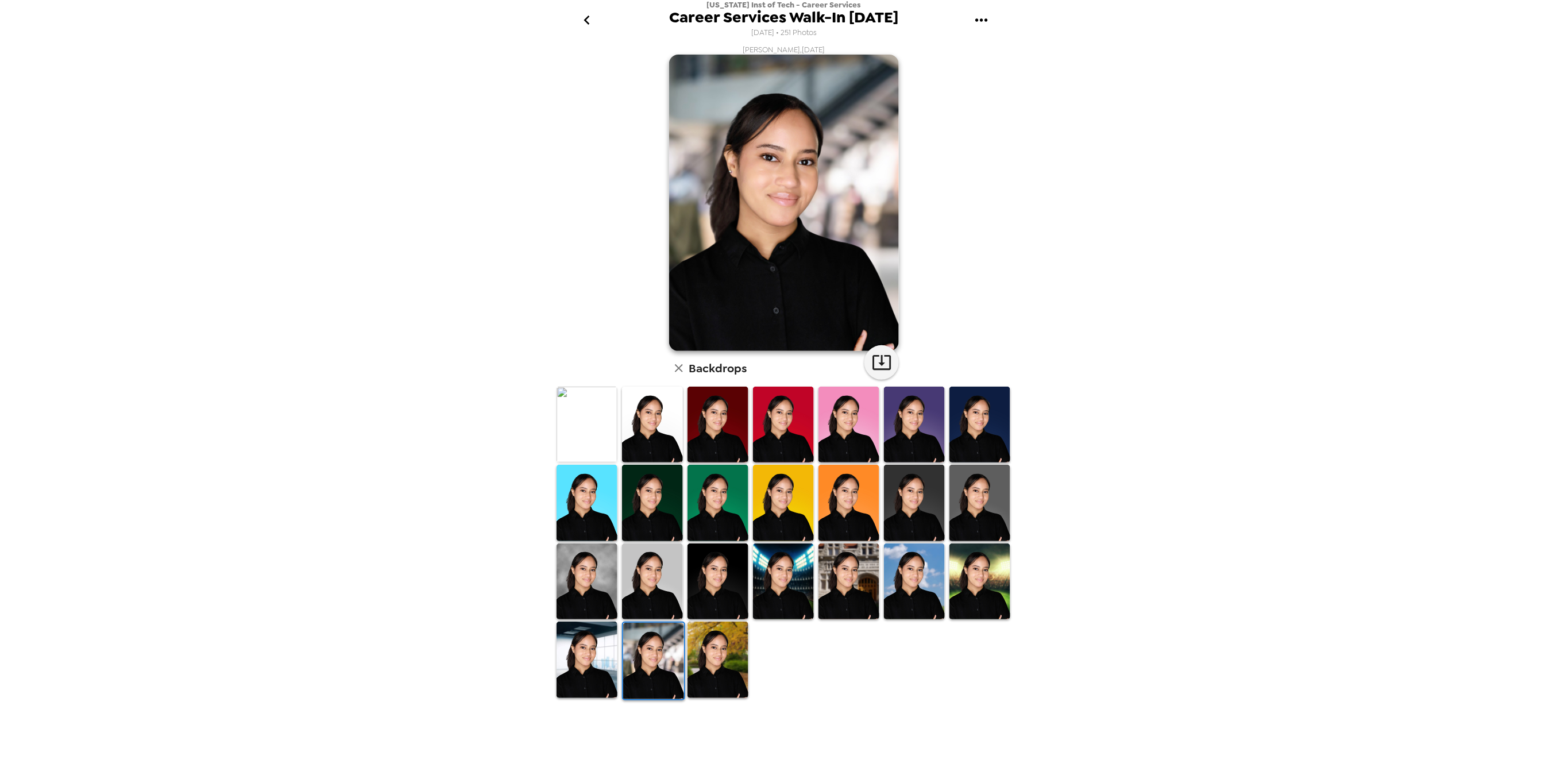
drag, startPoint x: 713, startPoint y: 660, endPoint x: 708, endPoint y: 657, distance: 5.8
click at [714, 660] on img at bounding box center [717, 659] width 61 height 76
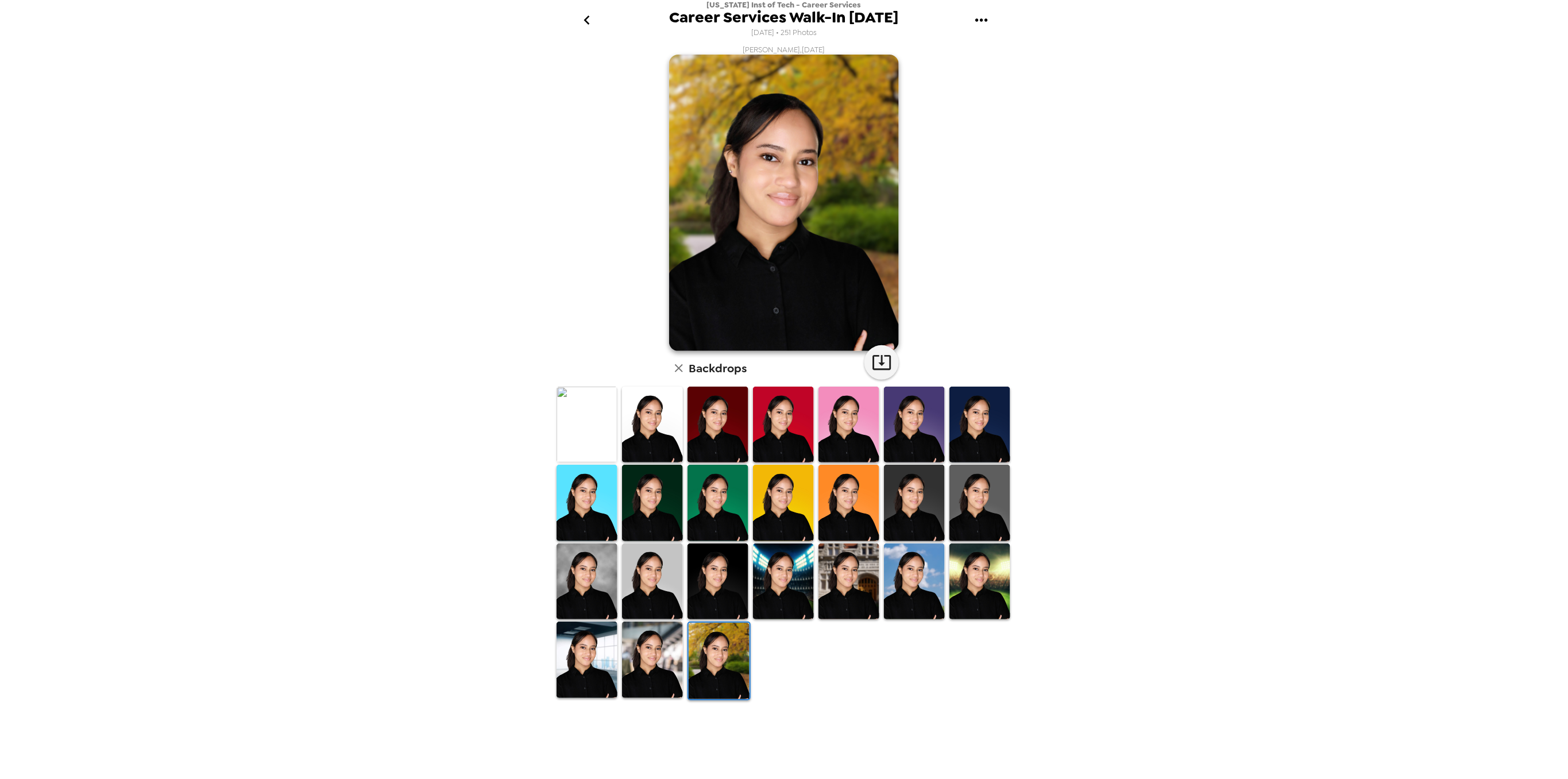
click at [671, 601] on img at bounding box center [652, 582] width 61 height 76
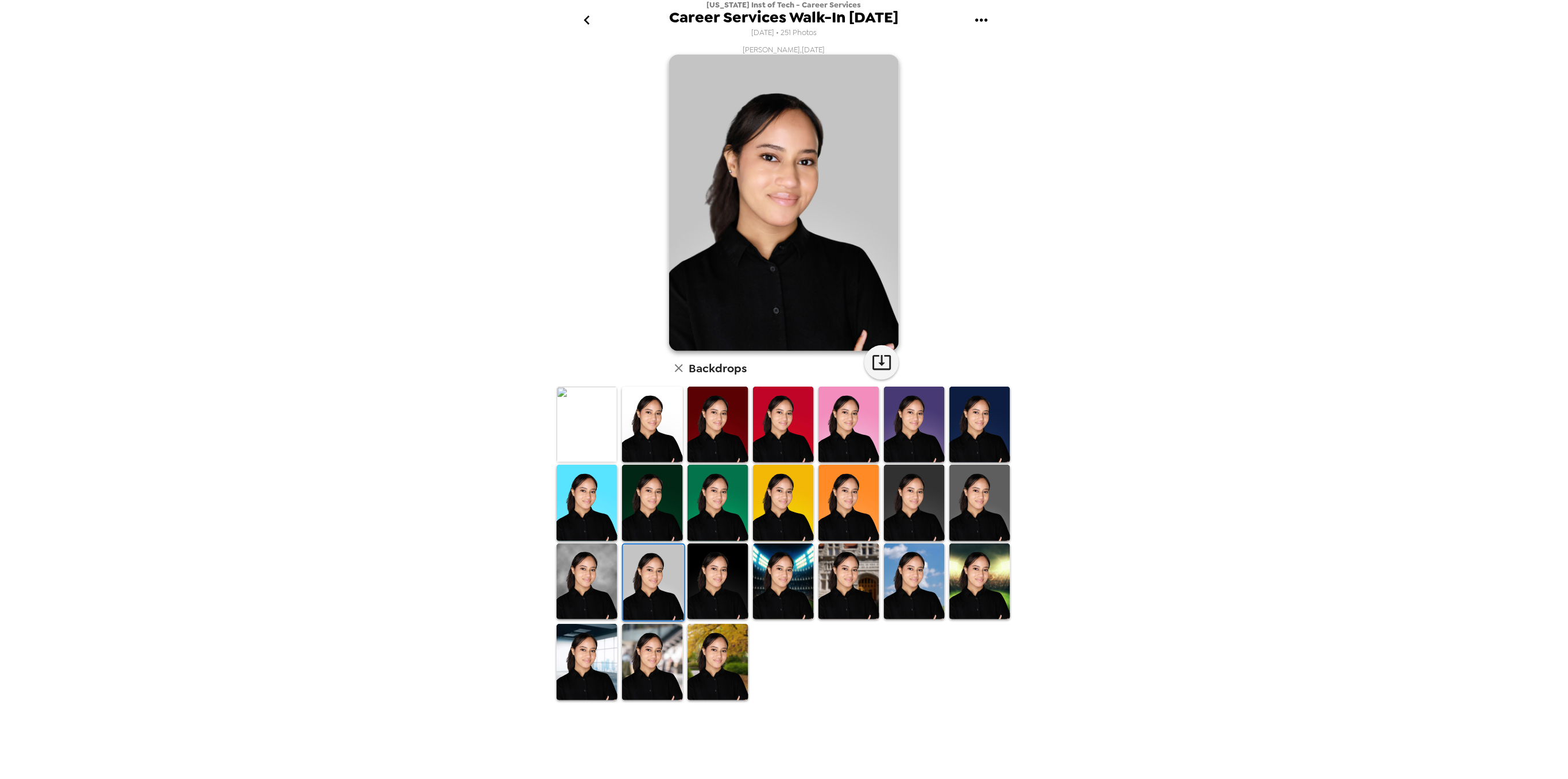
click at [915, 586] on img at bounding box center [914, 582] width 61 height 76
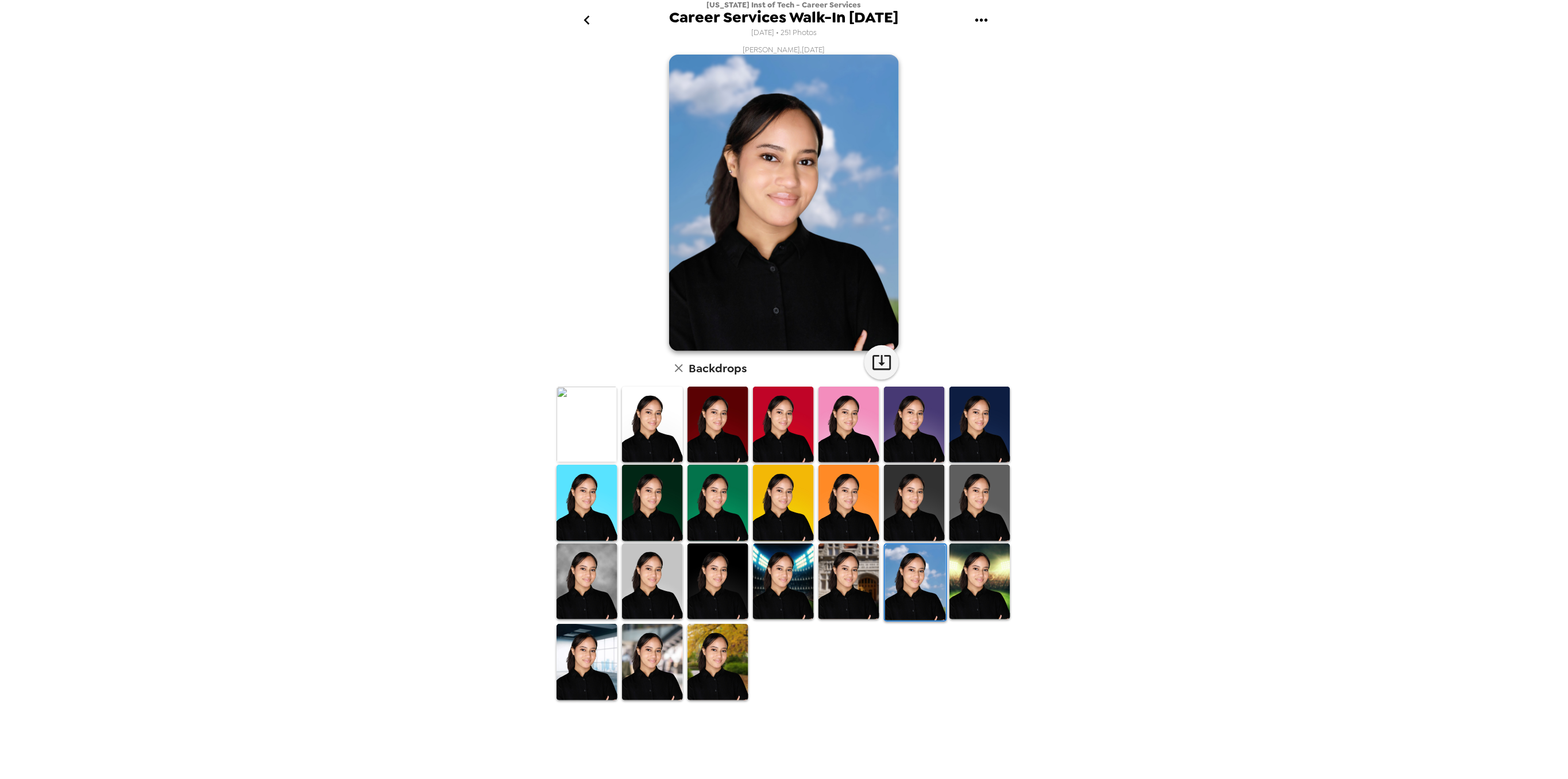
click at [982, 574] on img at bounding box center [980, 582] width 61 height 76
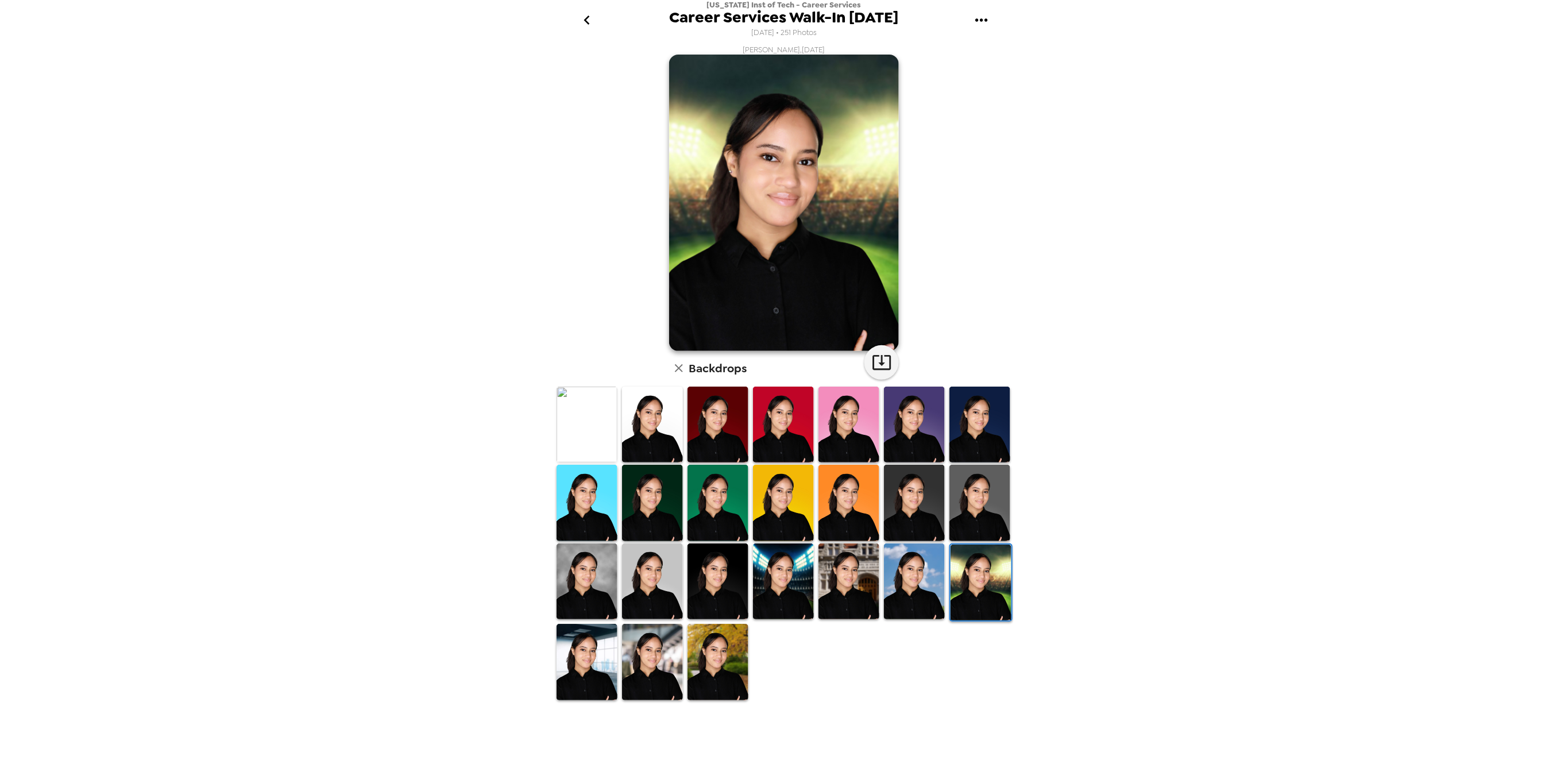
click at [588, 581] on img at bounding box center [586, 582] width 61 height 76
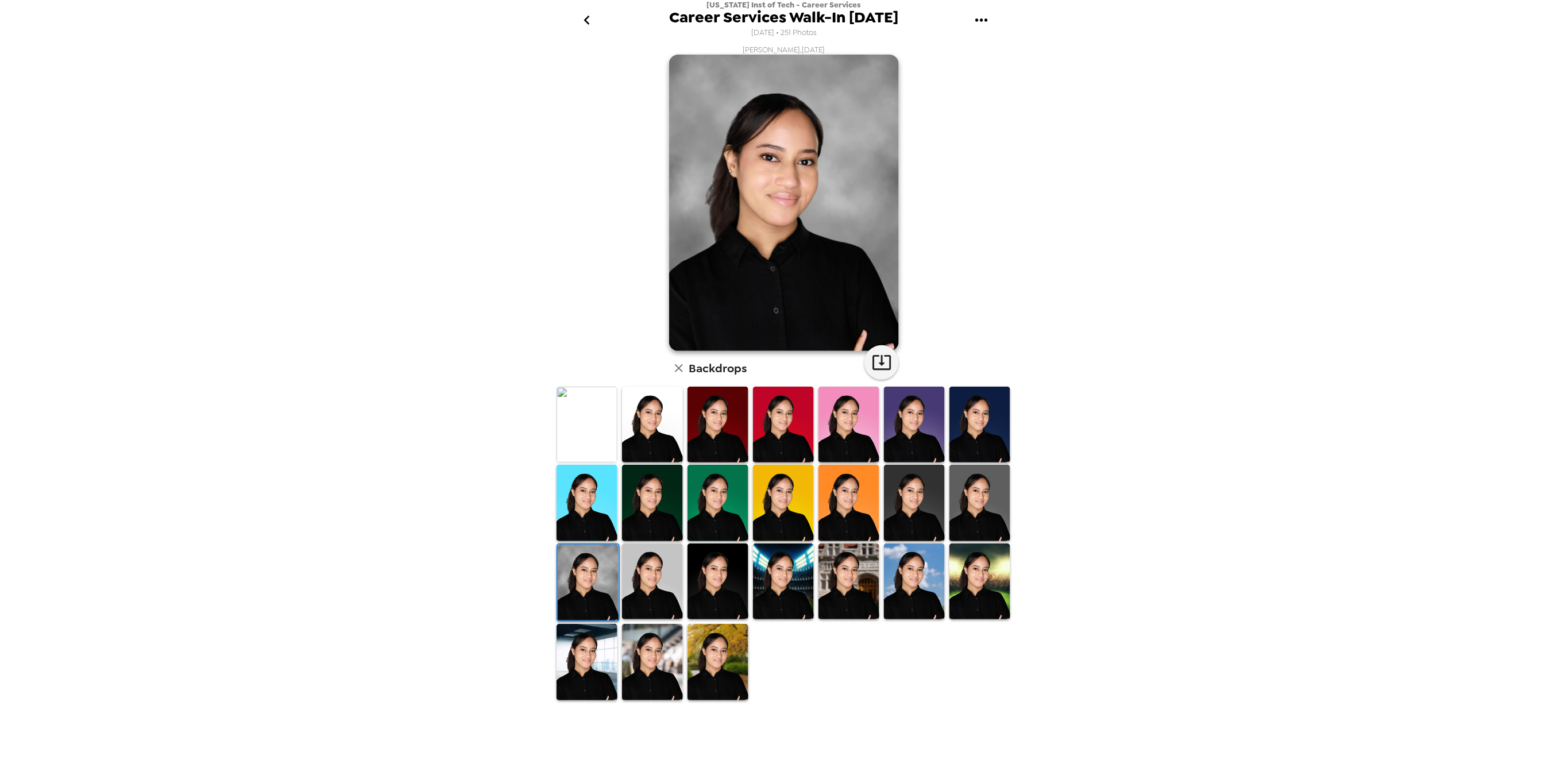
click at [917, 423] on img at bounding box center [914, 425] width 61 height 76
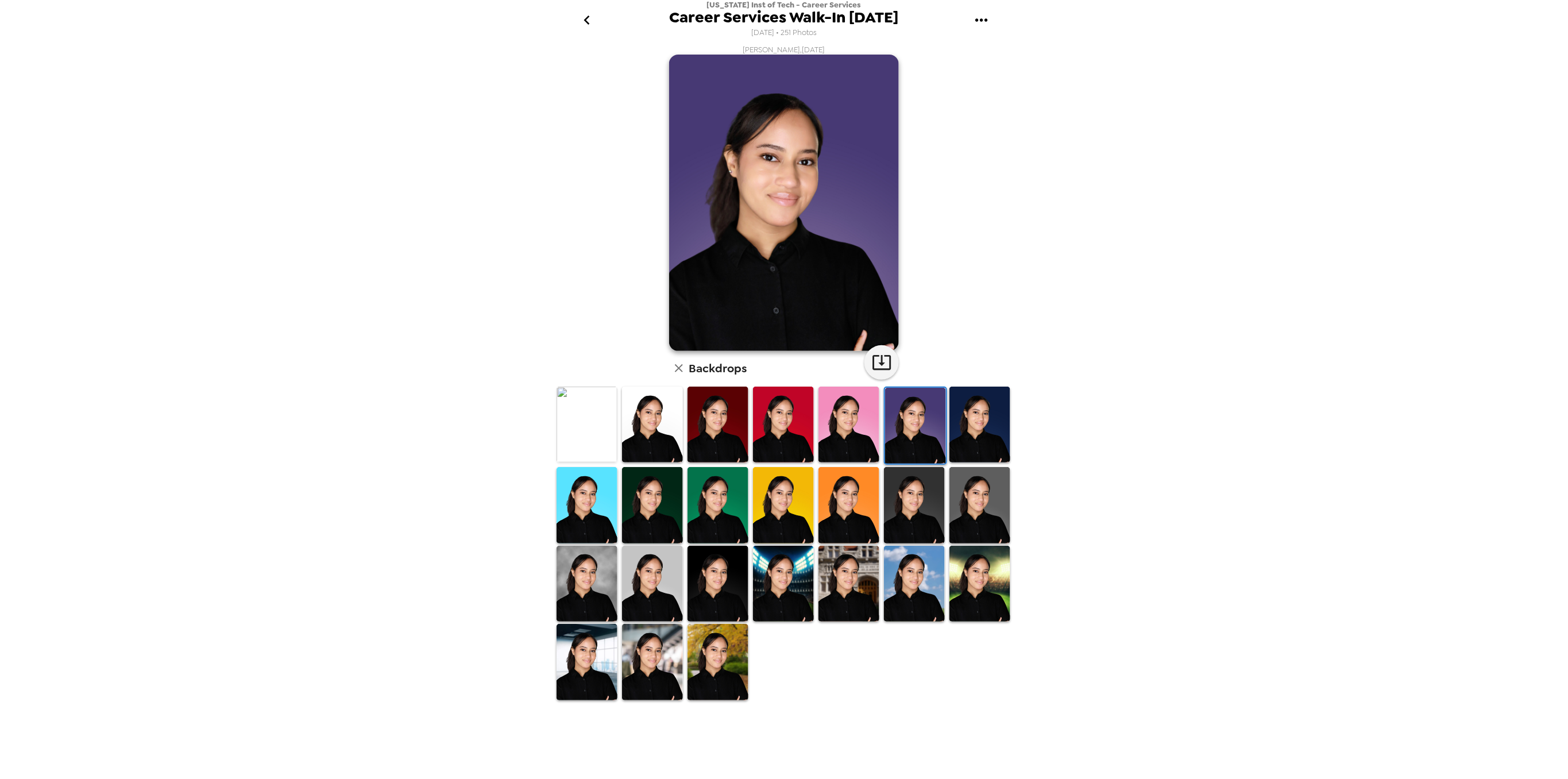
click at [995, 506] on img at bounding box center [980, 505] width 61 height 76
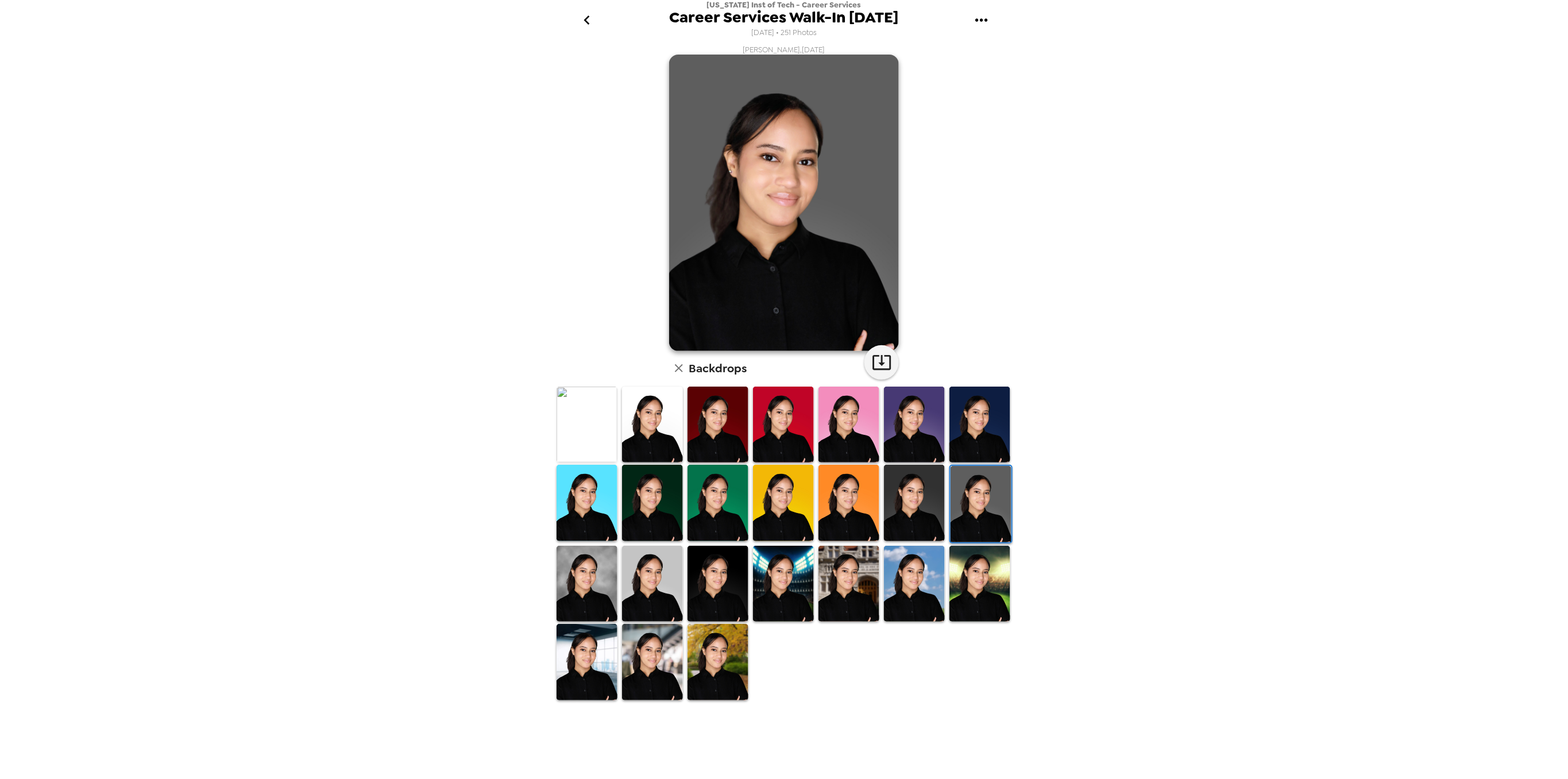
drag, startPoint x: 588, startPoint y: 571, endPoint x: 621, endPoint y: 581, distance: 34.5
click at [589, 572] on img at bounding box center [586, 584] width 61 height 76
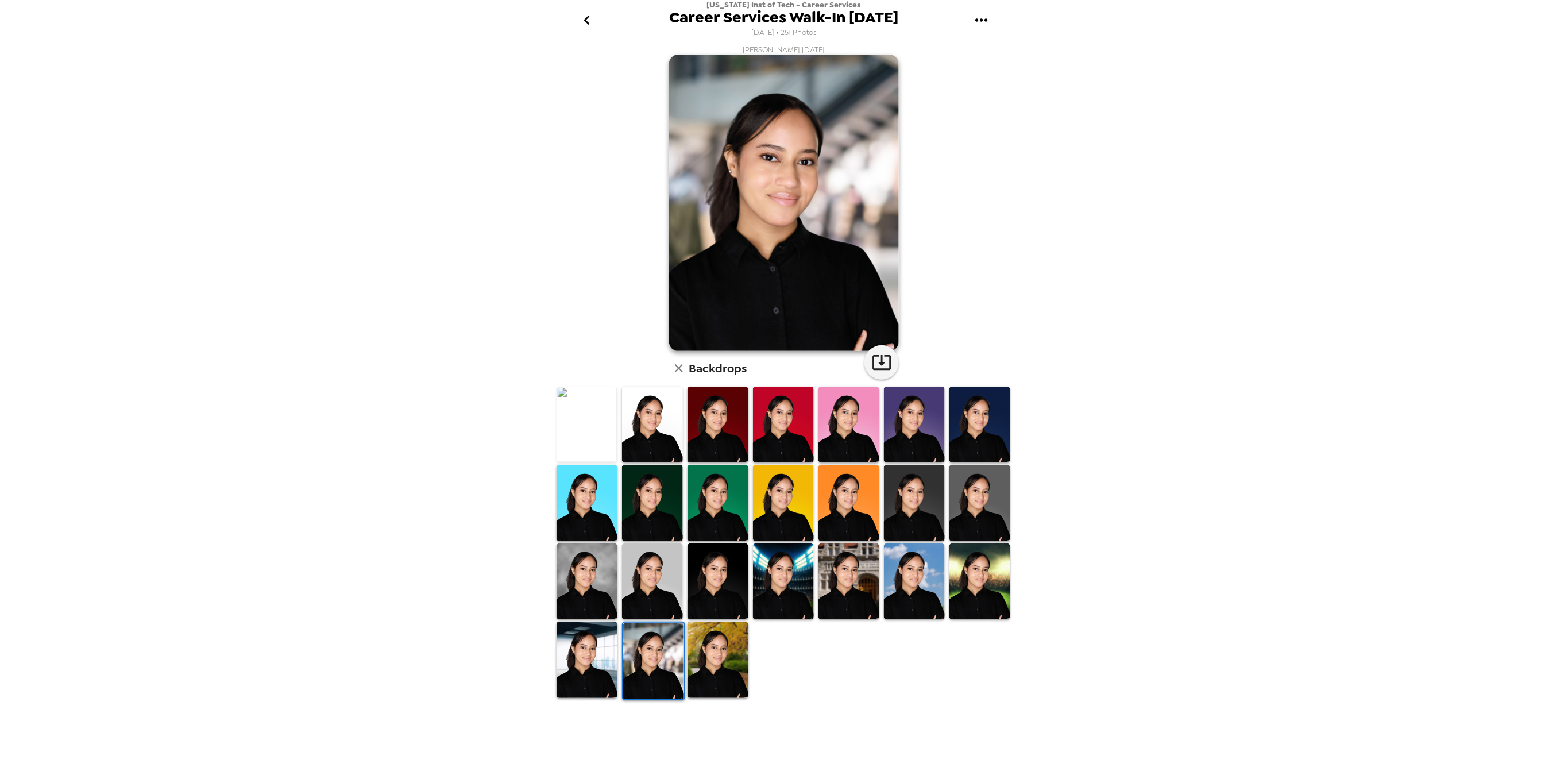
click at [583, 490] on img at bounding box center [586, 502] width 61 height 76
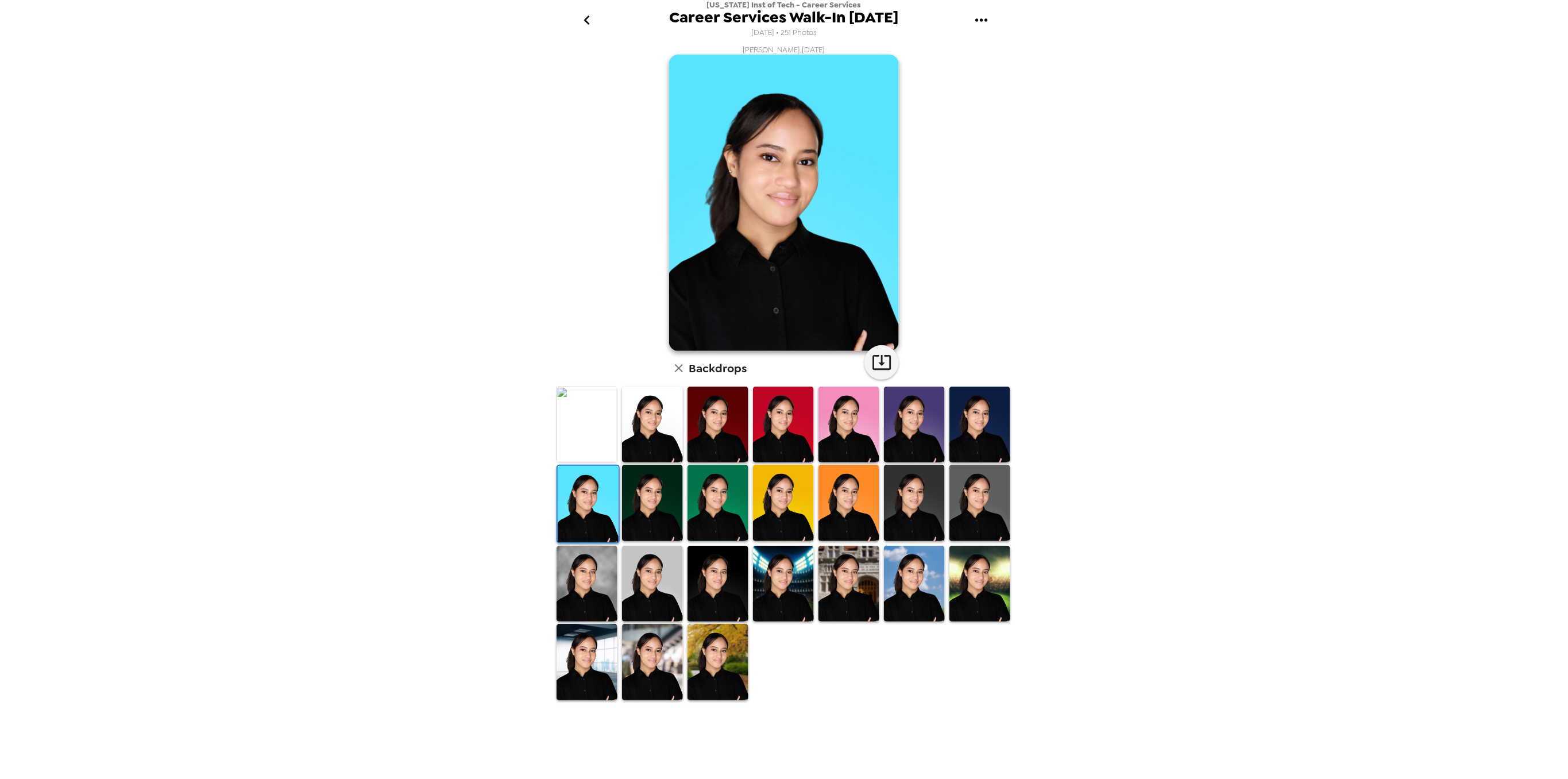
click at [578, 433] on img at bounding box center [586, 425] width 61 height 76
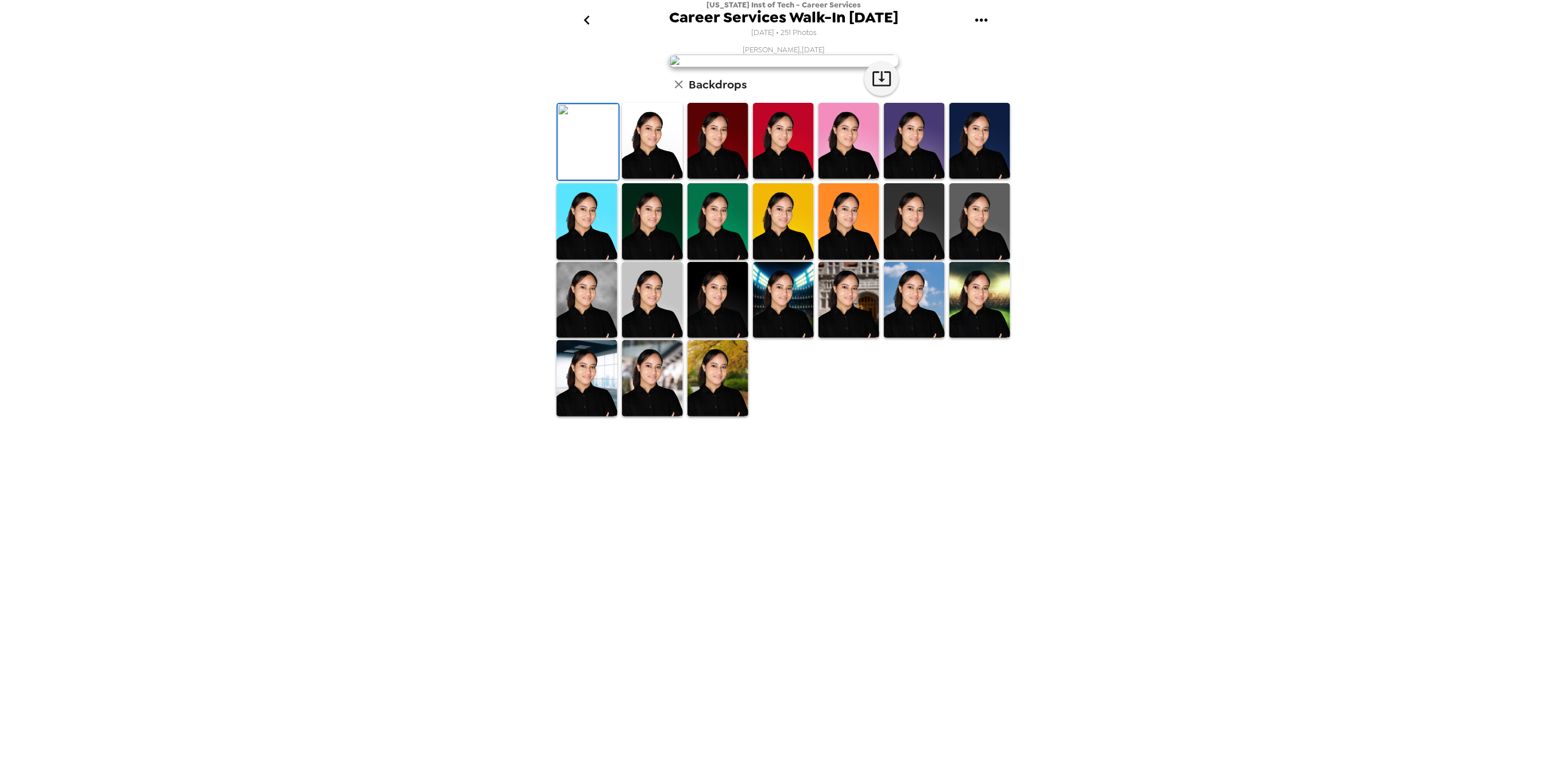
click at [591, 338] on img at bounding box center [586, 300] width 61 height 76
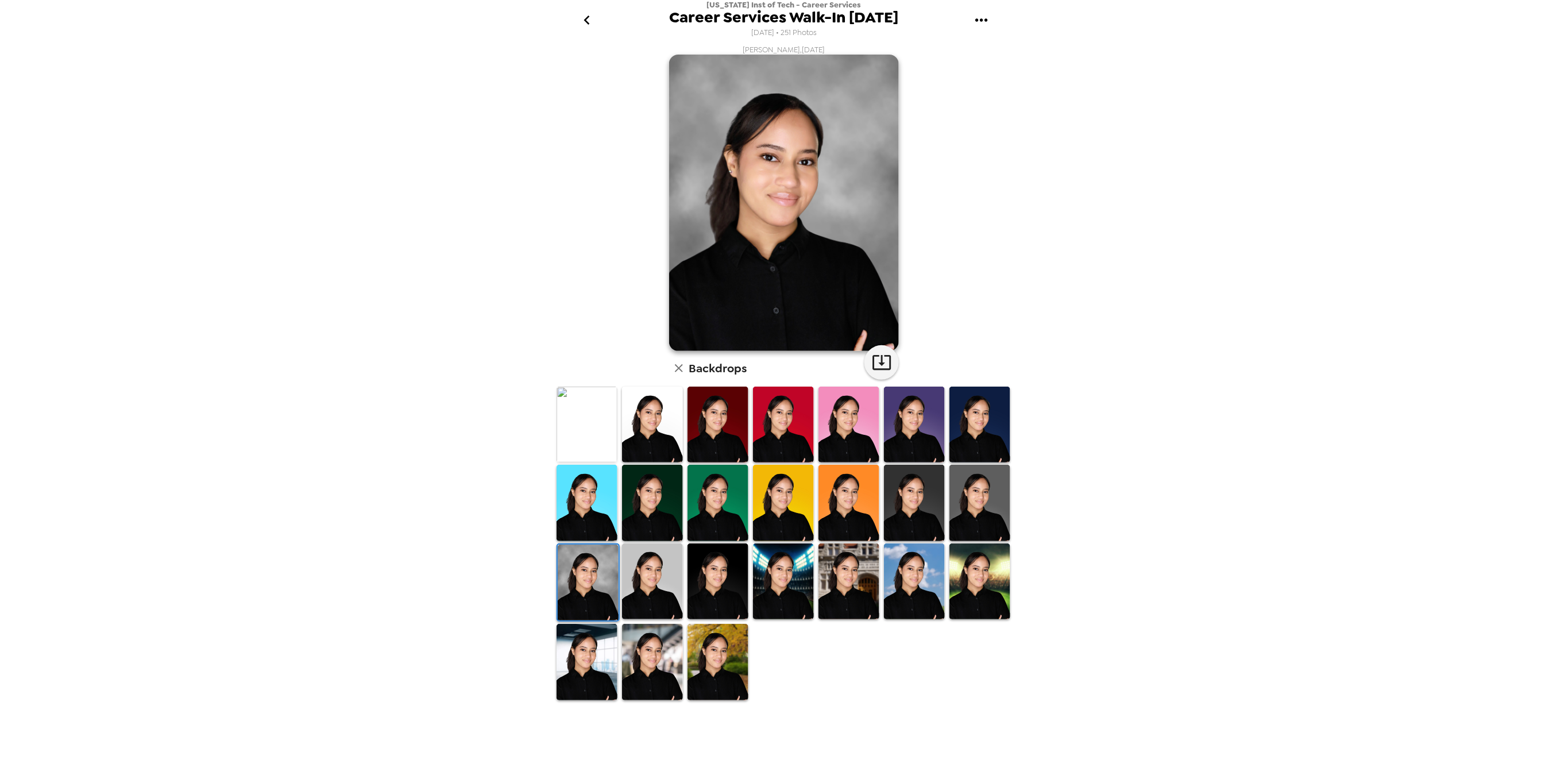
click at [654, 576] on img at bounding box center [652, 582] width 61 height 76
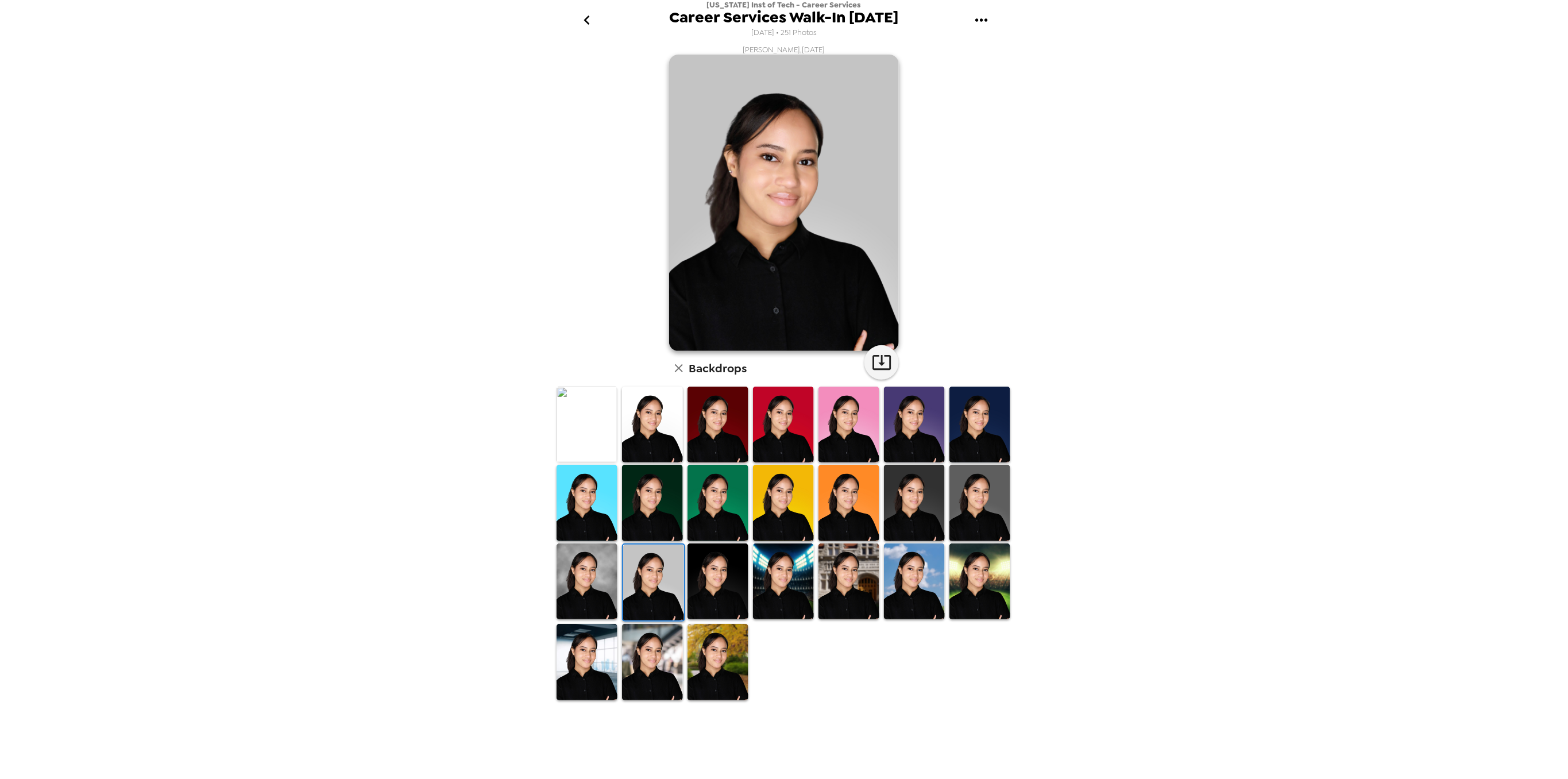
click at [599, 567] on img at bounding box center [586, 582] width 61 height 76
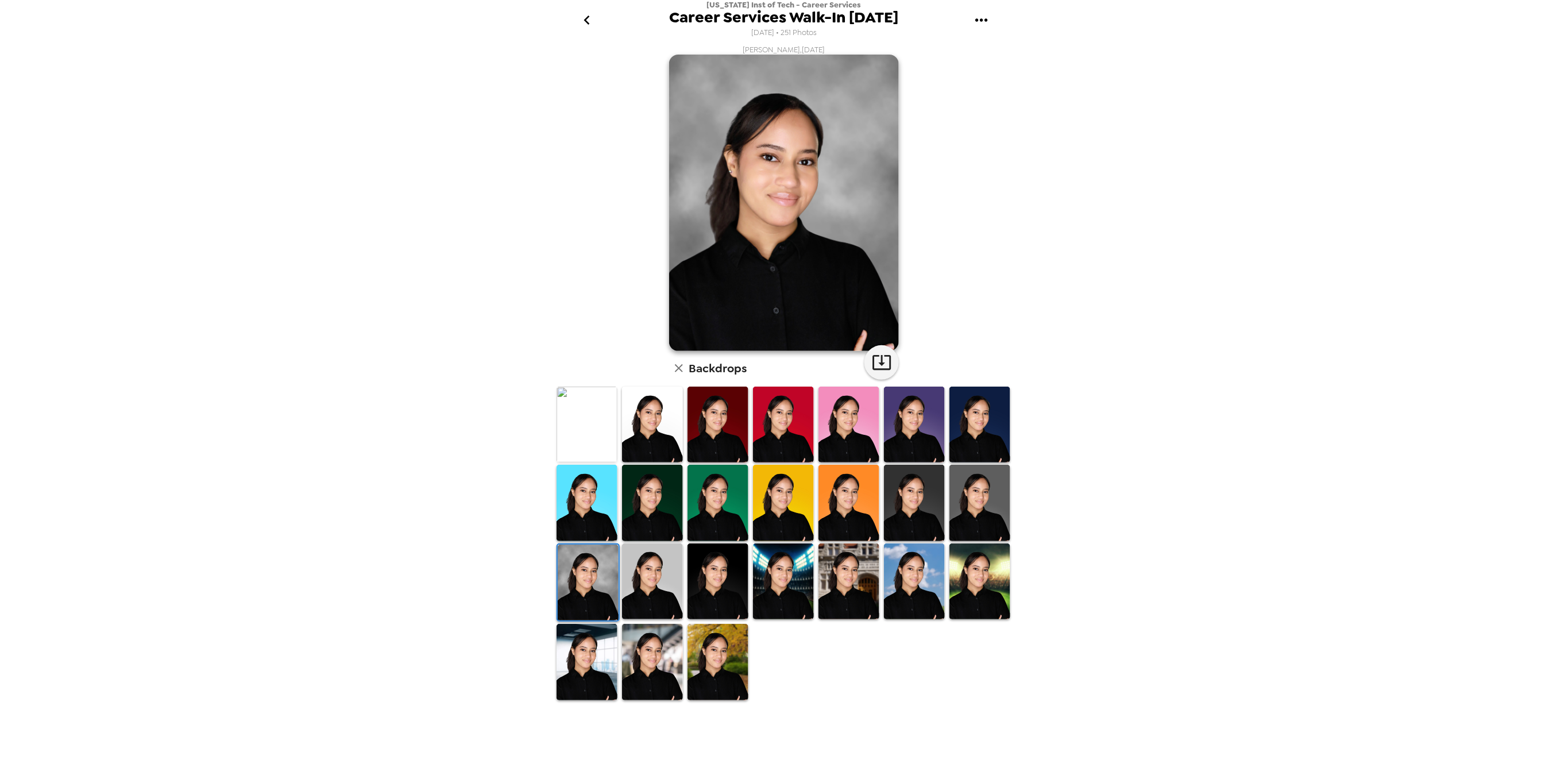
click at [981, 513] on img at bounding box center [980, 502] width 61 height 76
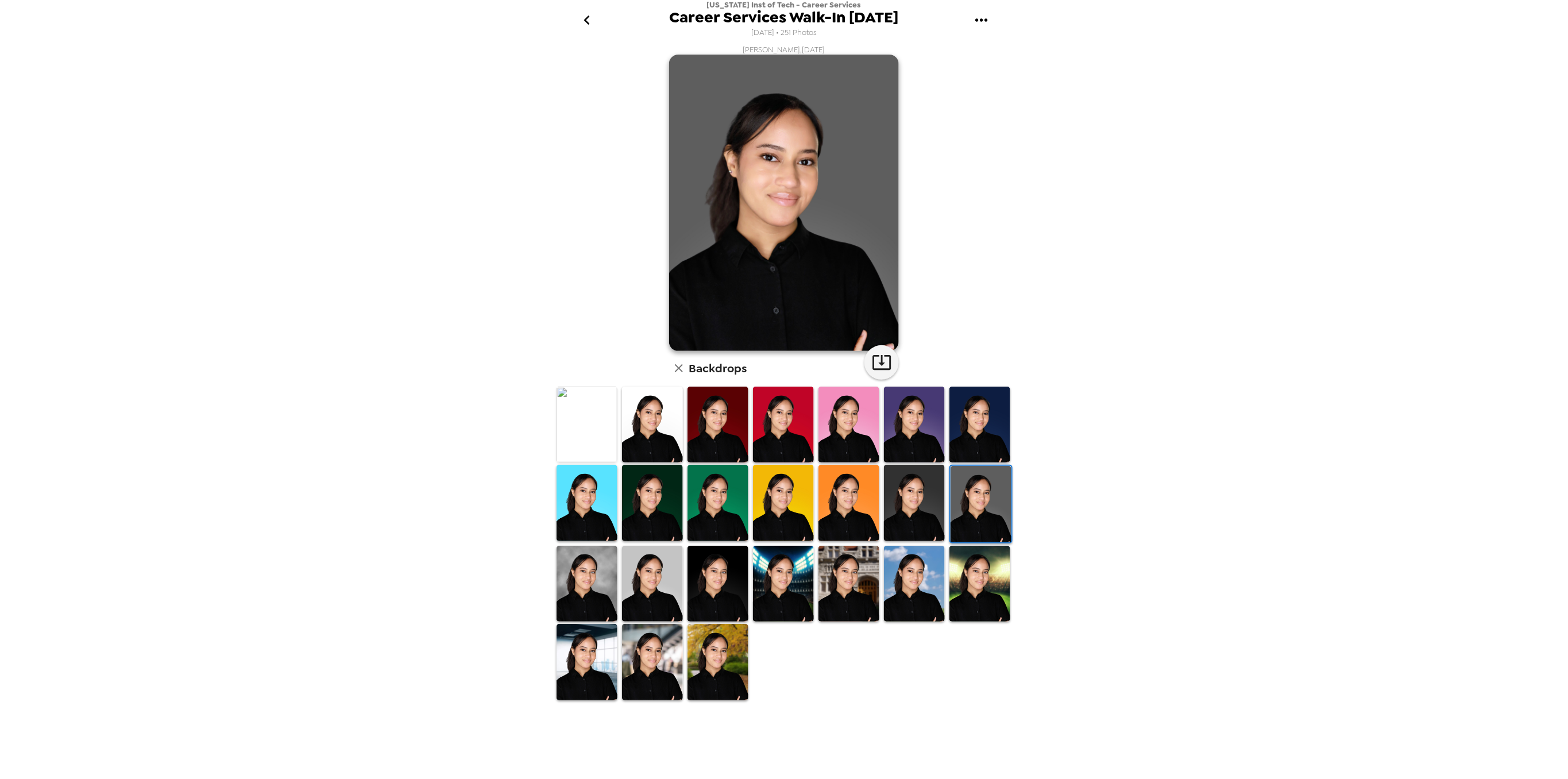
click at [554, 580] on div "New Jersey Inst of Tech - Career Services Career Services Walk-In 2025 1/9/2025…" at bounding box center [784, 389] width 1568 height 779
click at [578, 580] on img at bounding box center [586, 584] width 61 height 76
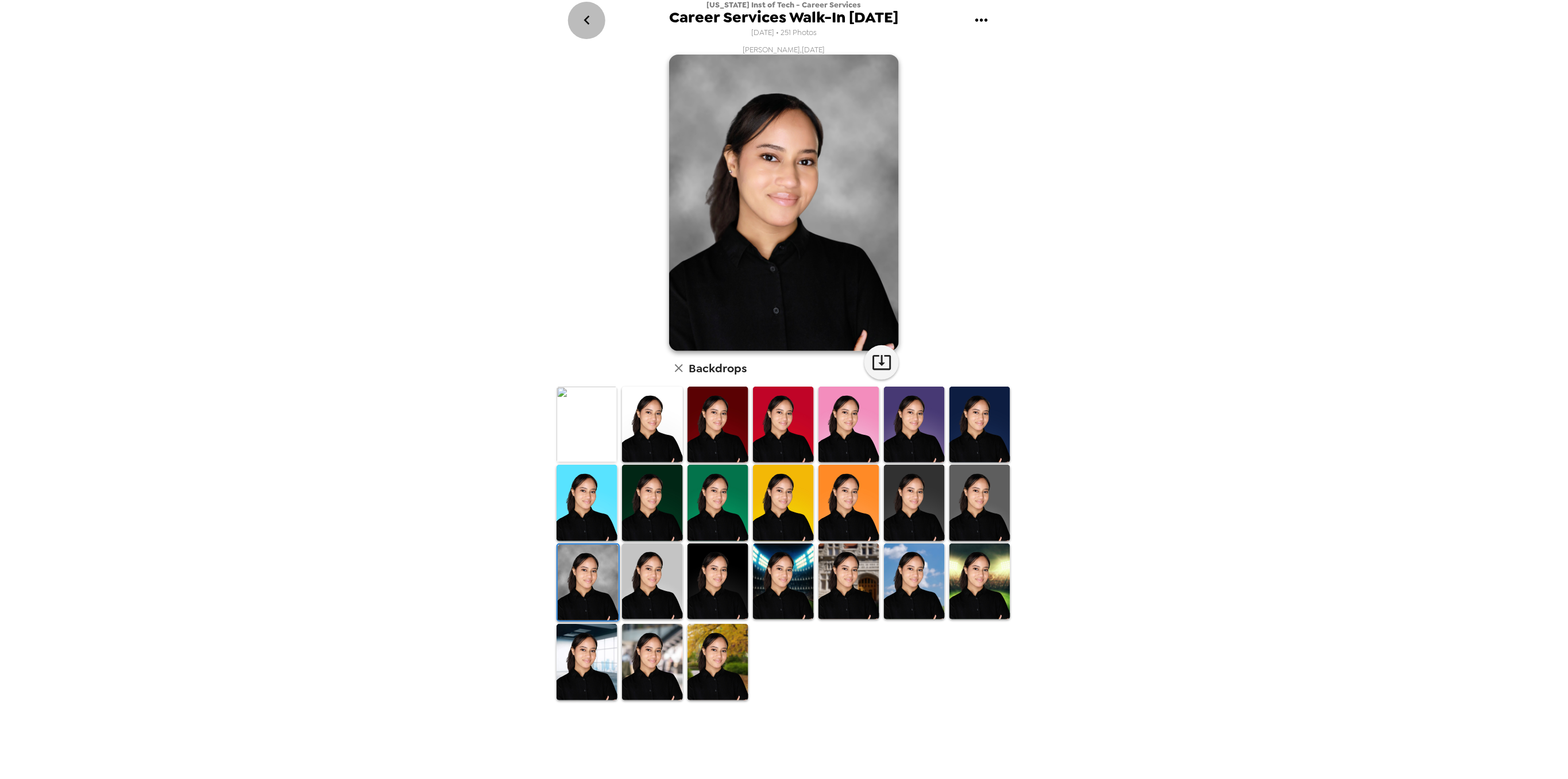
click at [591, 31] on button "go back" at bounding box center [586, 20] width 37 height 37
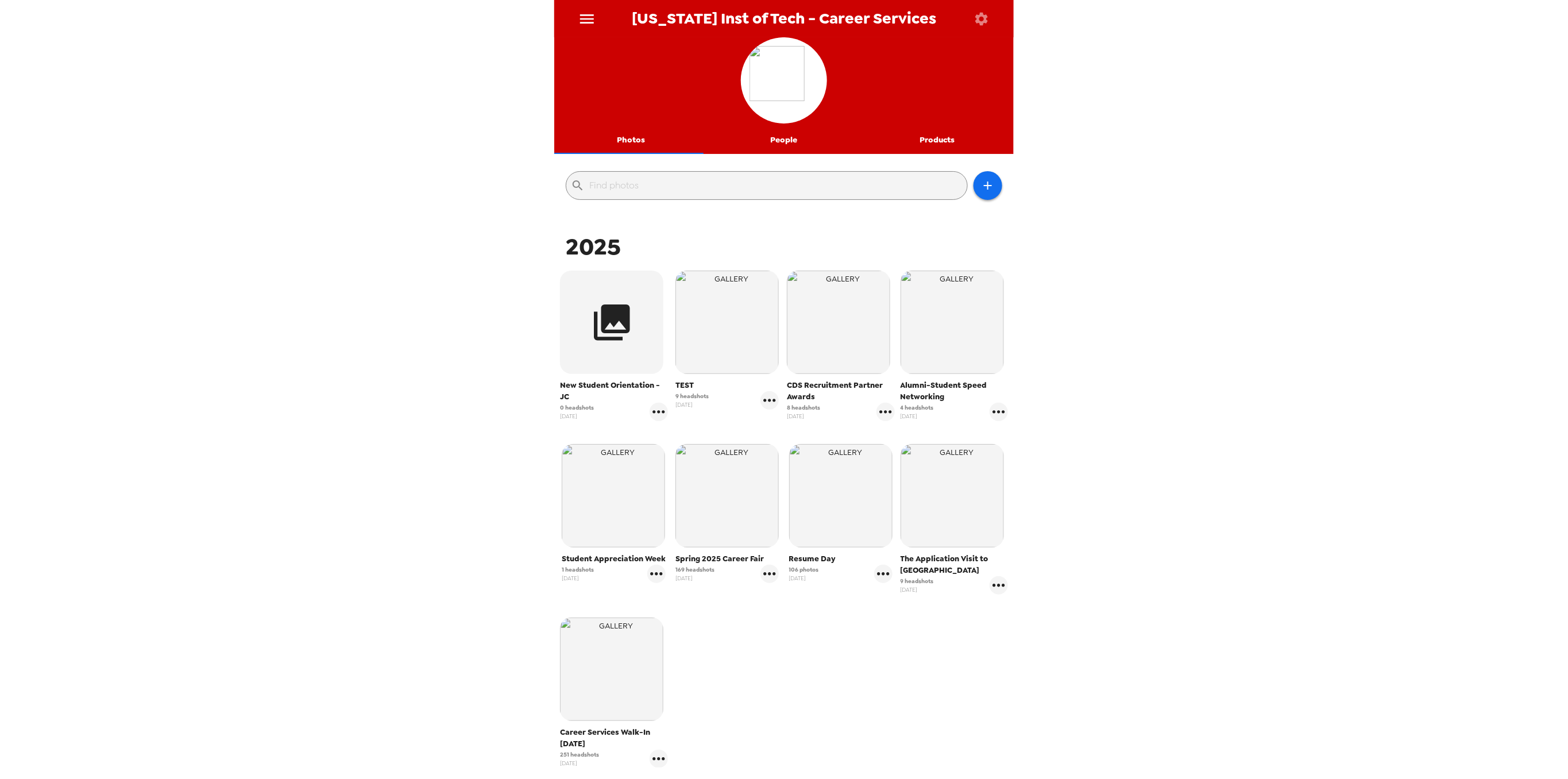
click at [642, 667] on img "button" at bounding box center [611, 669] width 103 height 103
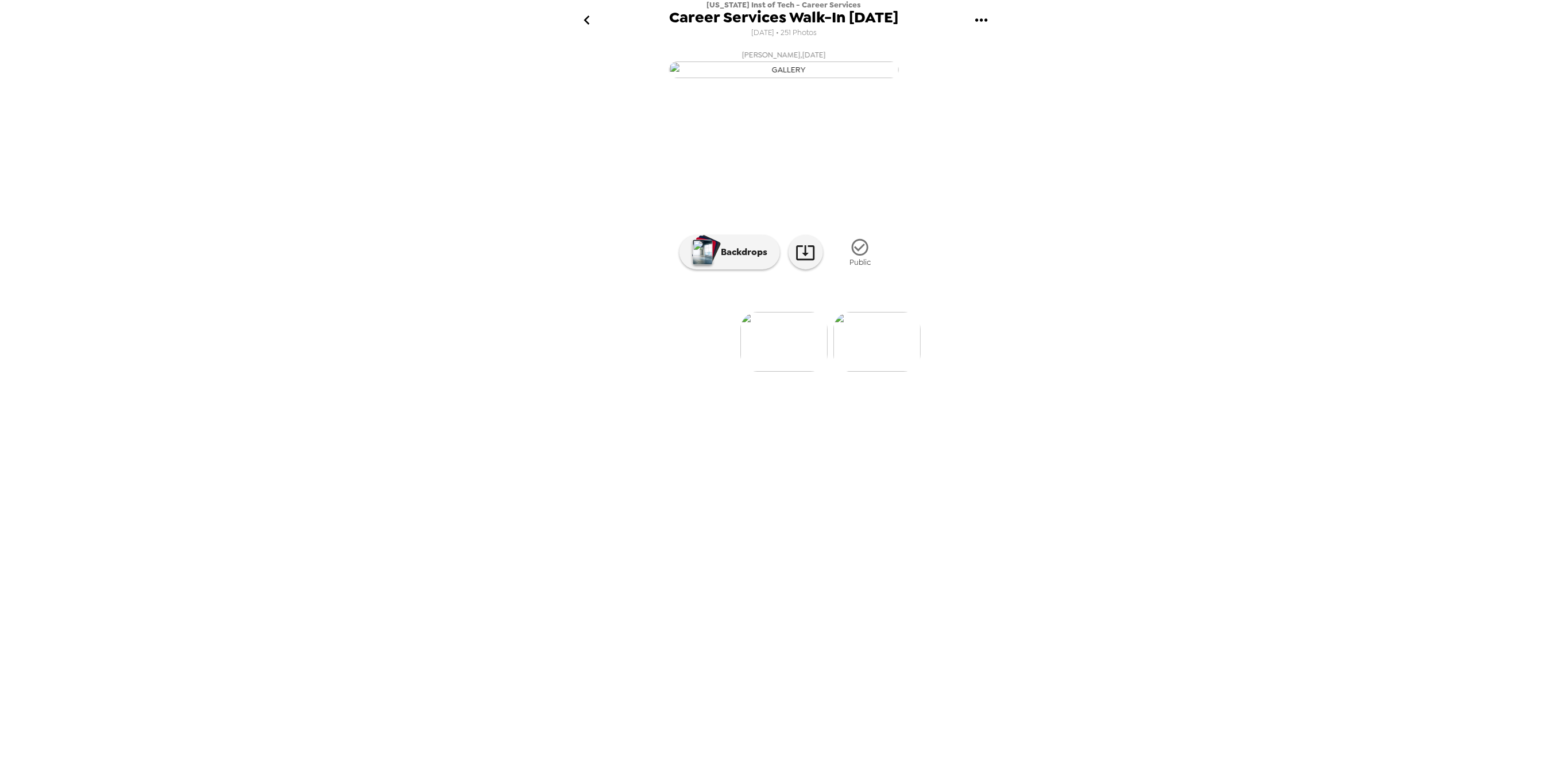
drag, startPoint x: 893, startPoint y: 468, endPoint x: 915, endPoint y: 465, distance: 22.2
click at [894, 372] on img at bounding box center [877, 342] width 88 height 60
click at [841, 372] on img at bounding box center [847, 342] width 88 height 60
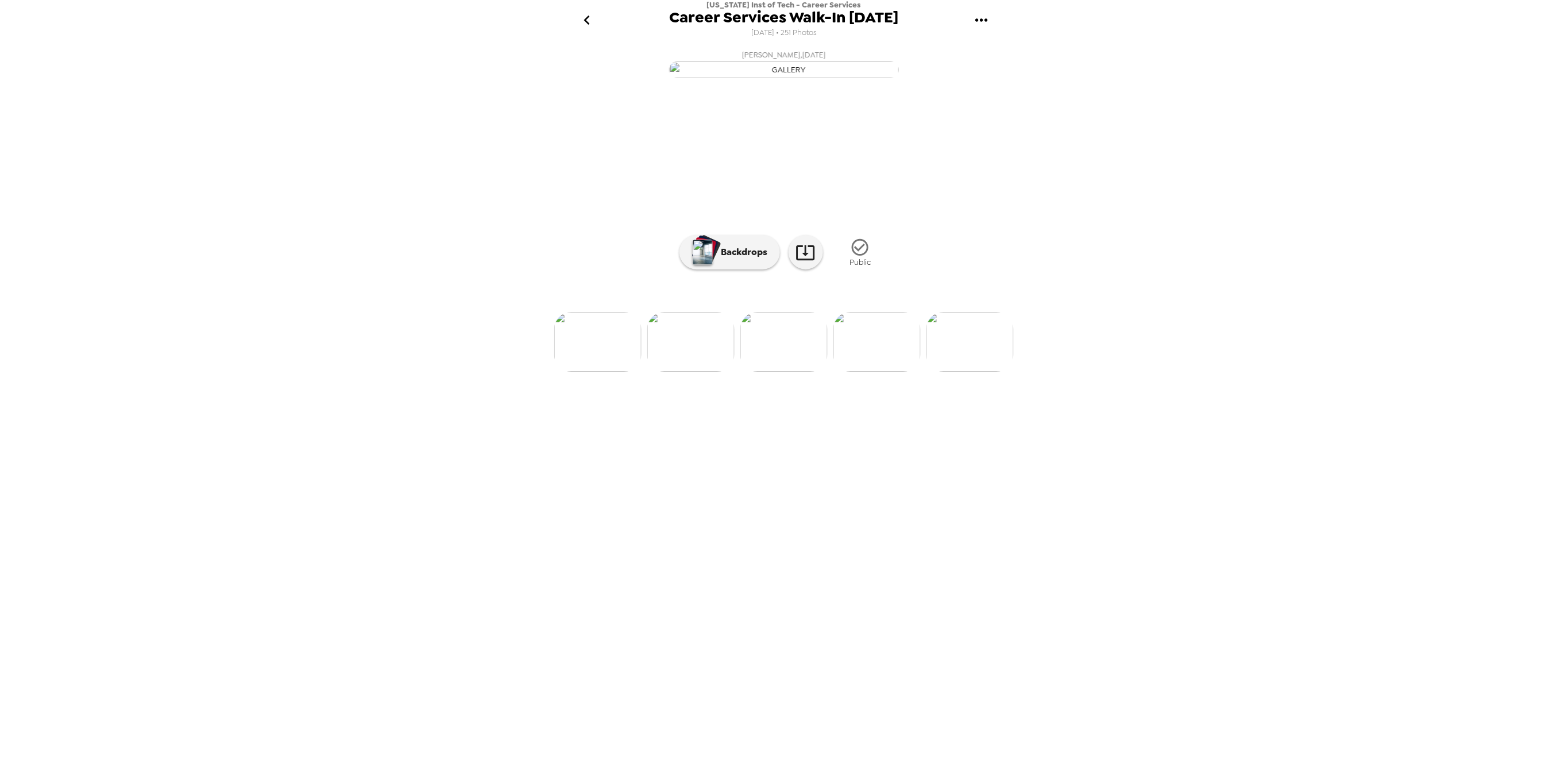
click at [906, 372] on img at bounding box center [877, 342] width 88 height 60
drag, startPoint x: 677, startPoint y: 501, endPoint x: 451, endPoint y: 323, distance: 287.7
click at [438, 310] on div "New Jersey Inst of Tech - Career Services Career Services Walk-In 2025 1/9/2025…" at bounding box center [784, 389] width 1568 height 779
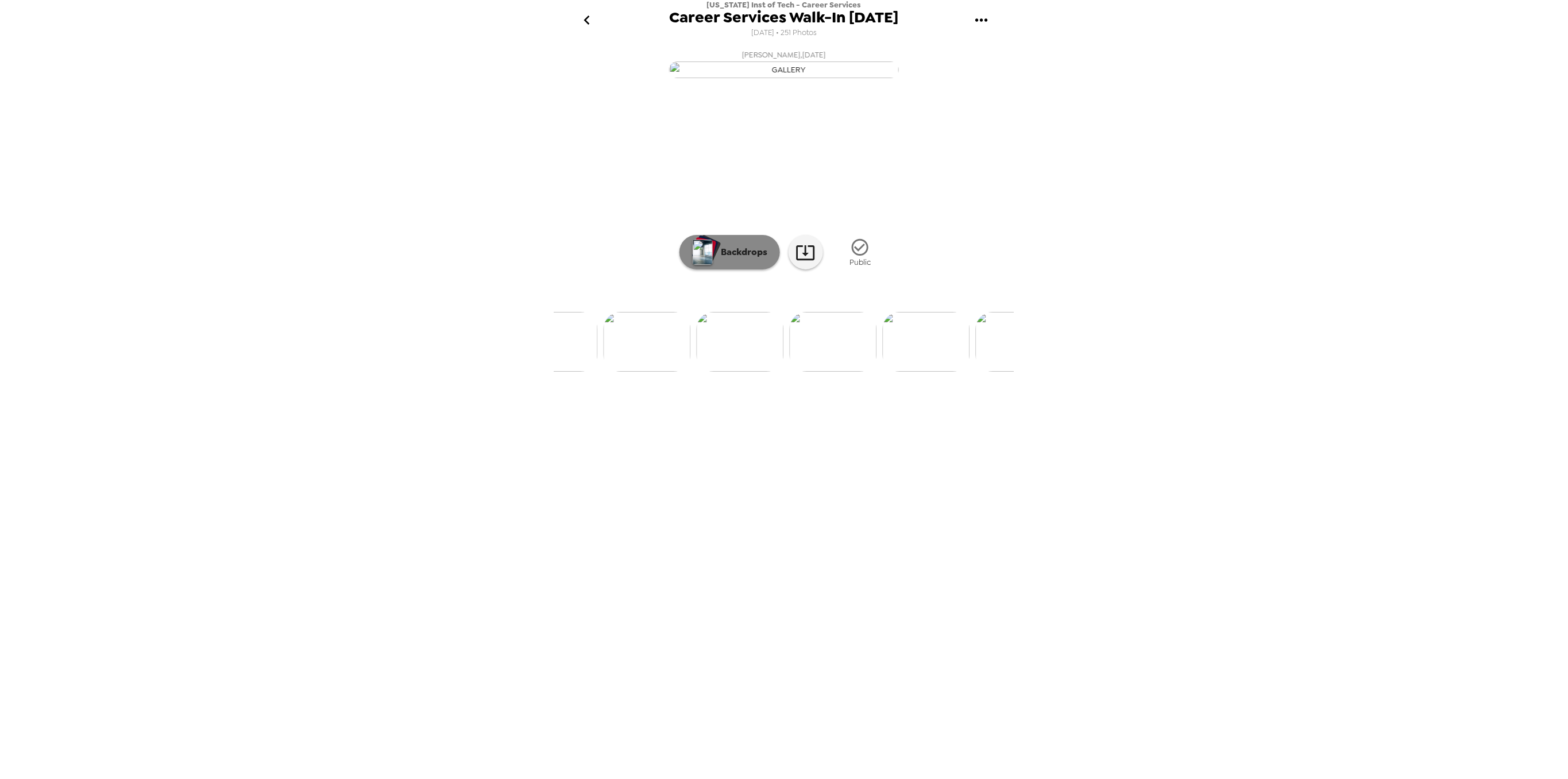
click at [740, 269] on button "Backdrops" at bounding box center [730, 252] width 100 height 34
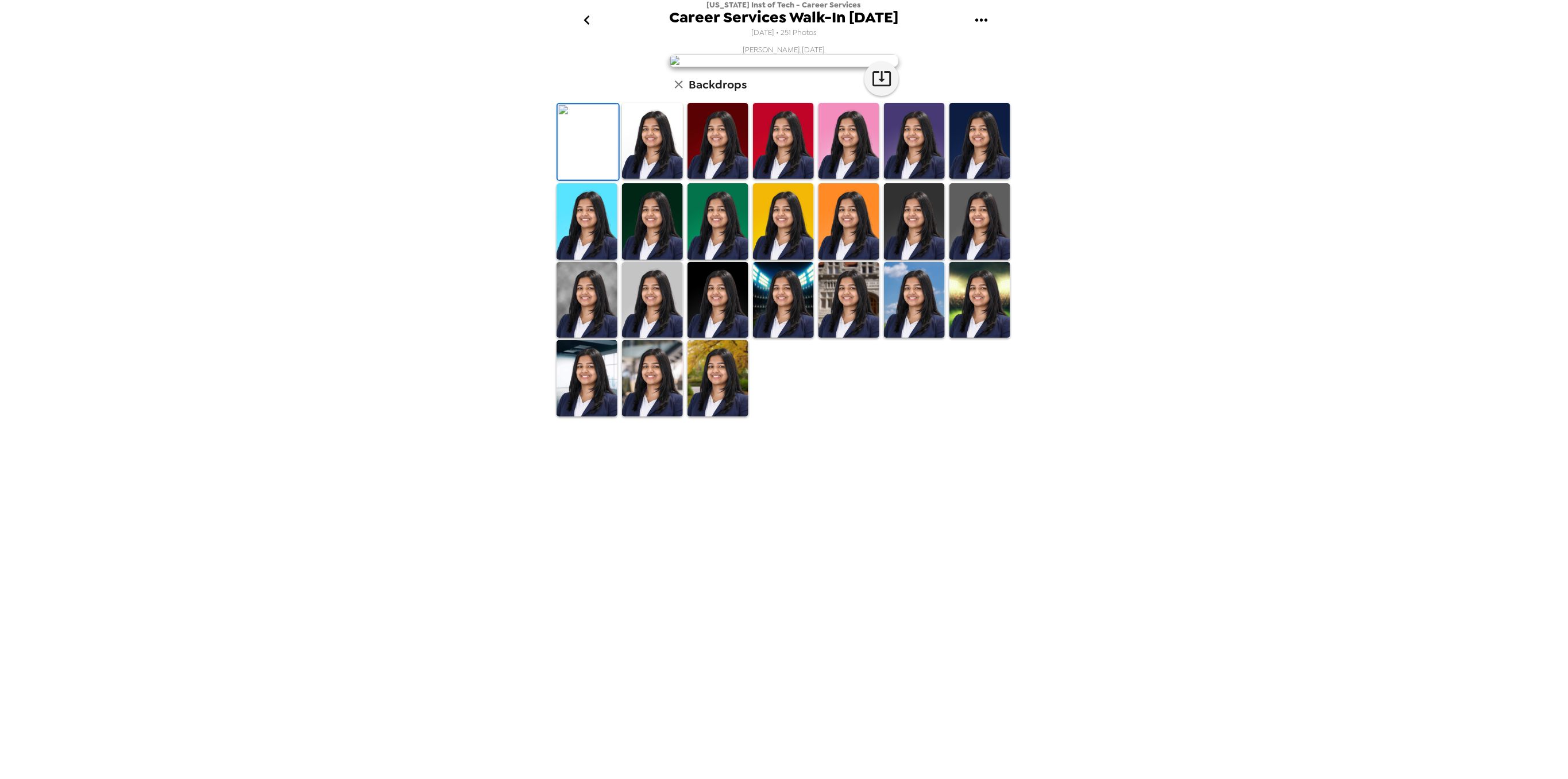
click at [598, 338] on img at bounding box center [586, 300] width 61 height 76
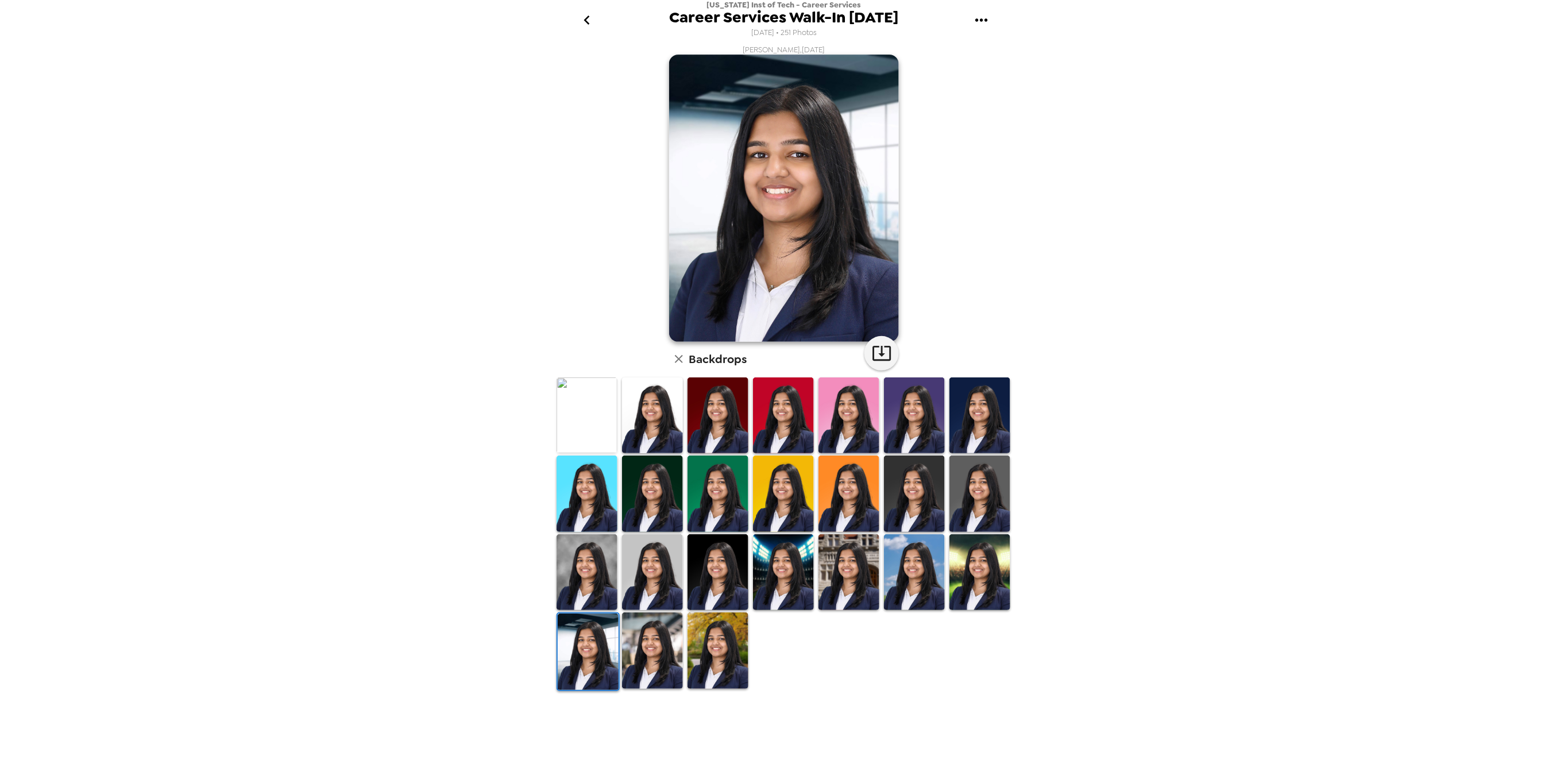
click at [970, 495] on img at bounding box center [980, 493] width 61 height 76
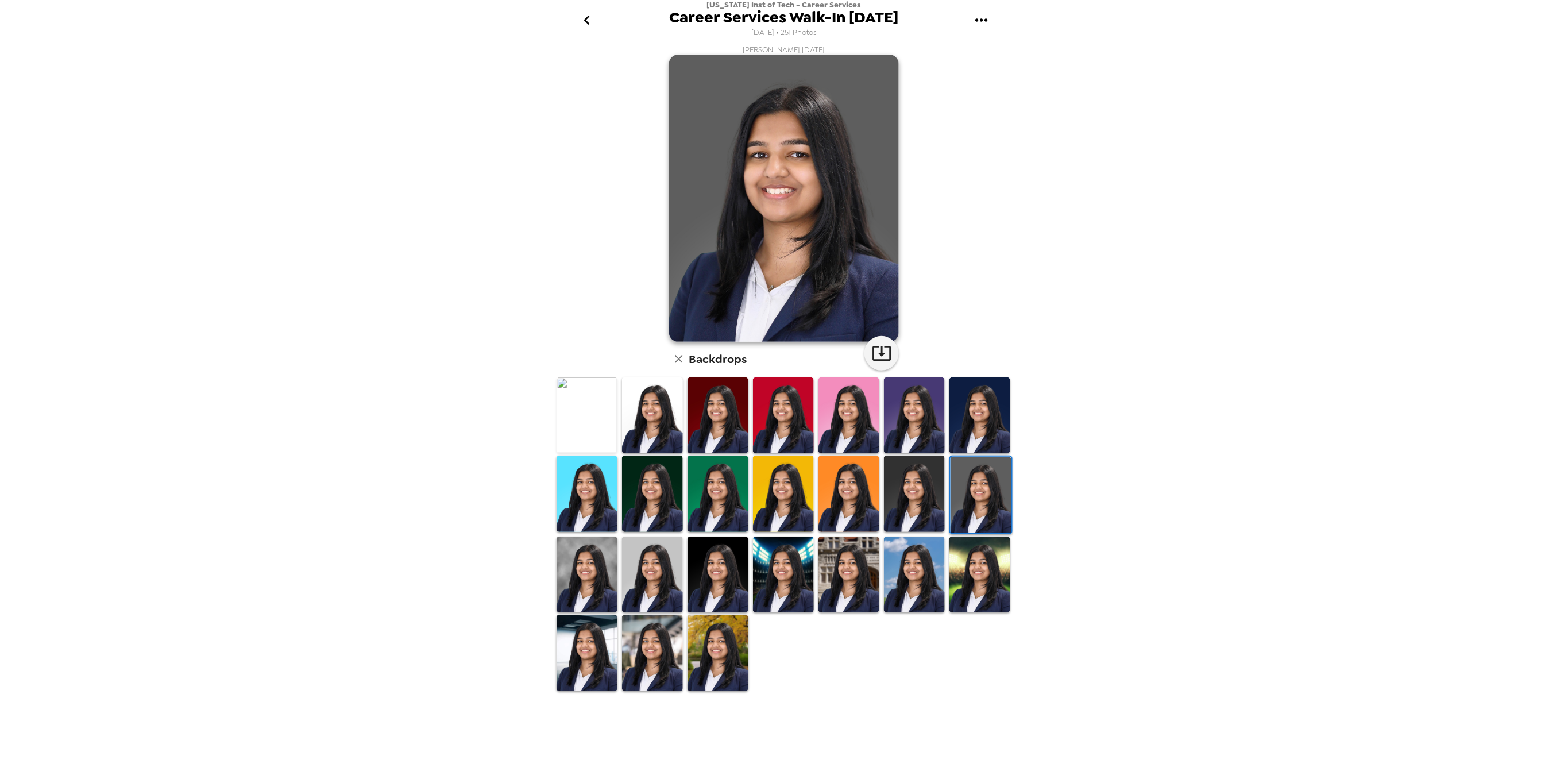
click at [790, 487] on img at bounding box center [783, 493] width 61 height 76
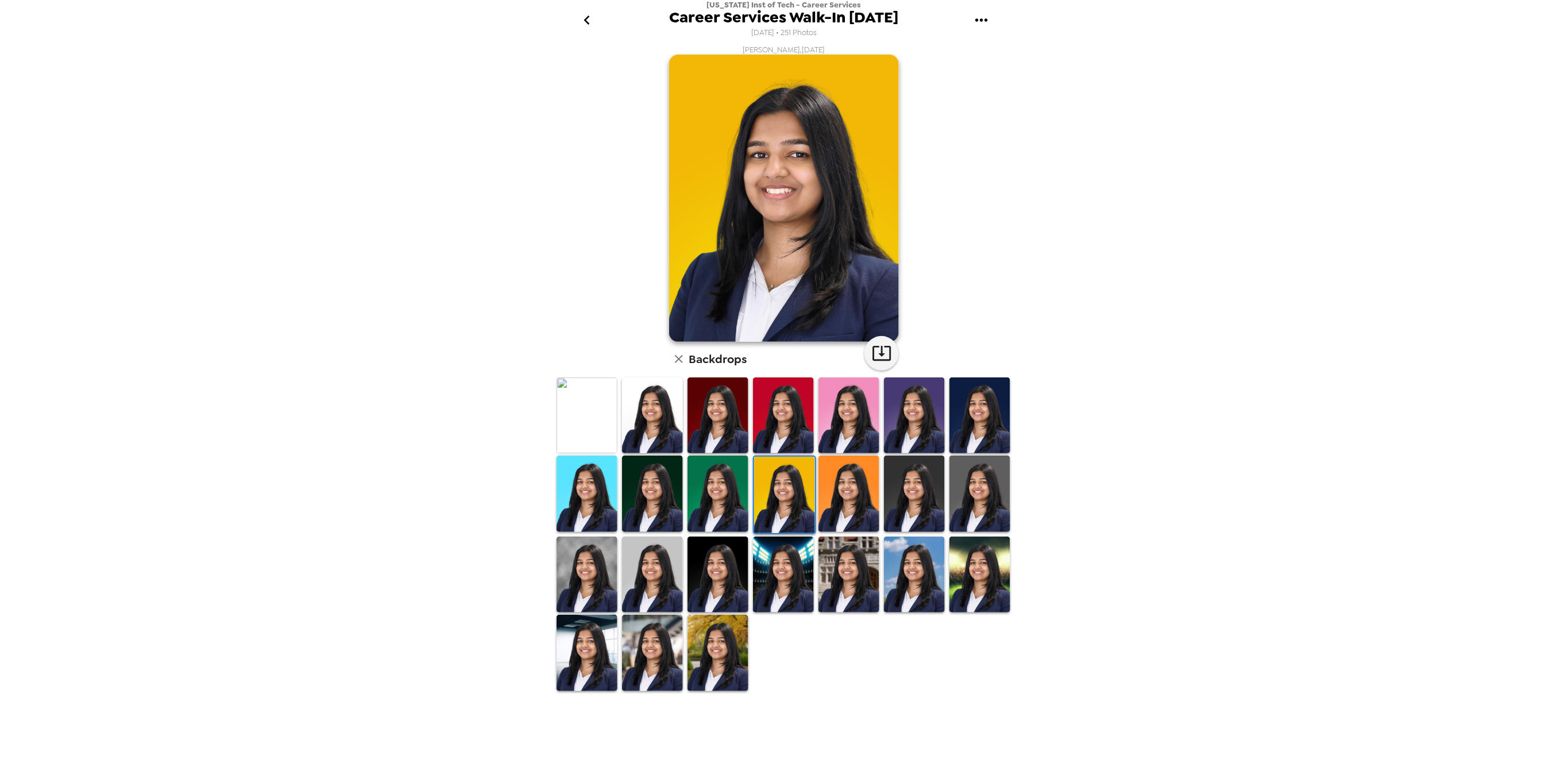
click at [725, 406] on img at bounding box center [717, 416] width 61 height 76
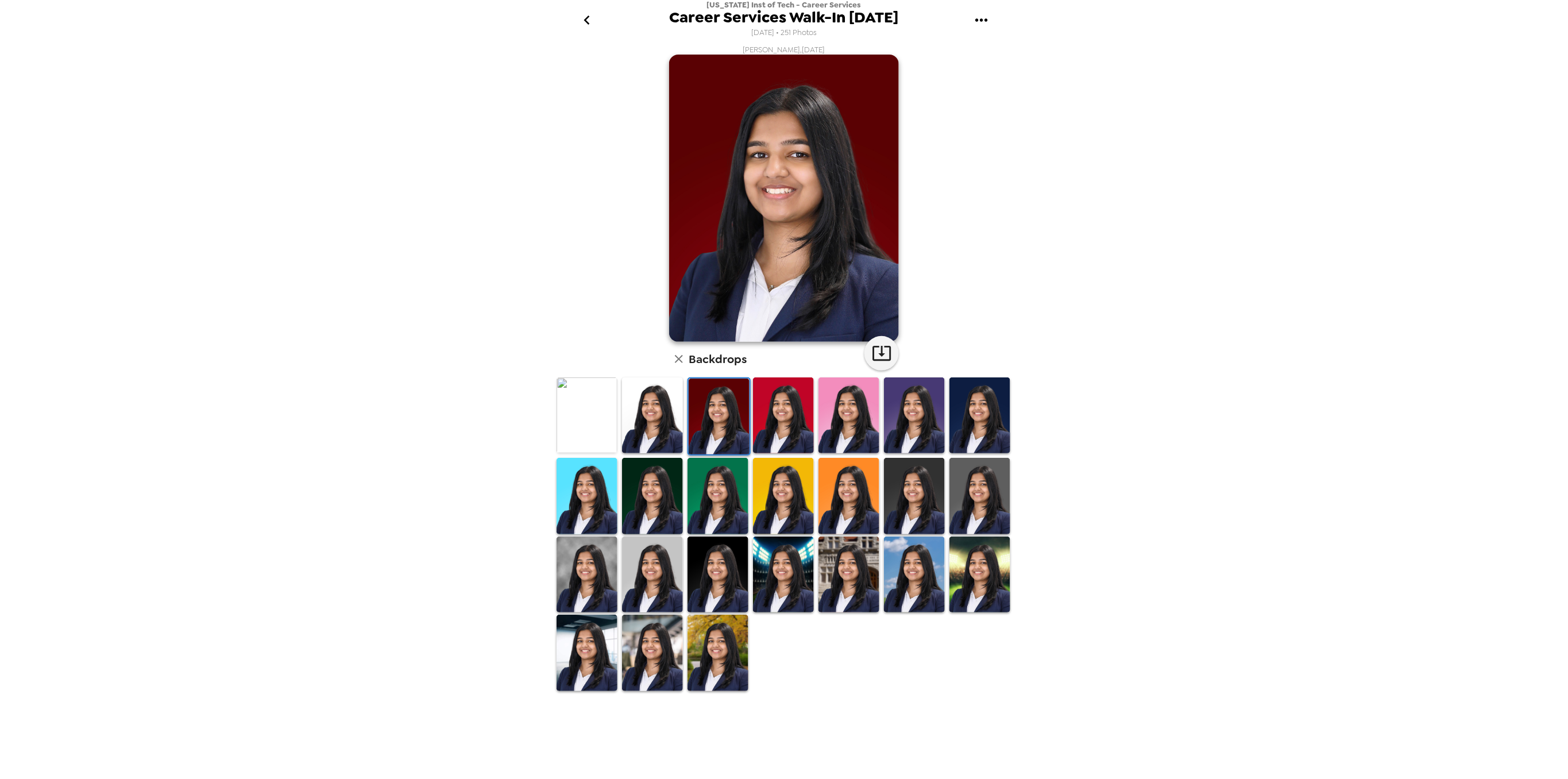
drag, startPoint x: 843, startPoint y: 401, endPoint x: 851, endPoint y: 398, distance: 8.5
click at [843, 400] on img at bounding box center [848, 416] width 61 height 76
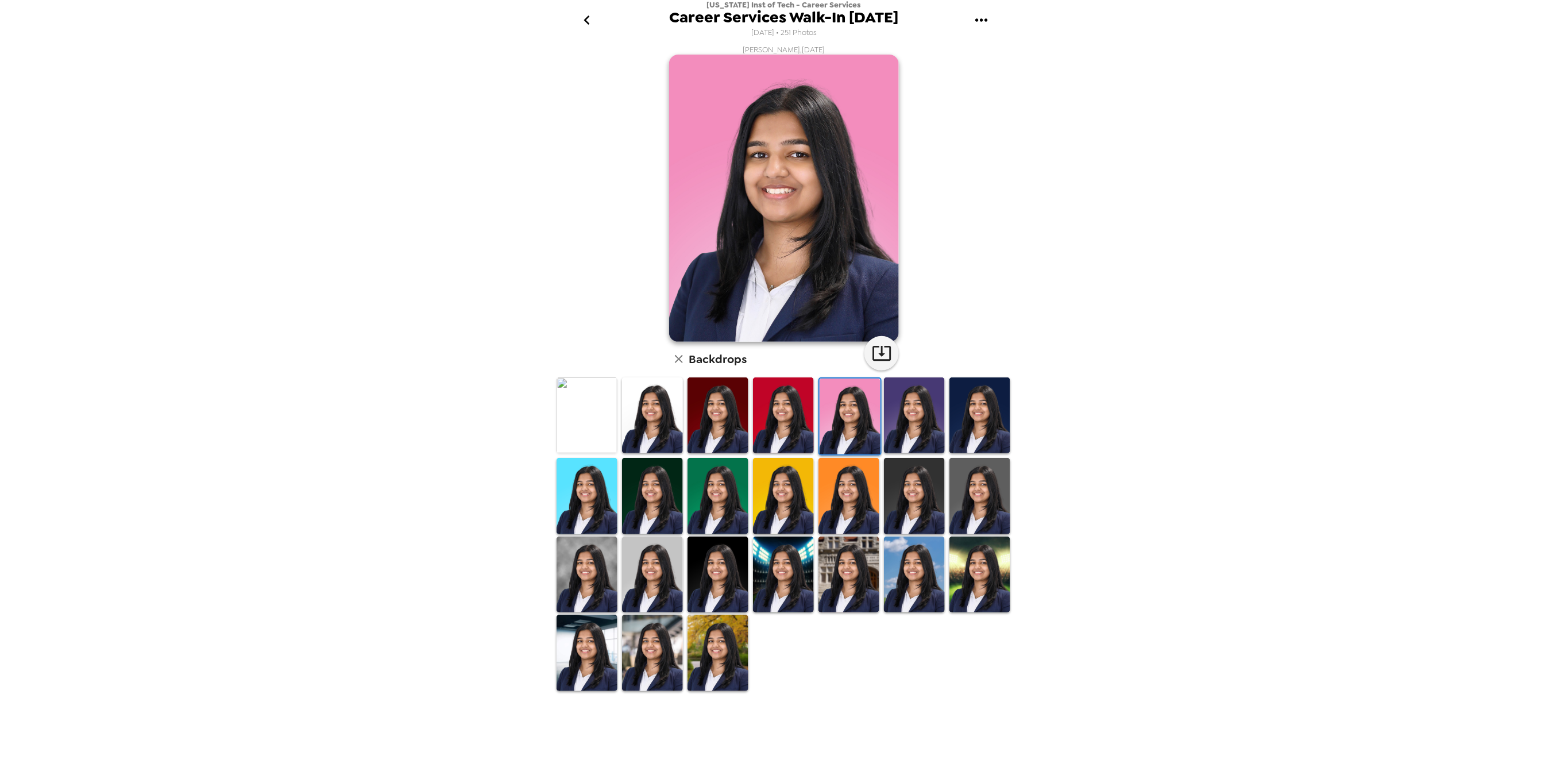
click at [846, 572] on img at bounding box center [848, 574] width 61 height 76
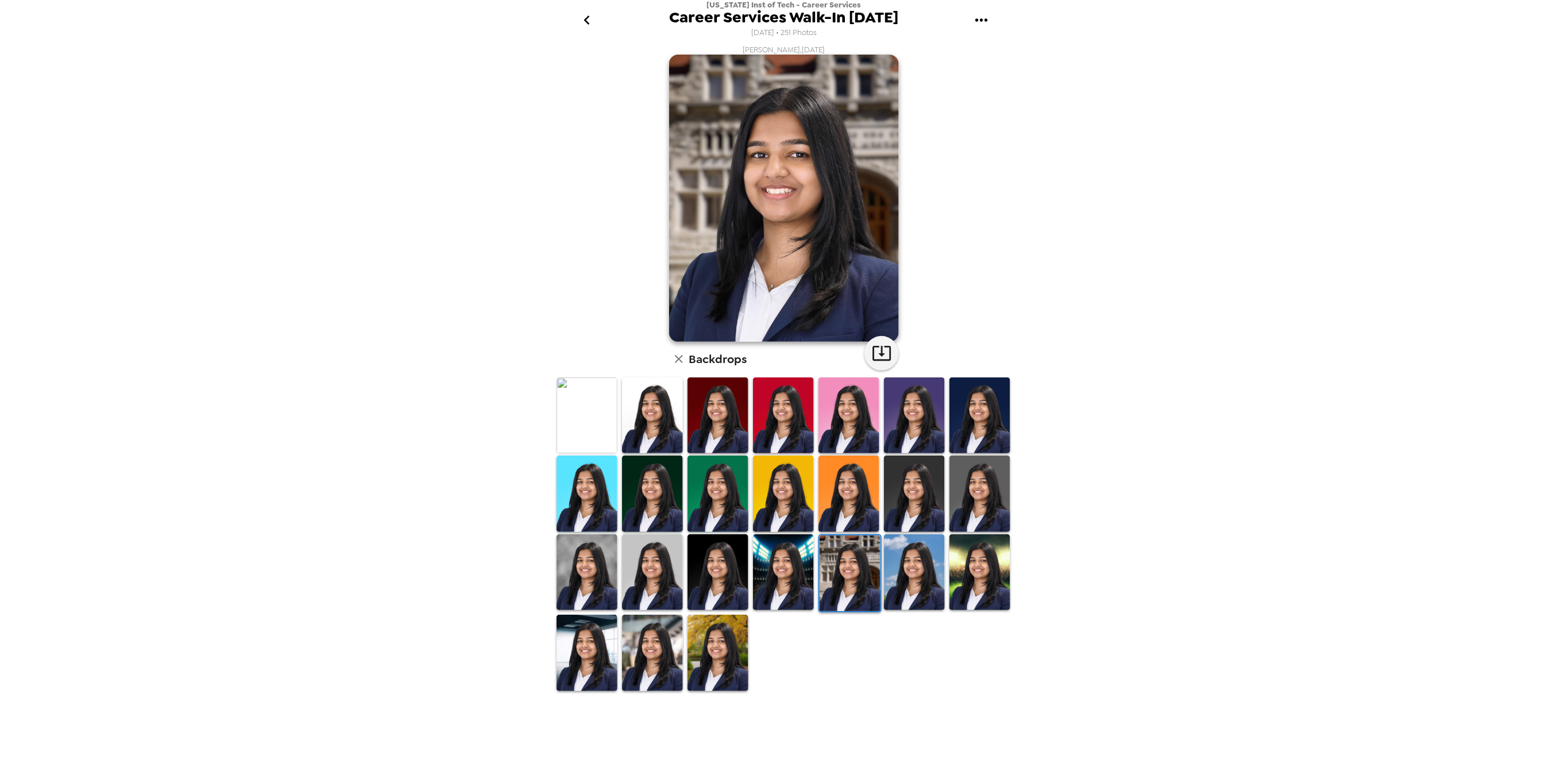
click at [586, 22] on icon "go back" at bounding box center [586, 20] width 6 height 9
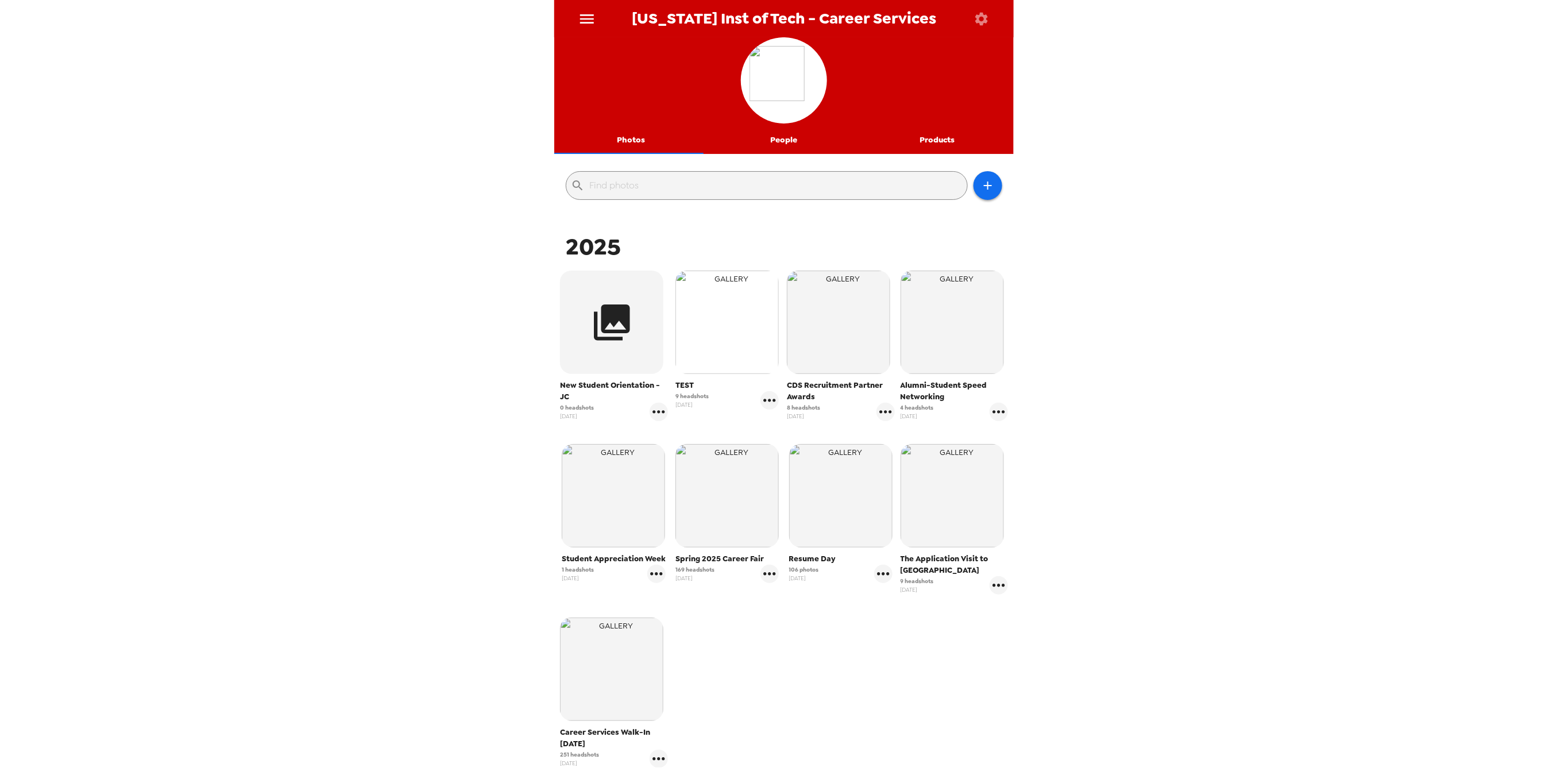
click at [751, 331] on img "button" at bounding box center [727, 322] width 103 height 103
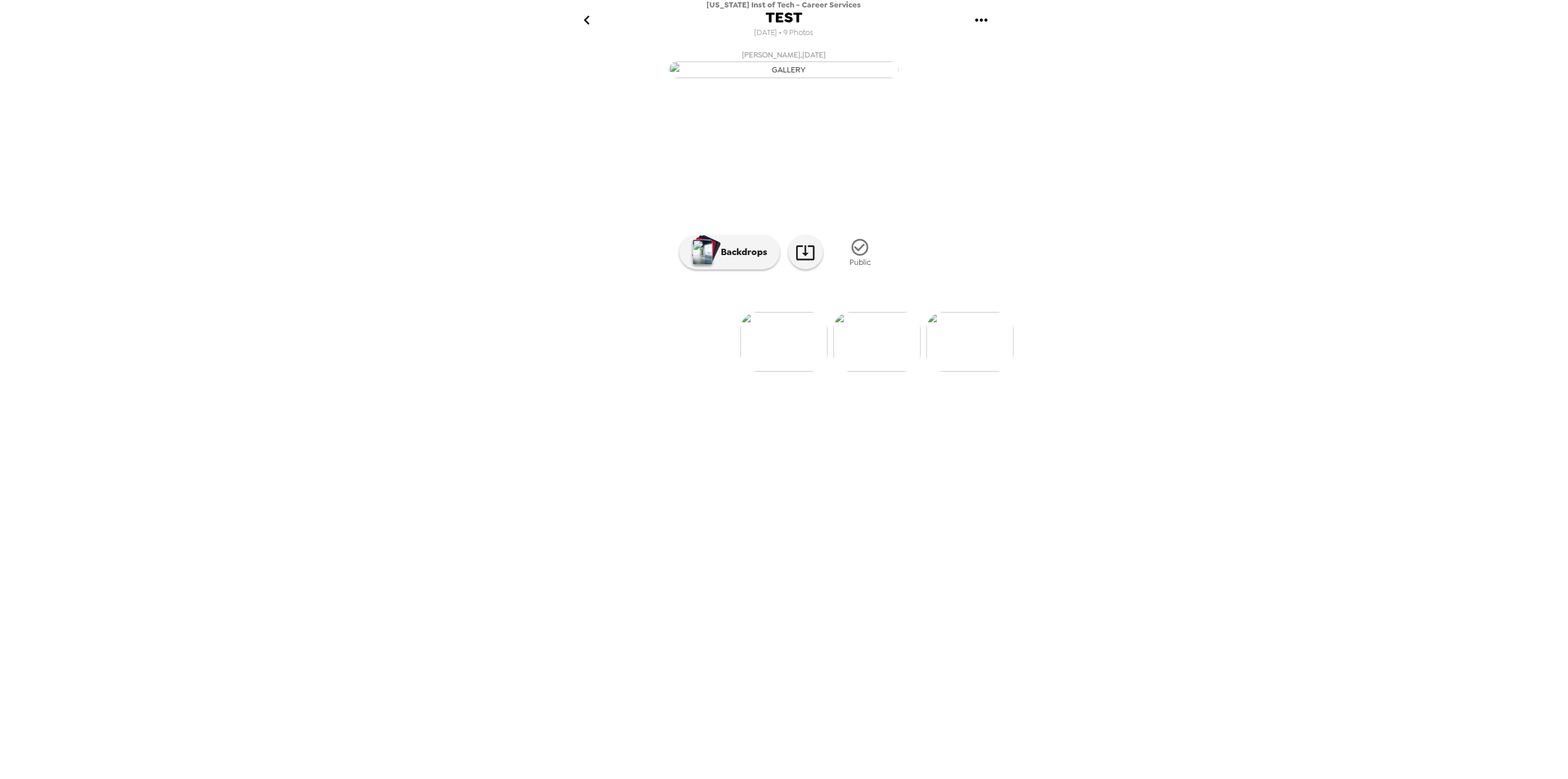
scroll to position [0, 744]
click at [581, 372] on img at bounding box center [598, 342] width 88 height 60
click at [593, 14] on icon "go back" at bounding box center [587, 20] width 19 height 19
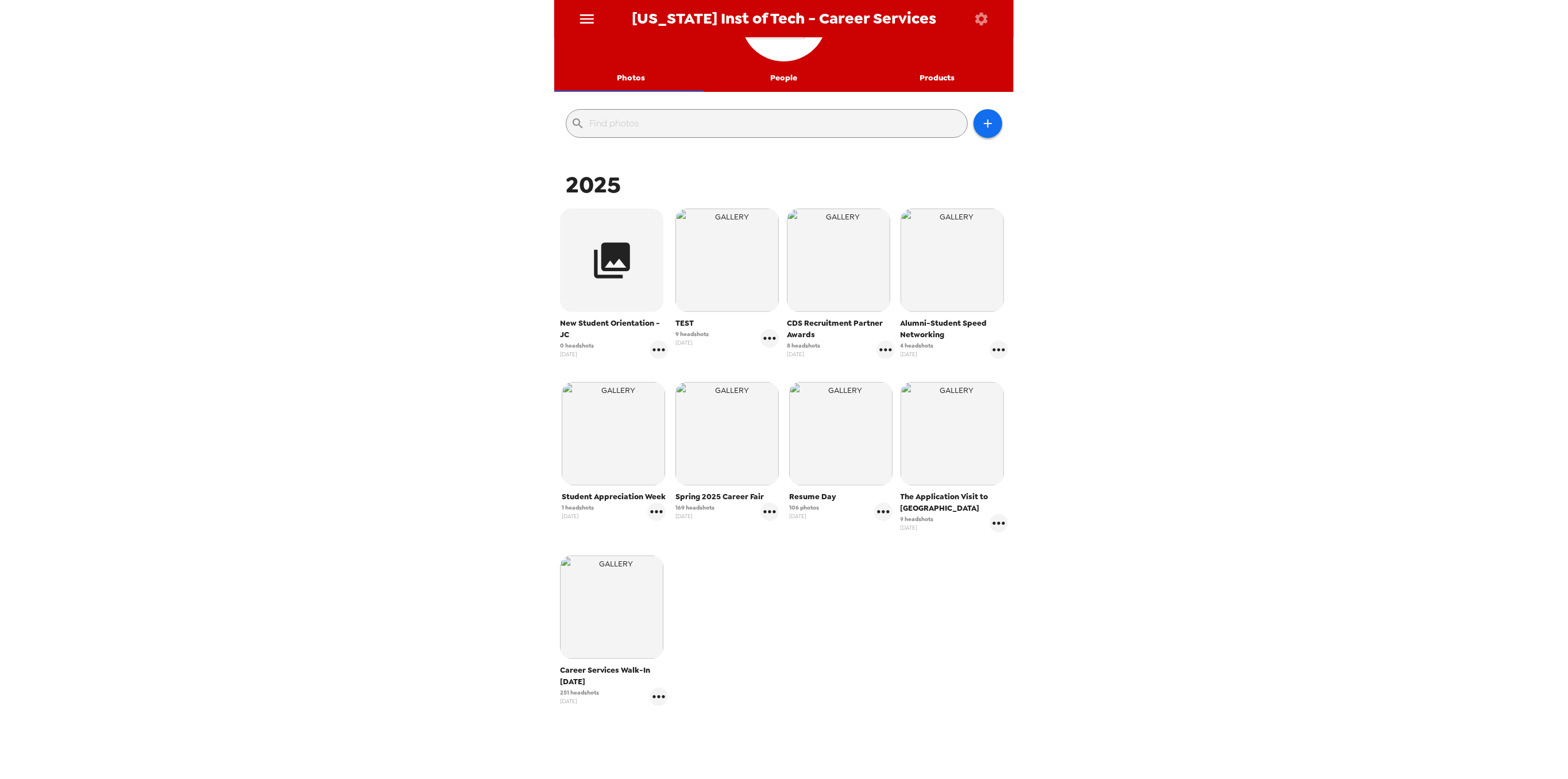
scroll to position [104, 0]
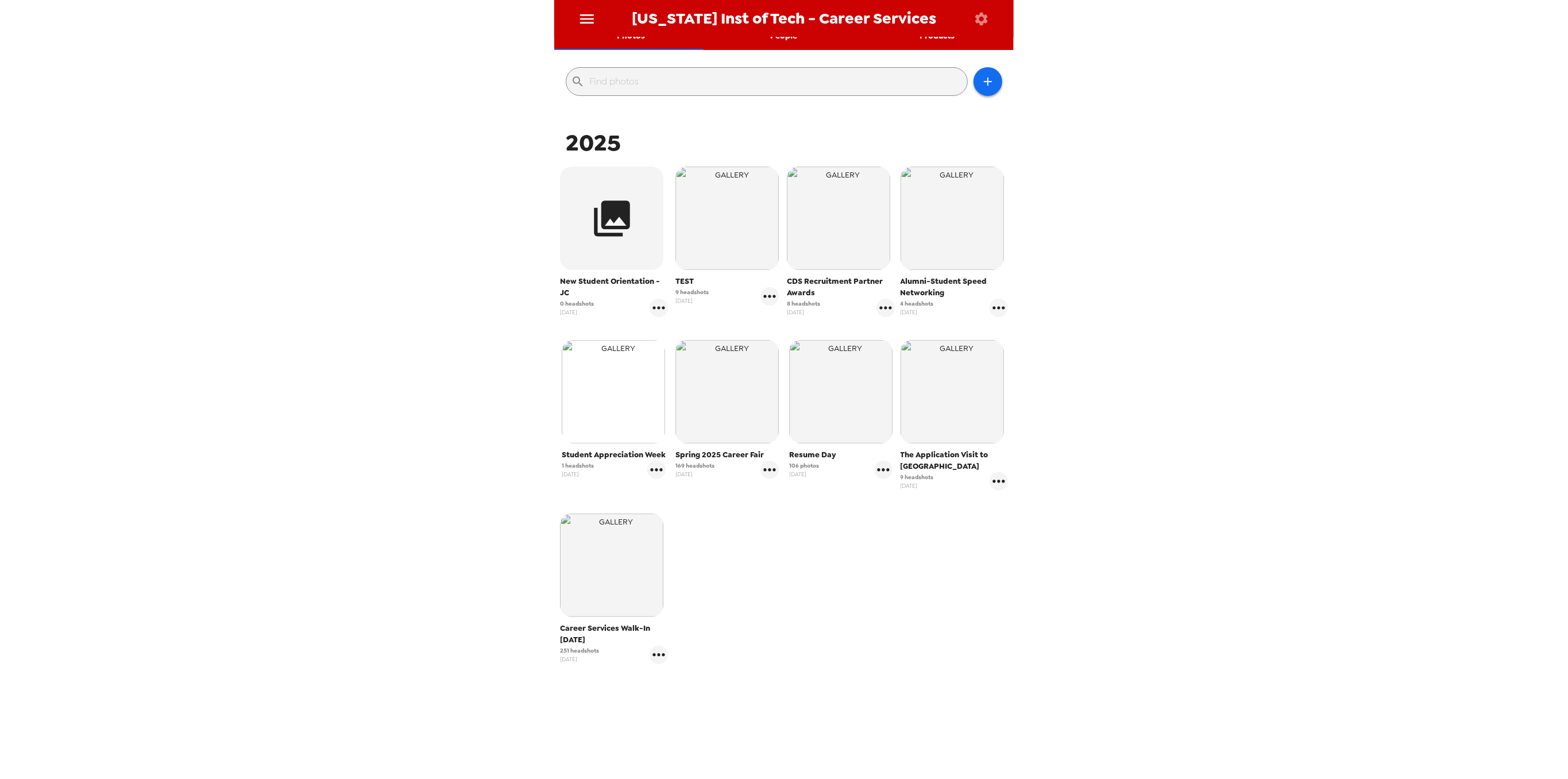
click at [618, 407] on img "button" at bounding box center [613, 391] width 103 height 103
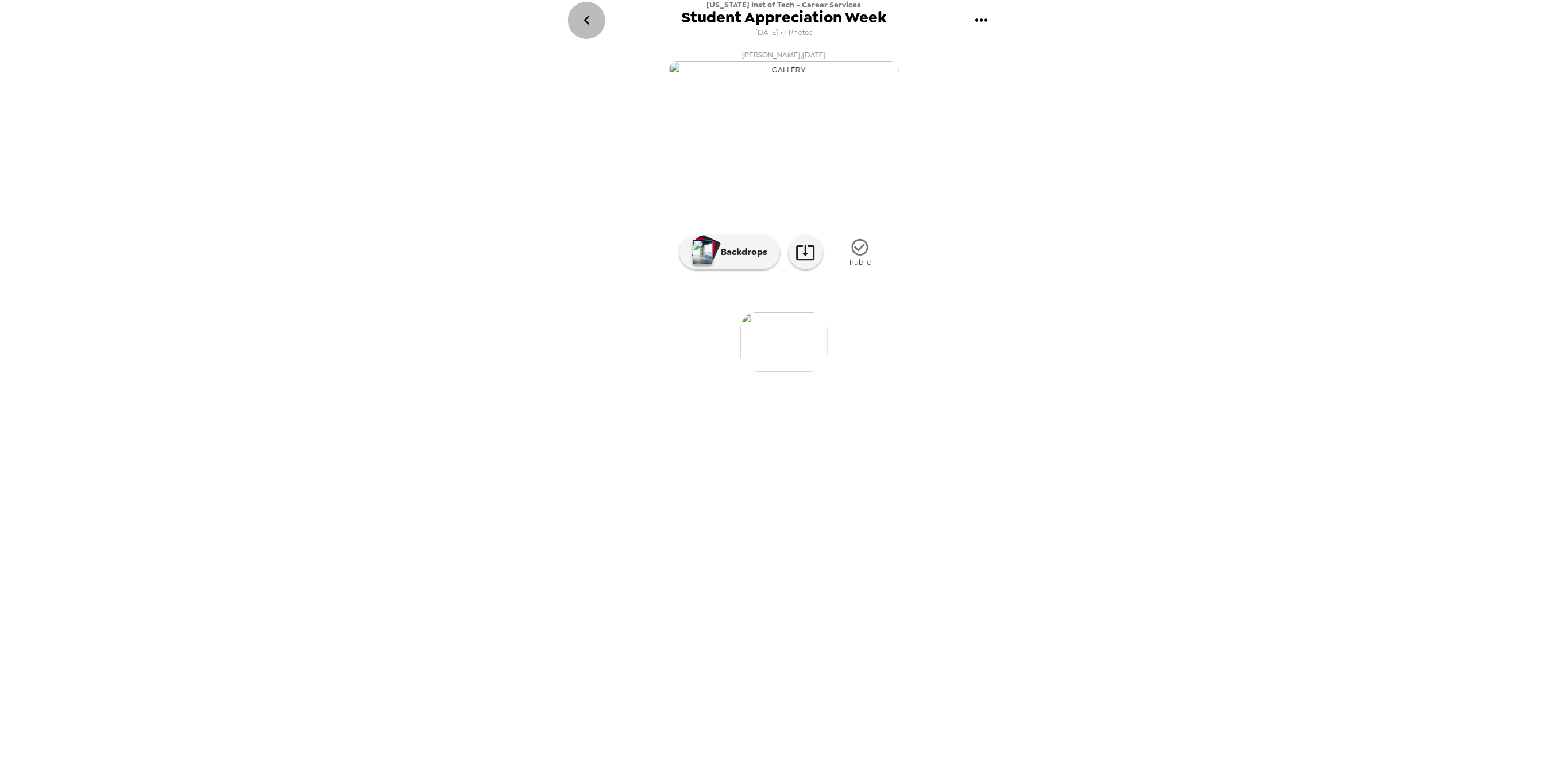
click at [584, 16] on icon "go back" at bounding box center [587, 20] width 19 height 19
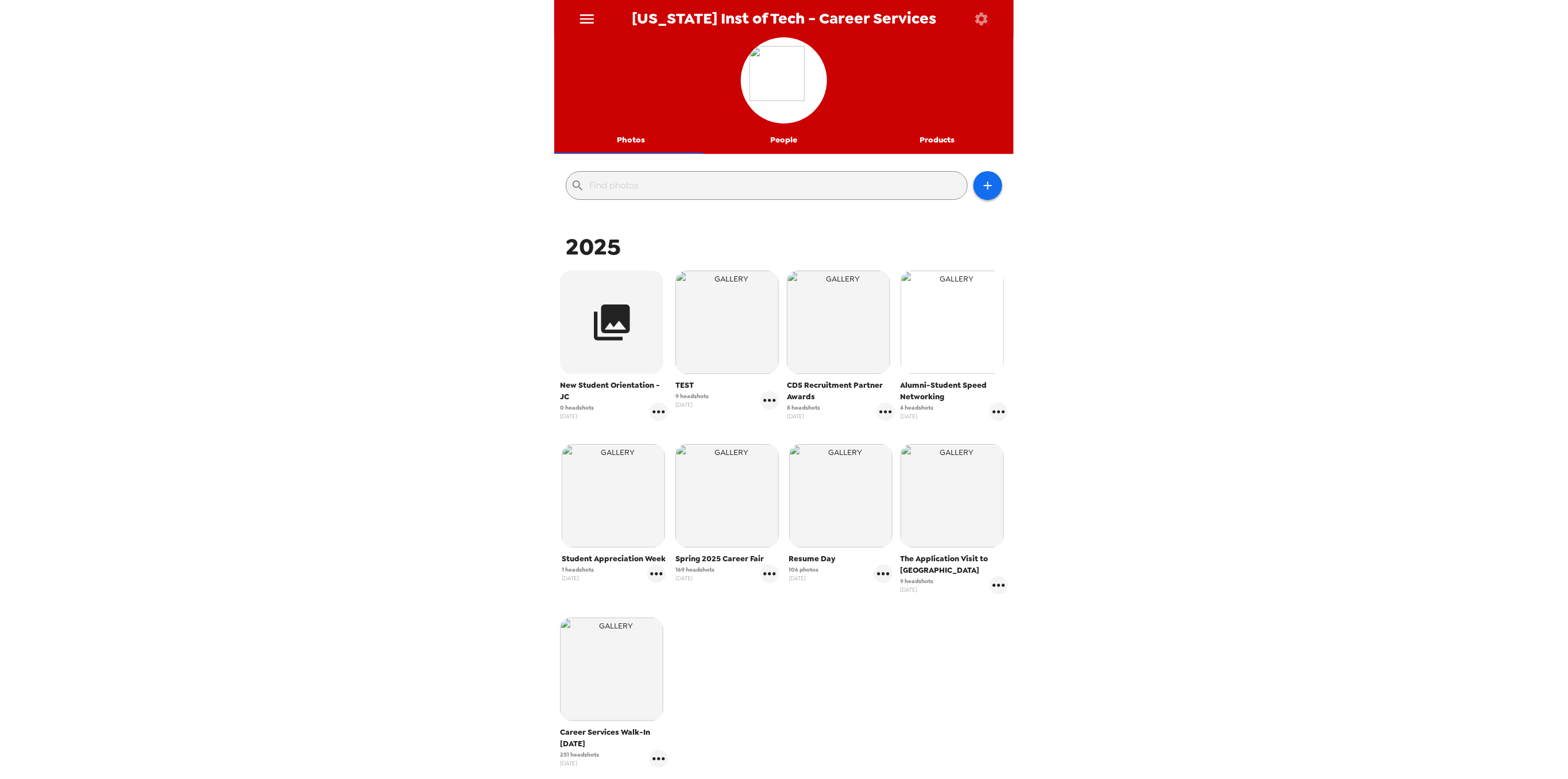
click at [957, 309] on img "button" at bounding box center [952, 322] width 103 height 103
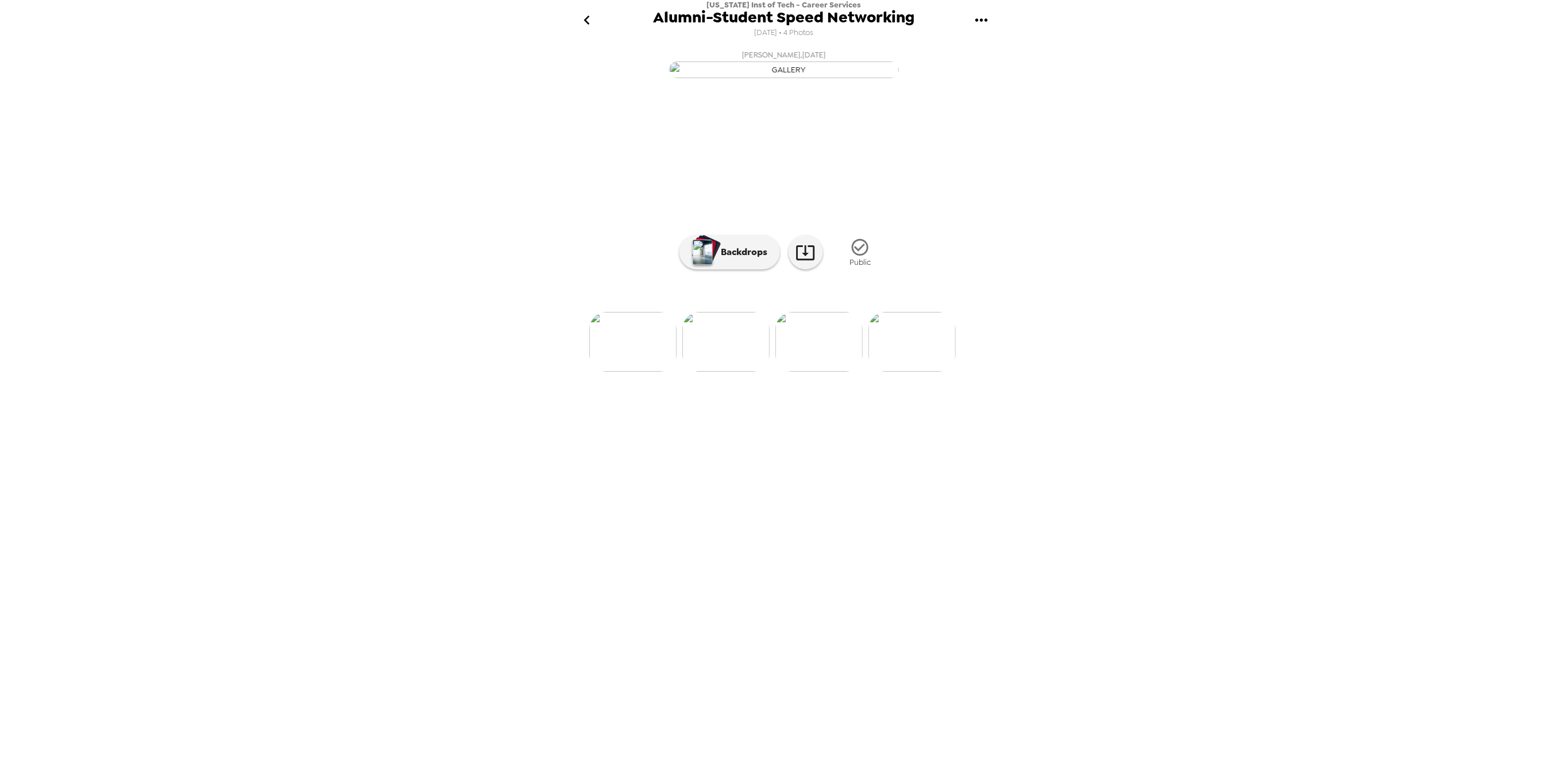
scroll to position [0, 162]
click at [888, 372] on img at bounding box center [902, 342] width 88 height 60
click at [728, 259] on p "Backdrops" at bounding box center [742, 252] width 52 height 14
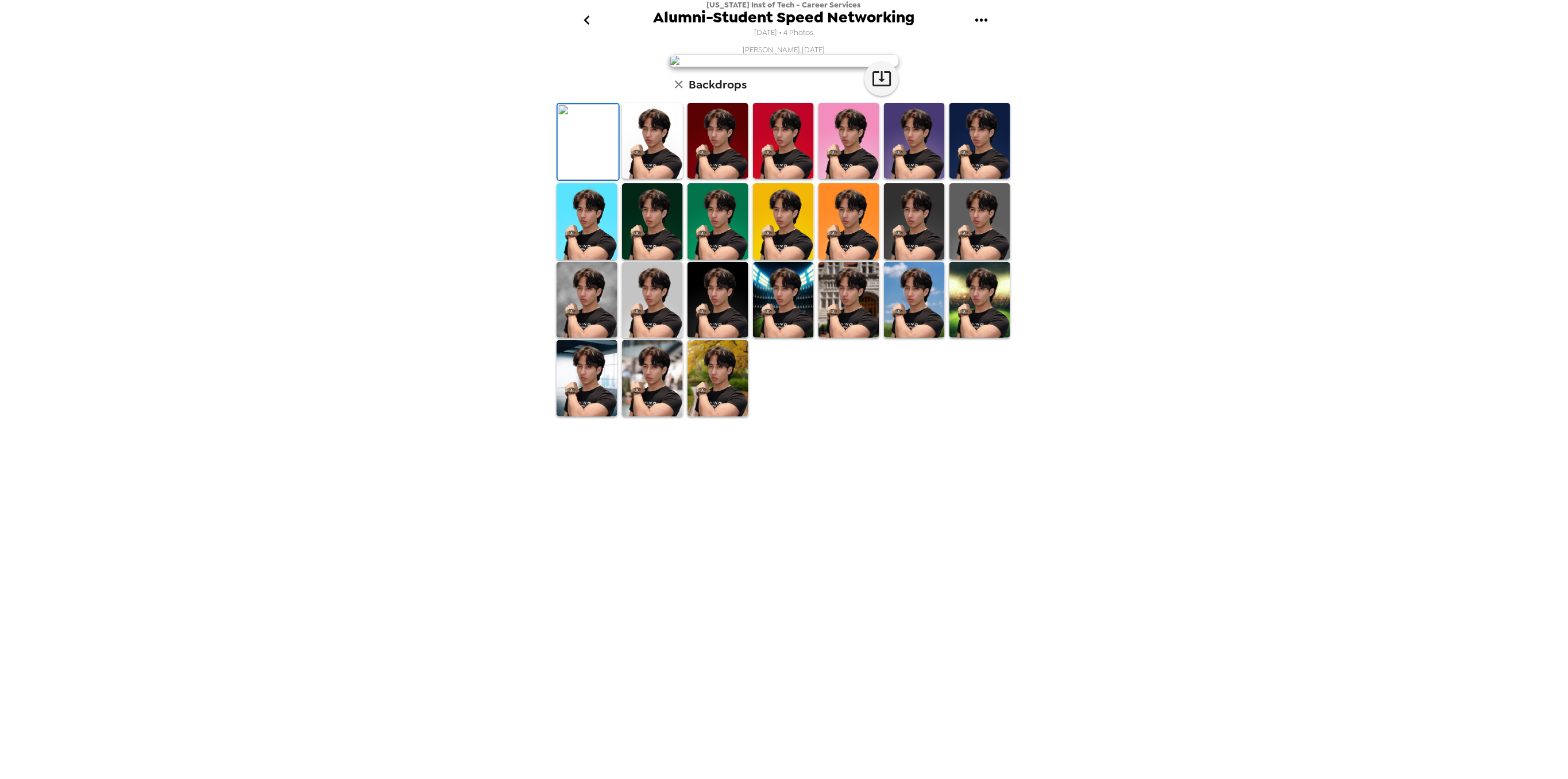
drag, startPoint x: 594, startPoint y: 557, endPoint x: 591, endPoint y: 641, distance: 84.1
click at [594, 338] on img at bounding box center [586, 300] width 61 height 76
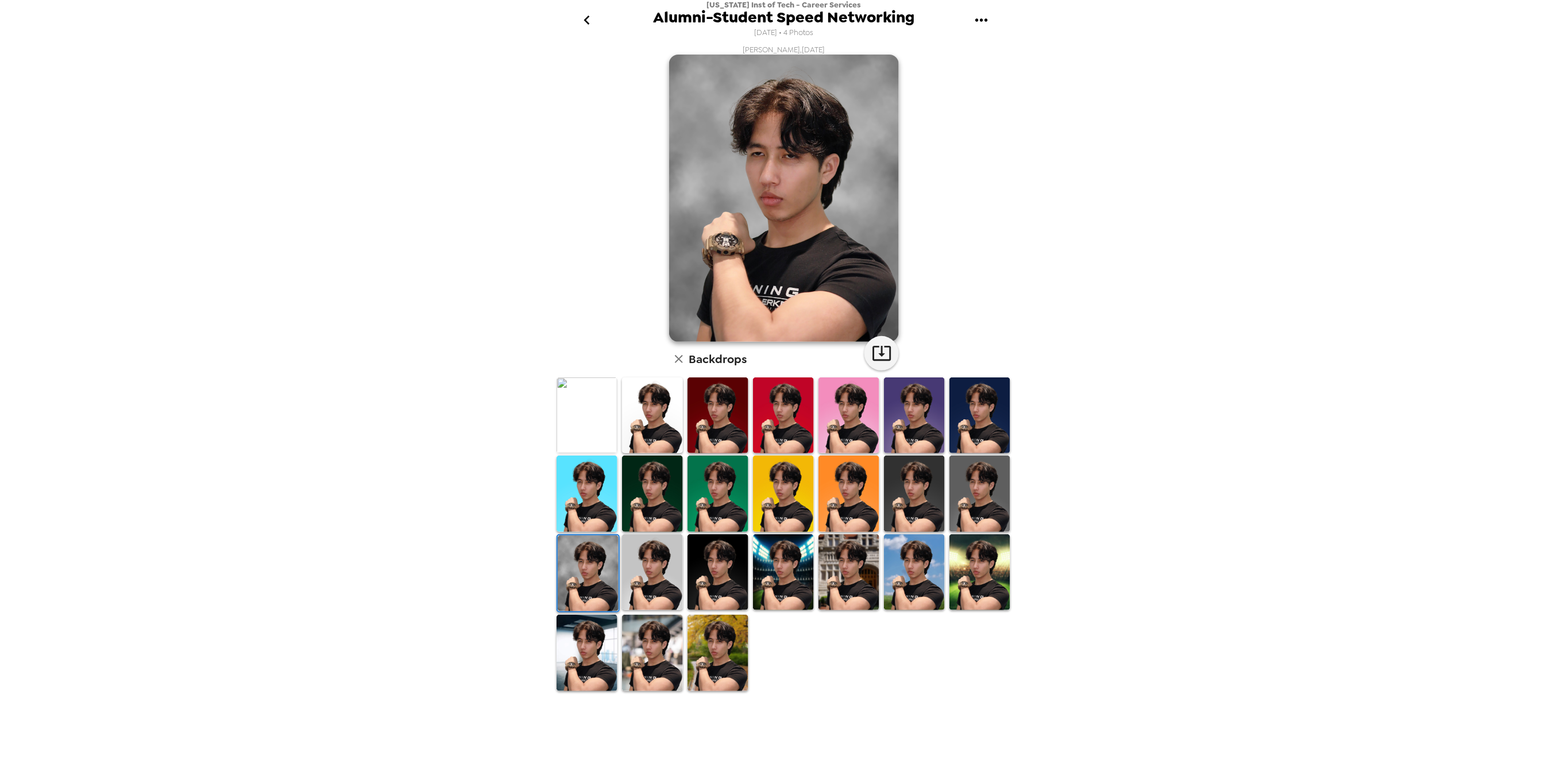
click at [585, 665] on img at bounding box center [586, 653] width 61 height 76
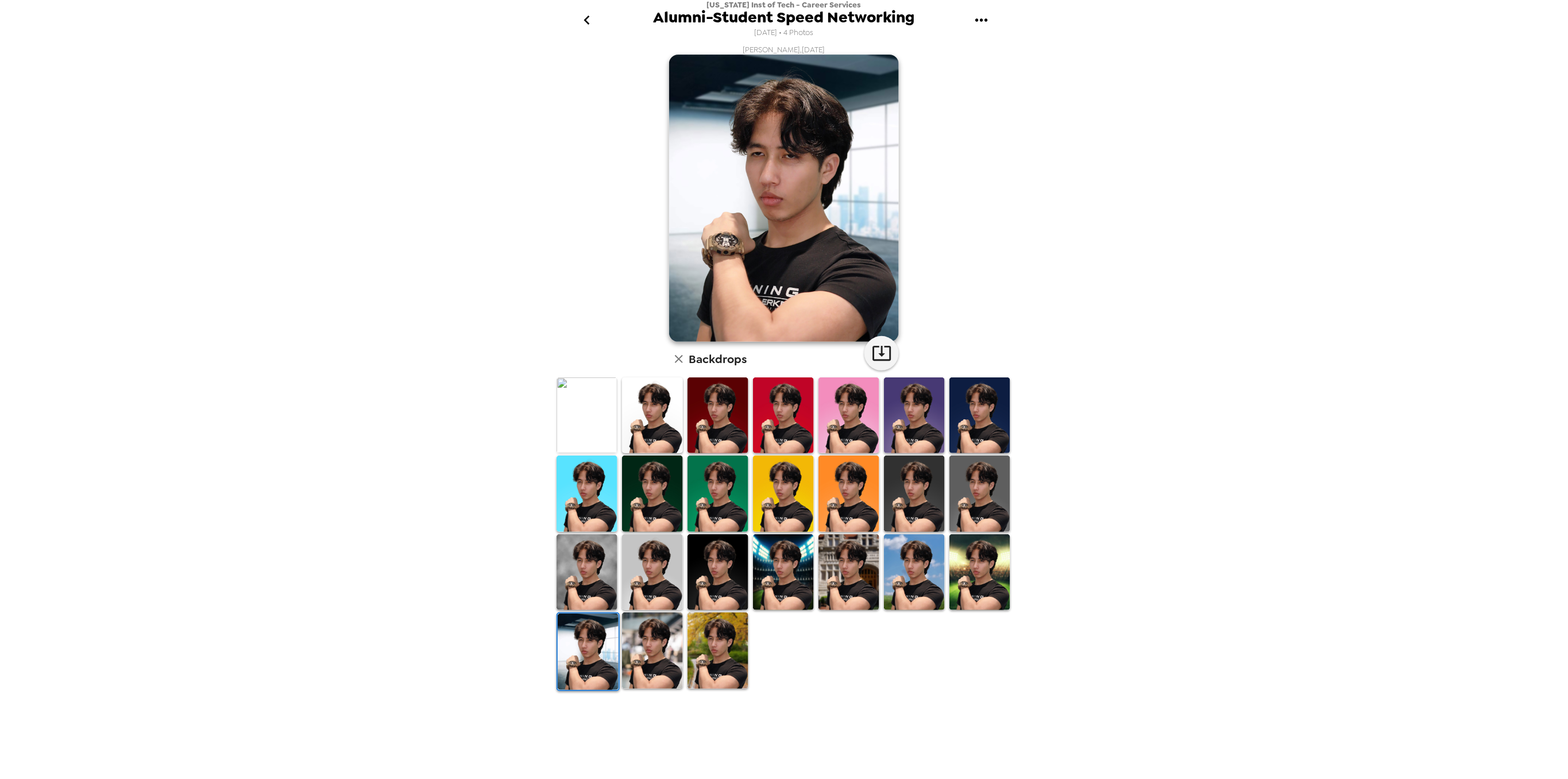
click at [636, 666] on img at bounding box center [652, 650] width 61 height 76
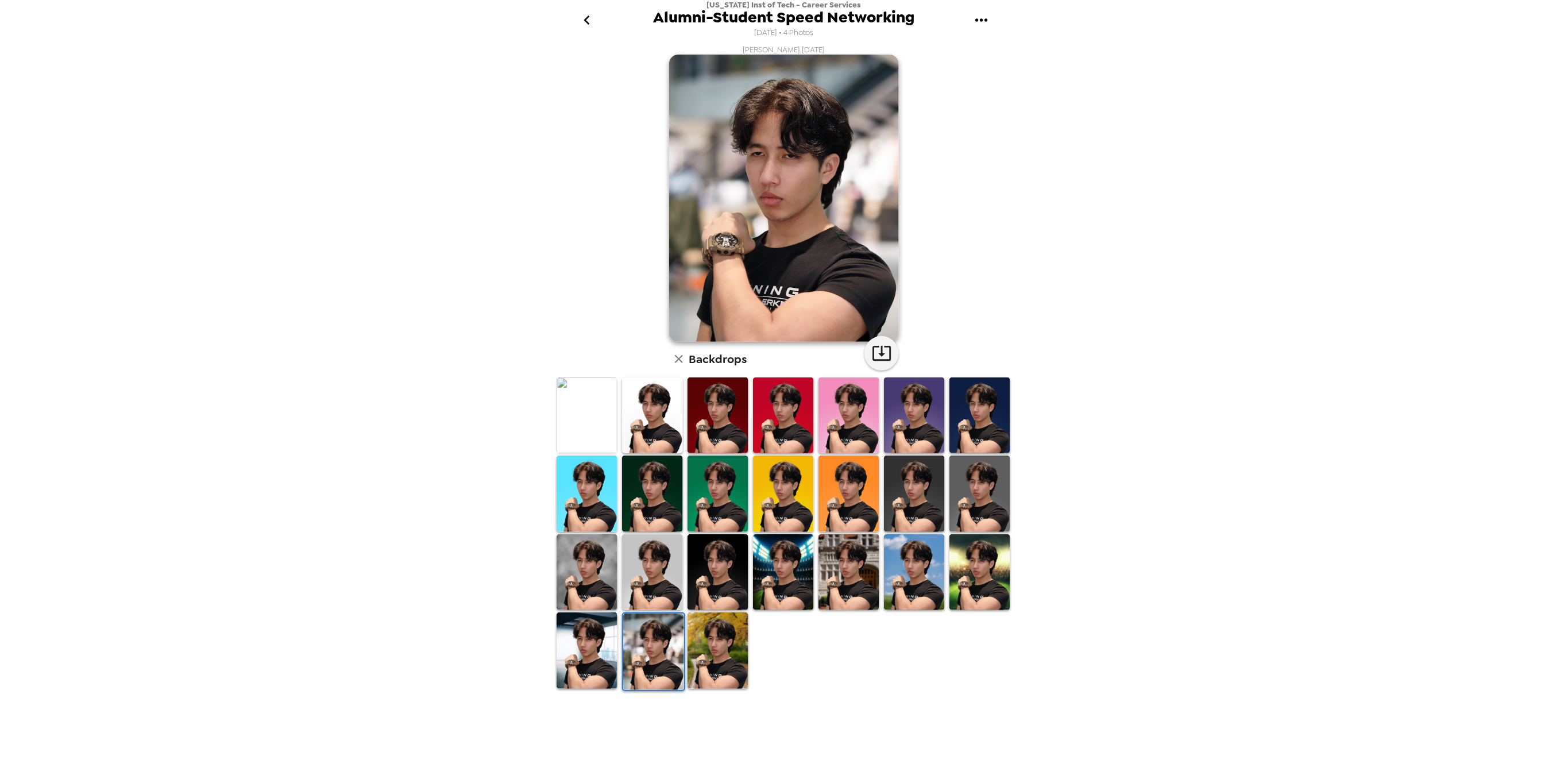
click at [598, 656] on img at bounding box center [586, 650] width 61 height 76
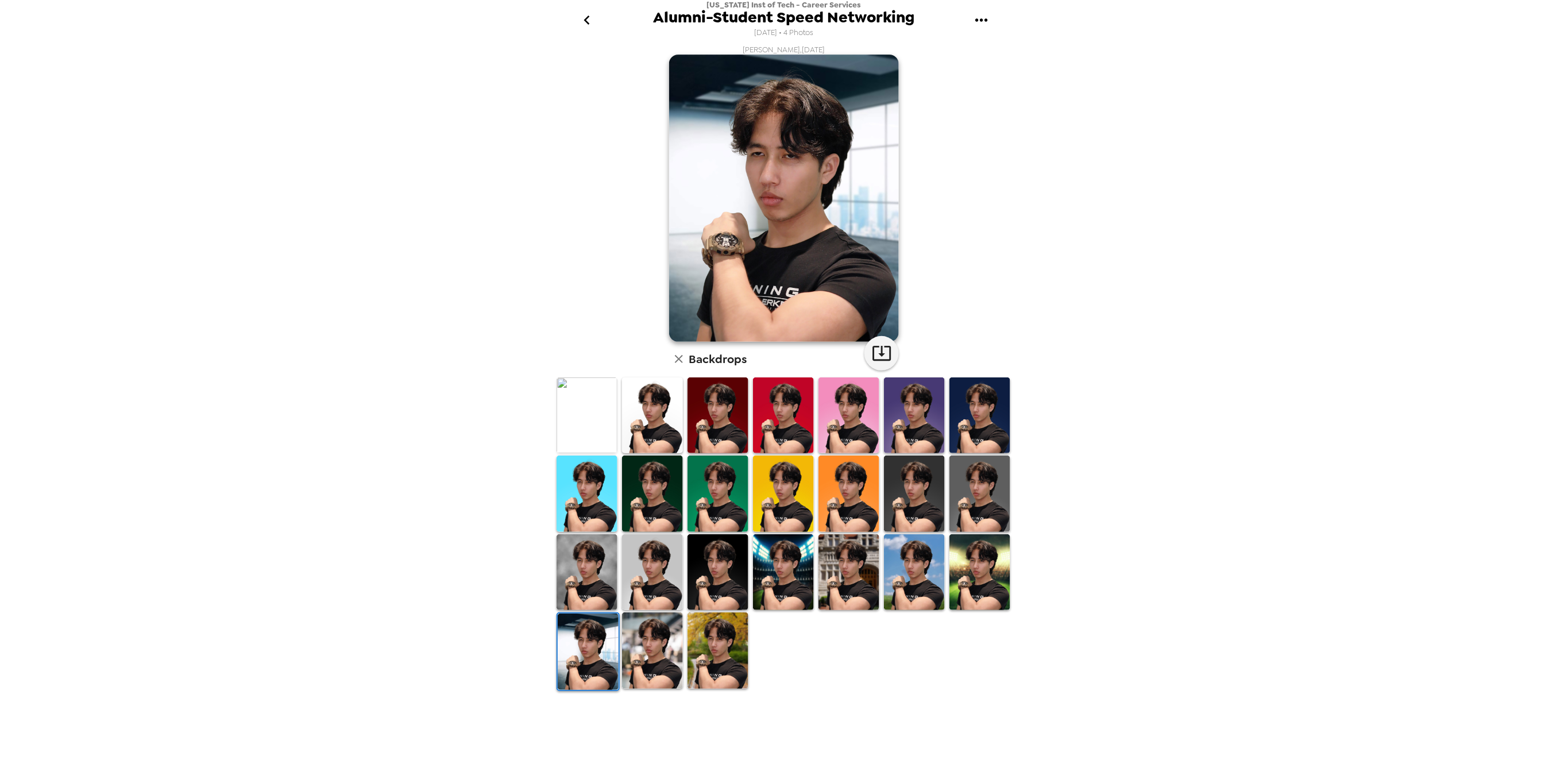
click at [582, 22] on icon "go back" at bounding box center [587, 20] width 19 height 19
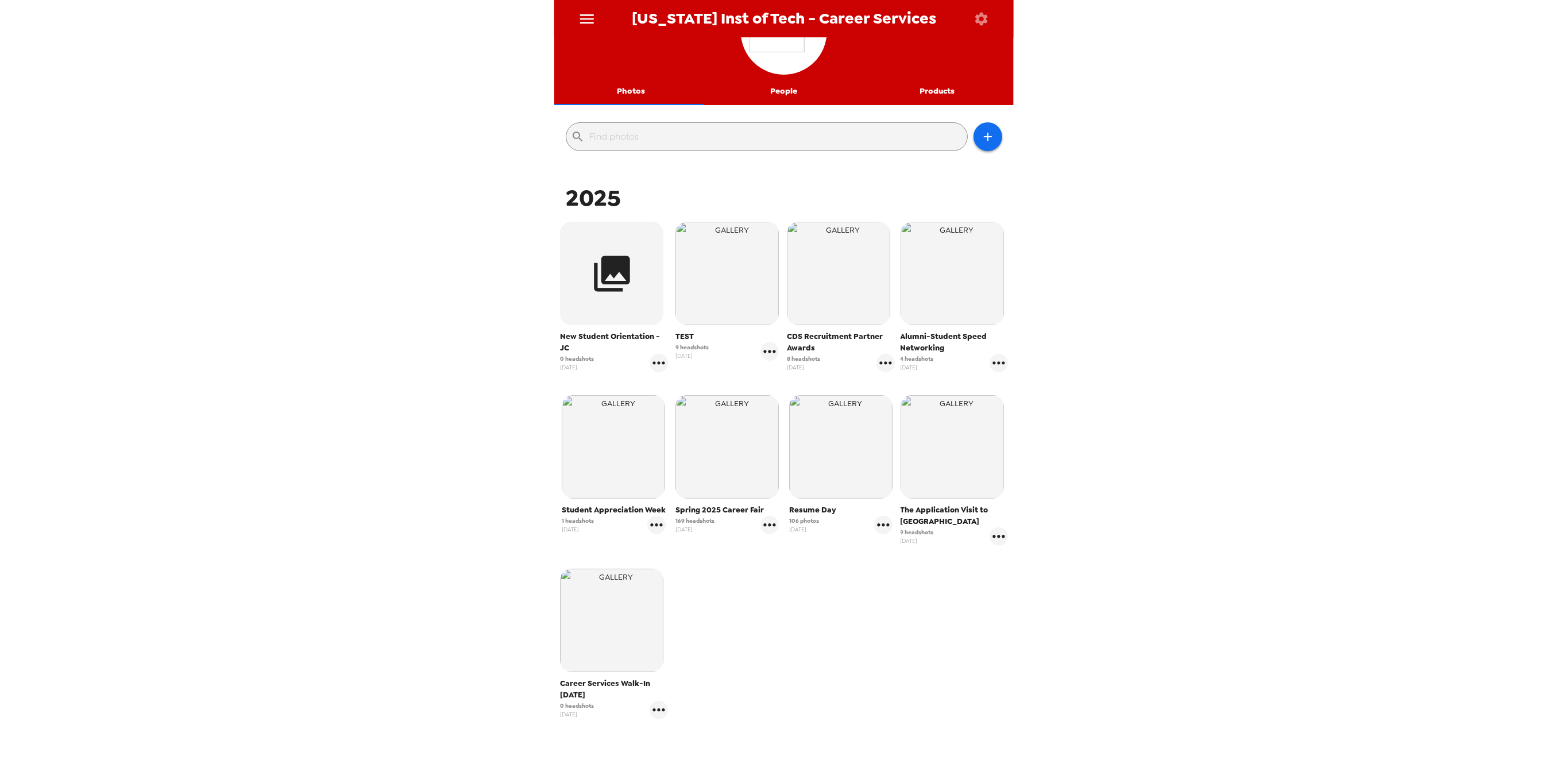
scroll to position [104, 0]
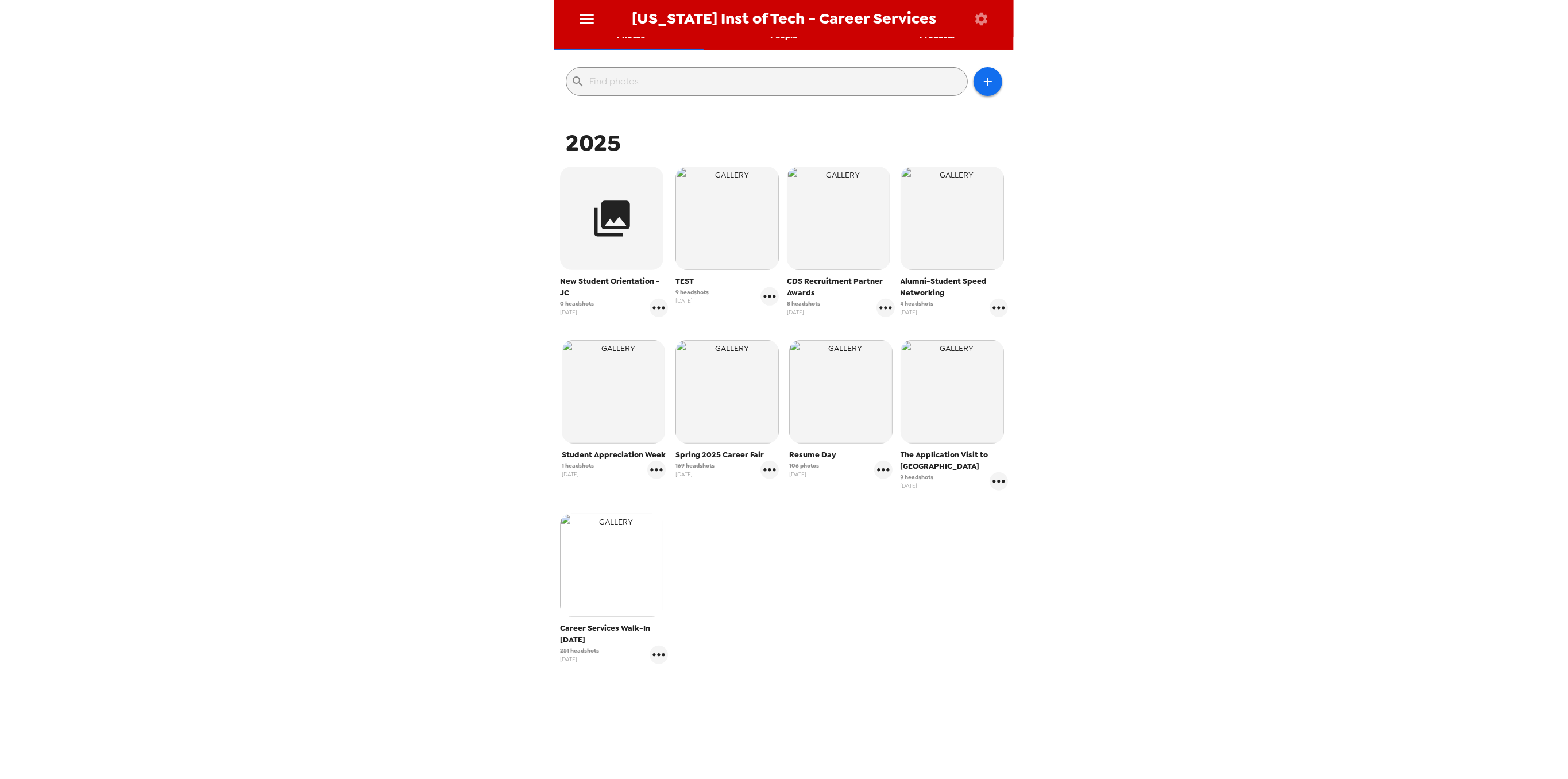
click at [562, 547] on img "button" at bounding box center [611, 565] width 103 height 103
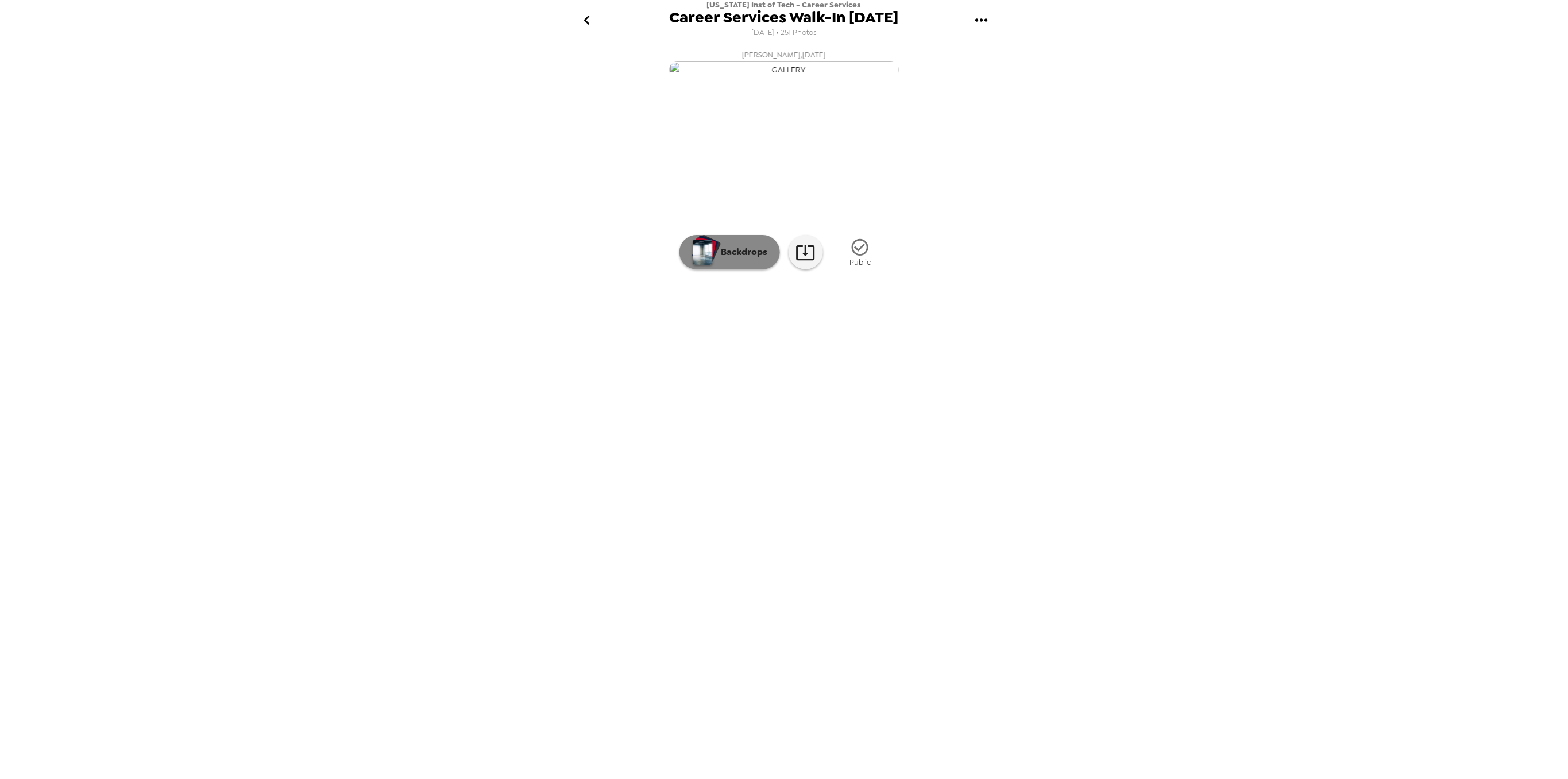
click at [755, 259] on p "Backdrops" at bounding box center [742, 252] width 52 height 14
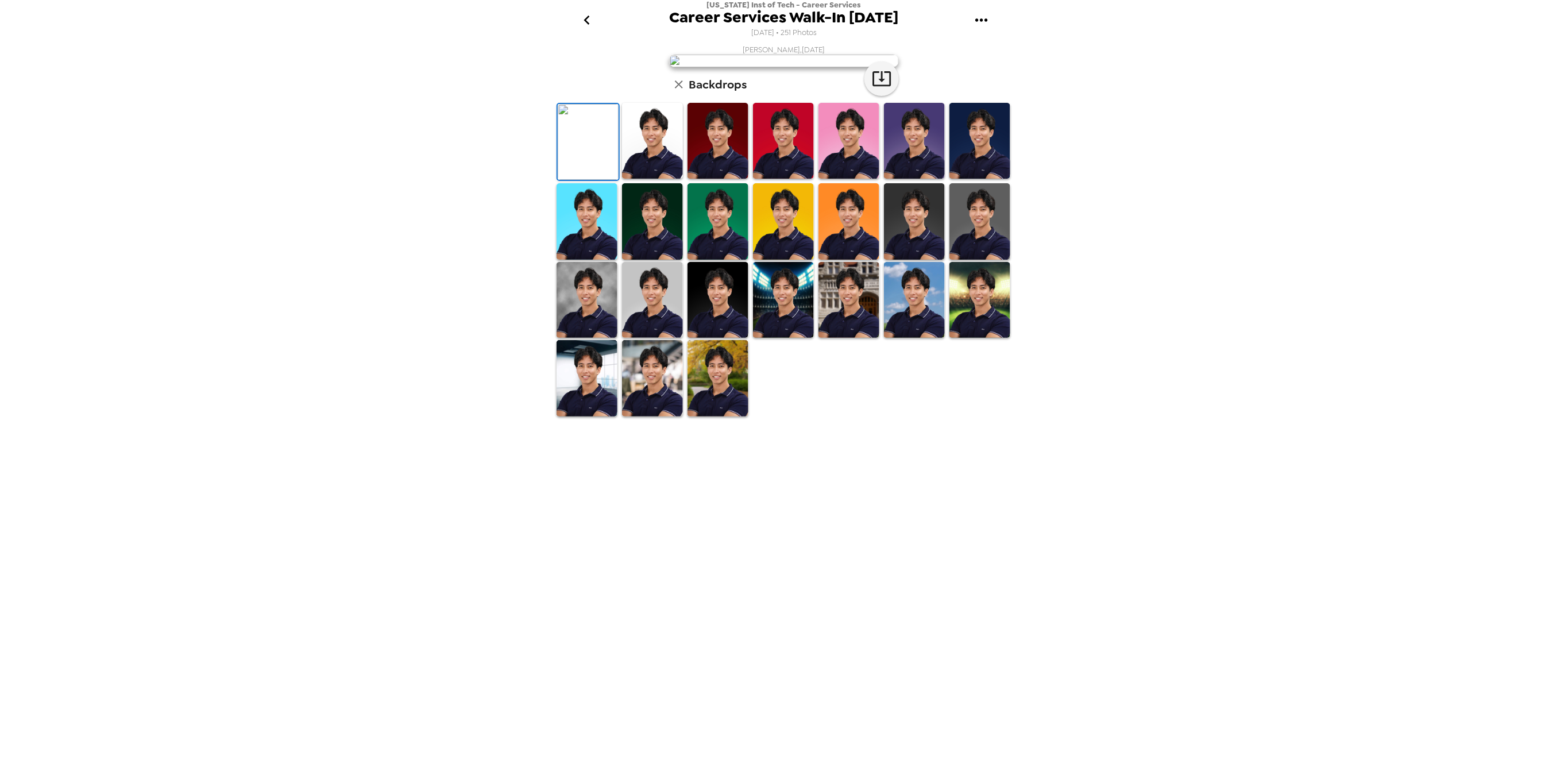
drag, startPoint x: 859, startPoint y: 592, endPoint x: 936, endPoint y: 596, distance: 77.1
click at [859, 338] on img at bounding box center [848, 300] width 61 height 76
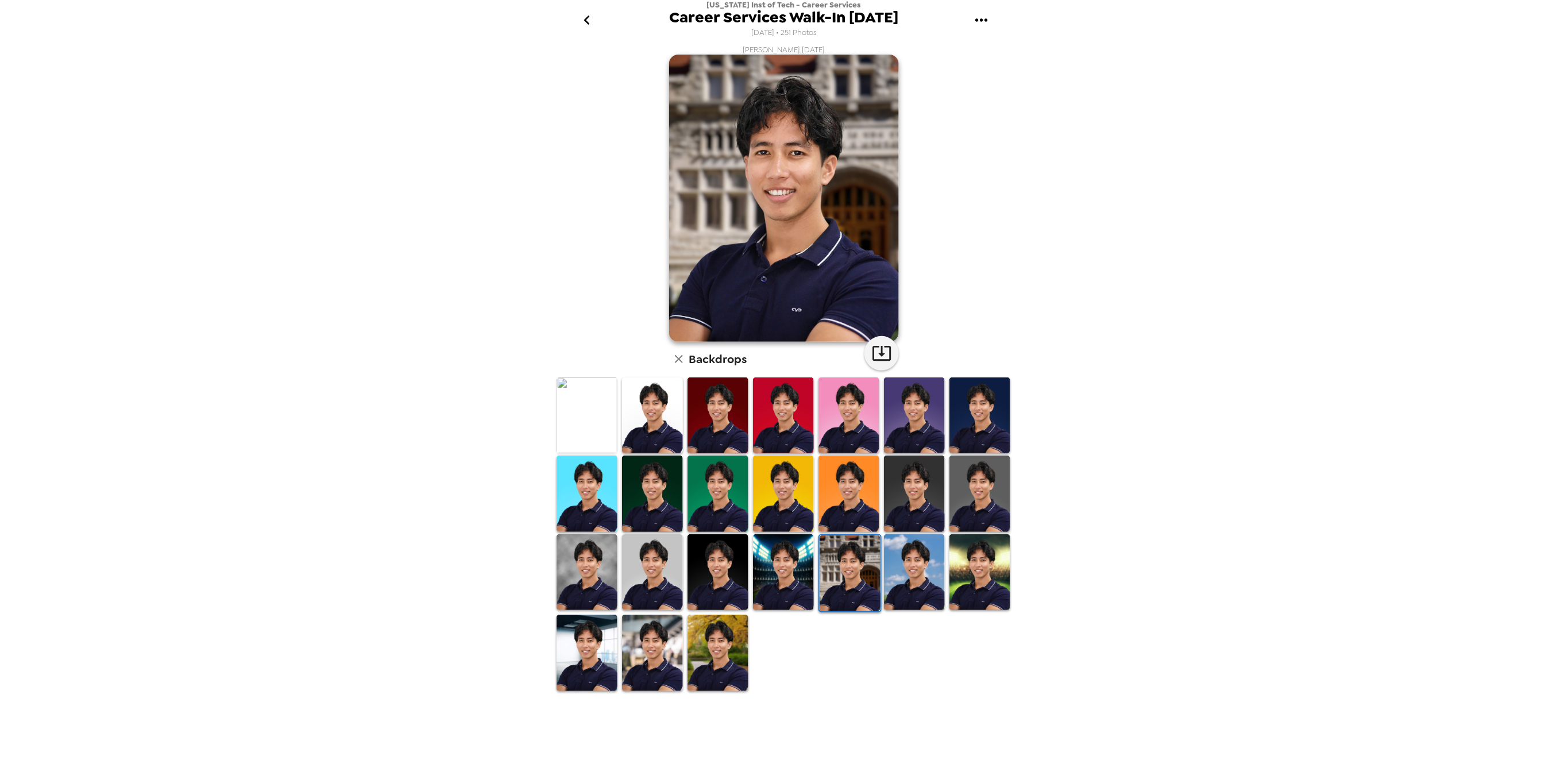
click at [968, 580] on img at bounding box center [980, 572] width 61 height 76
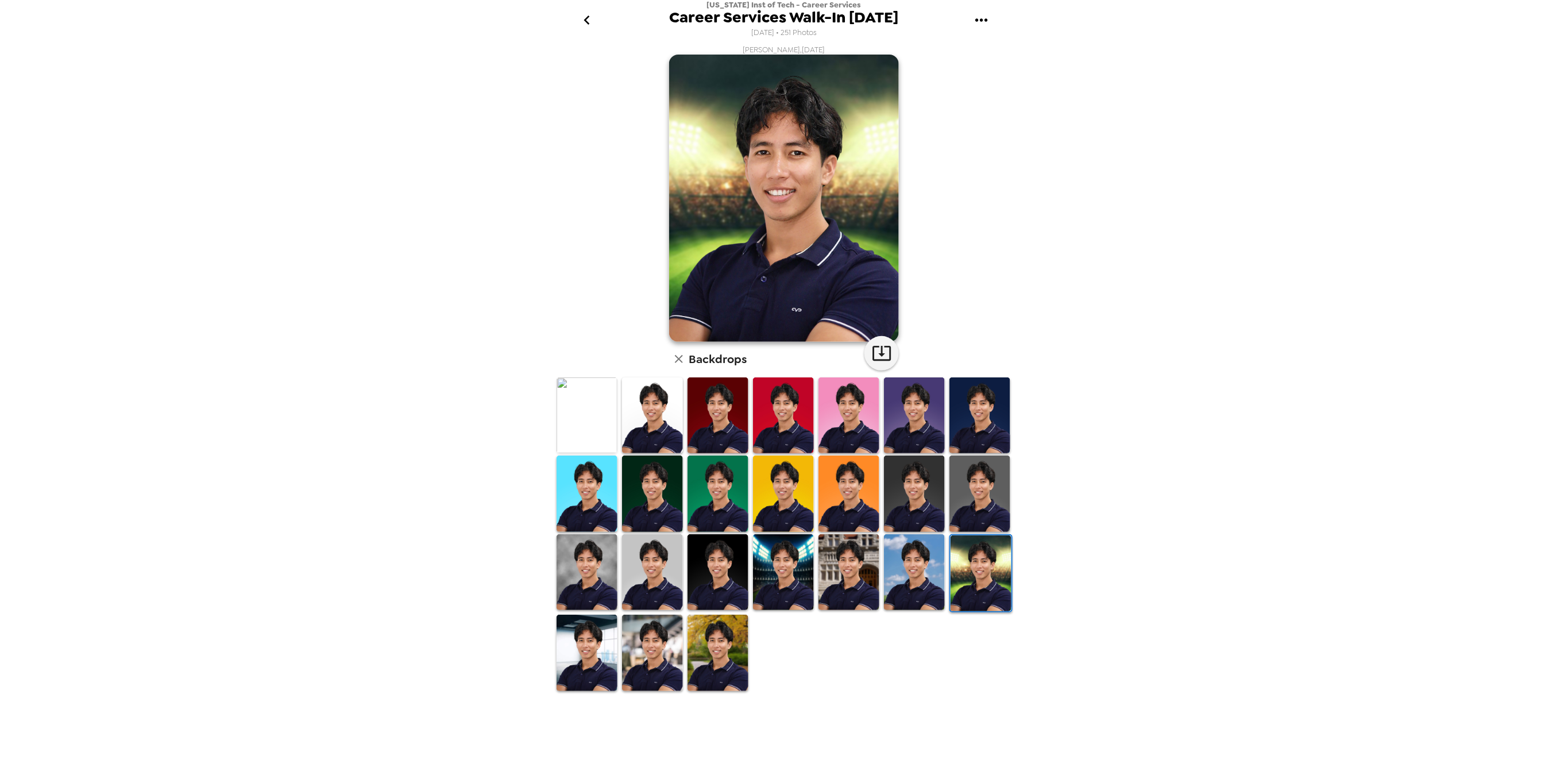
click at [799, 591] on img at bounding box center [783, 572] width 61 height 76
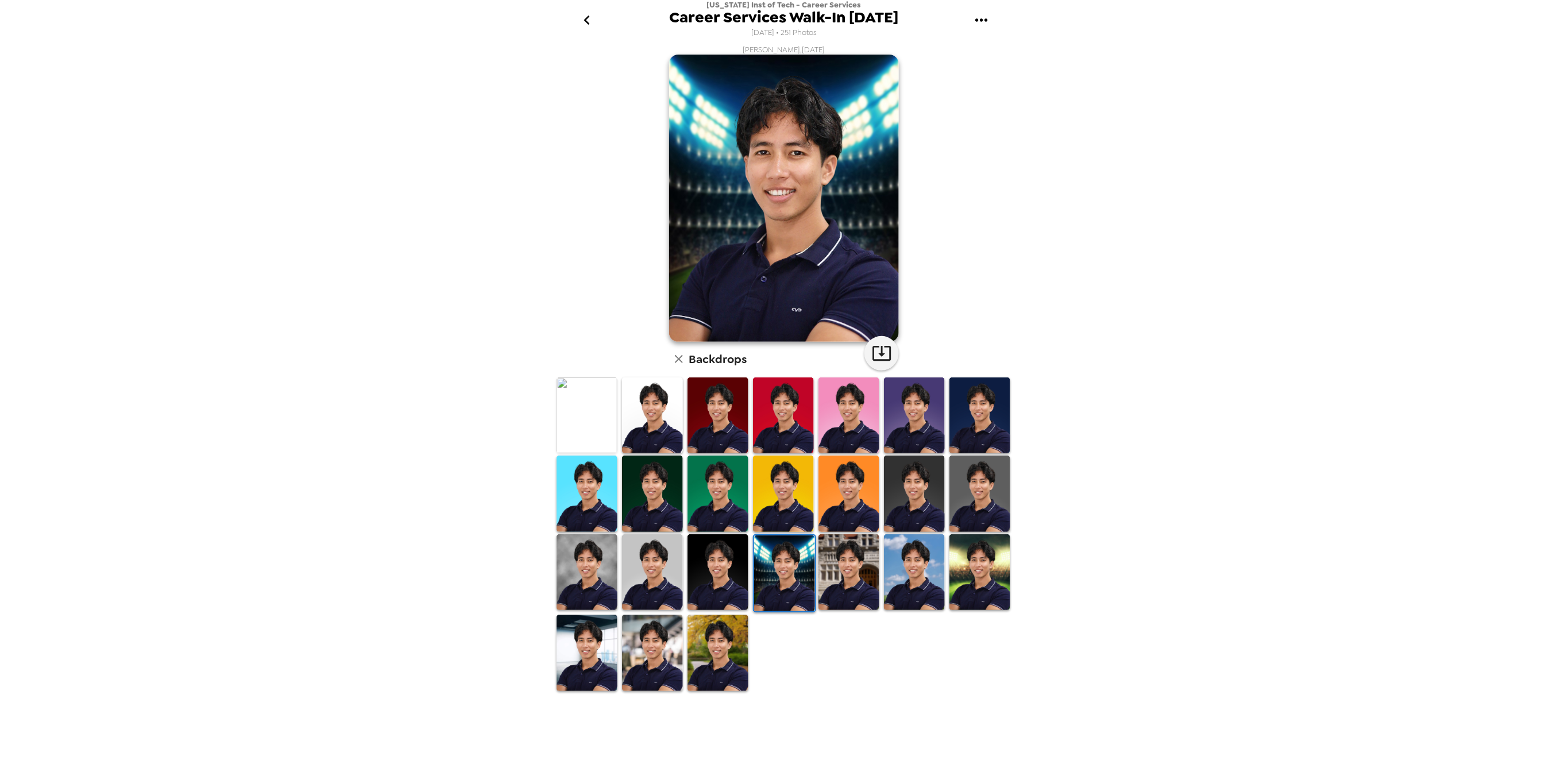
click at [713, 648] on img at bounding box center [717, 653] width 61 height 76
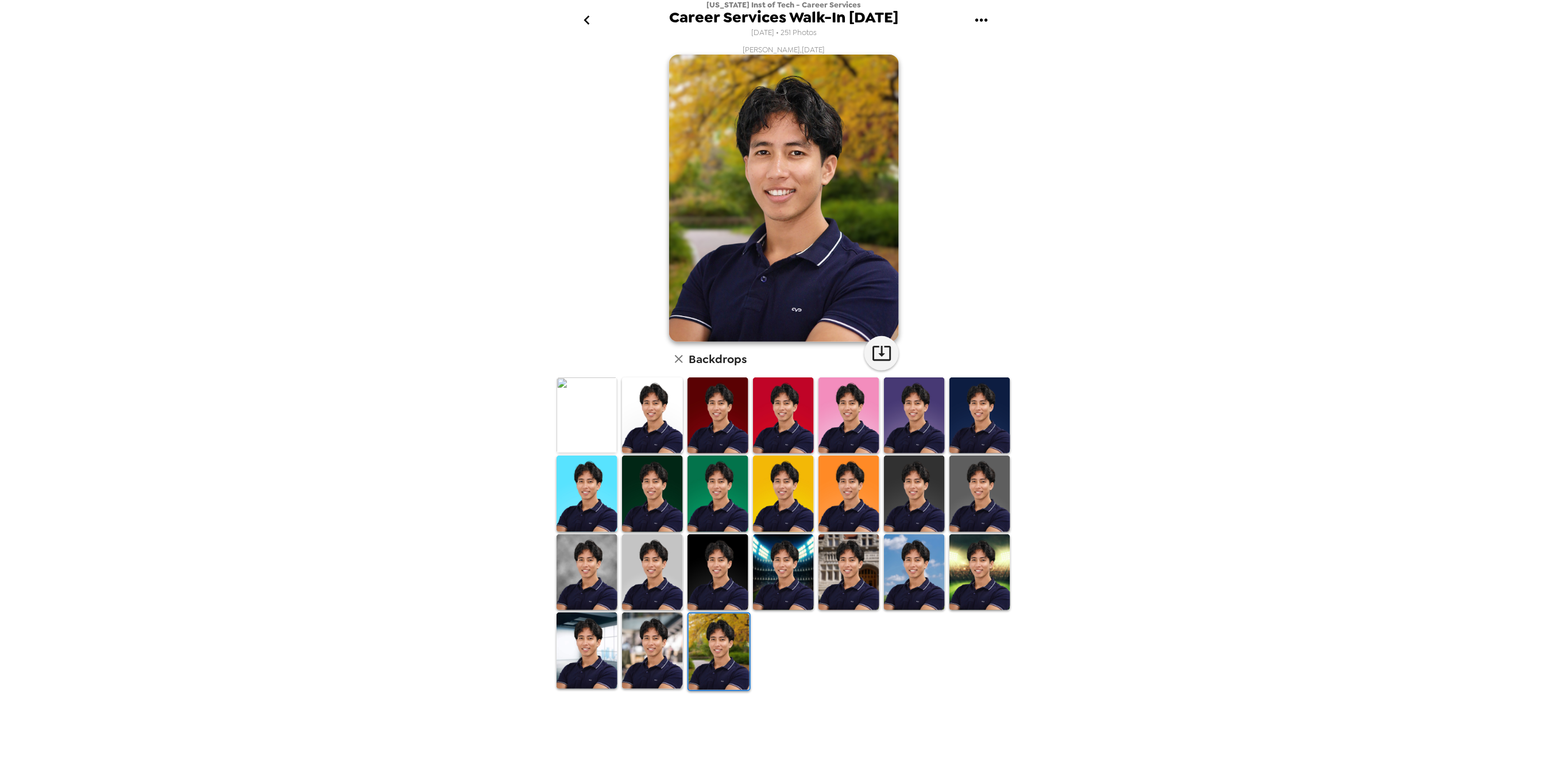
click at [581, 652] on img at bounding box center [586, 650] width 61 height 76
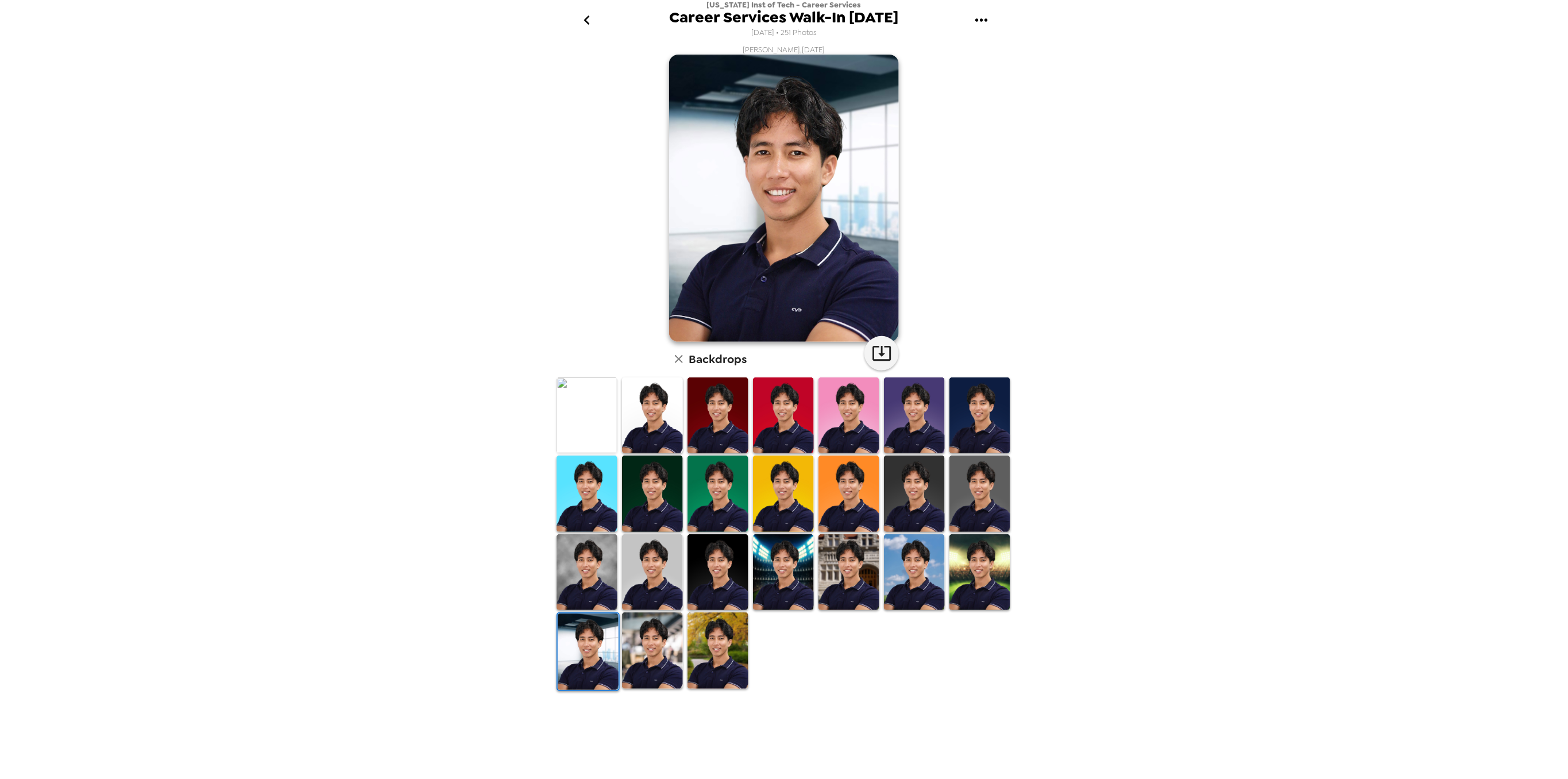
click at [649, 654] on img at bounding box center [652, 650] width 61 height 76
